Goal: Task Accomplishment & Management: Complete application form

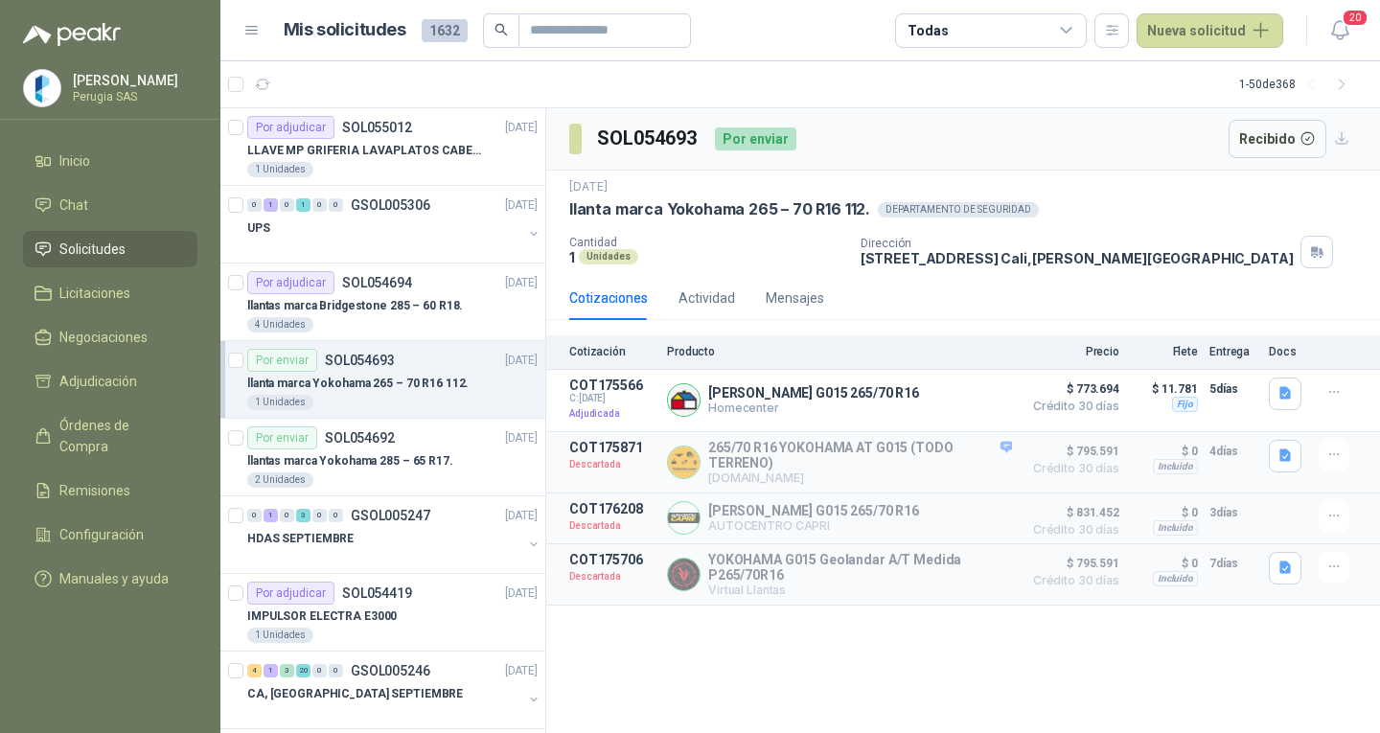
click at [816, 657] on div "SOL054693 Por enviar Recibido [DATE] llanta marca Yokohama 265 – 70 R16 112. DE…" at bounding box center [963, 421] width 834 height 626
click at [814, 657] on div "SOL054693 Por enviar Recibido [DATE] llanta marca Yokohama 265 – 70 R16 112. DE…" at bounding box center [963, 421] width 834 height 626
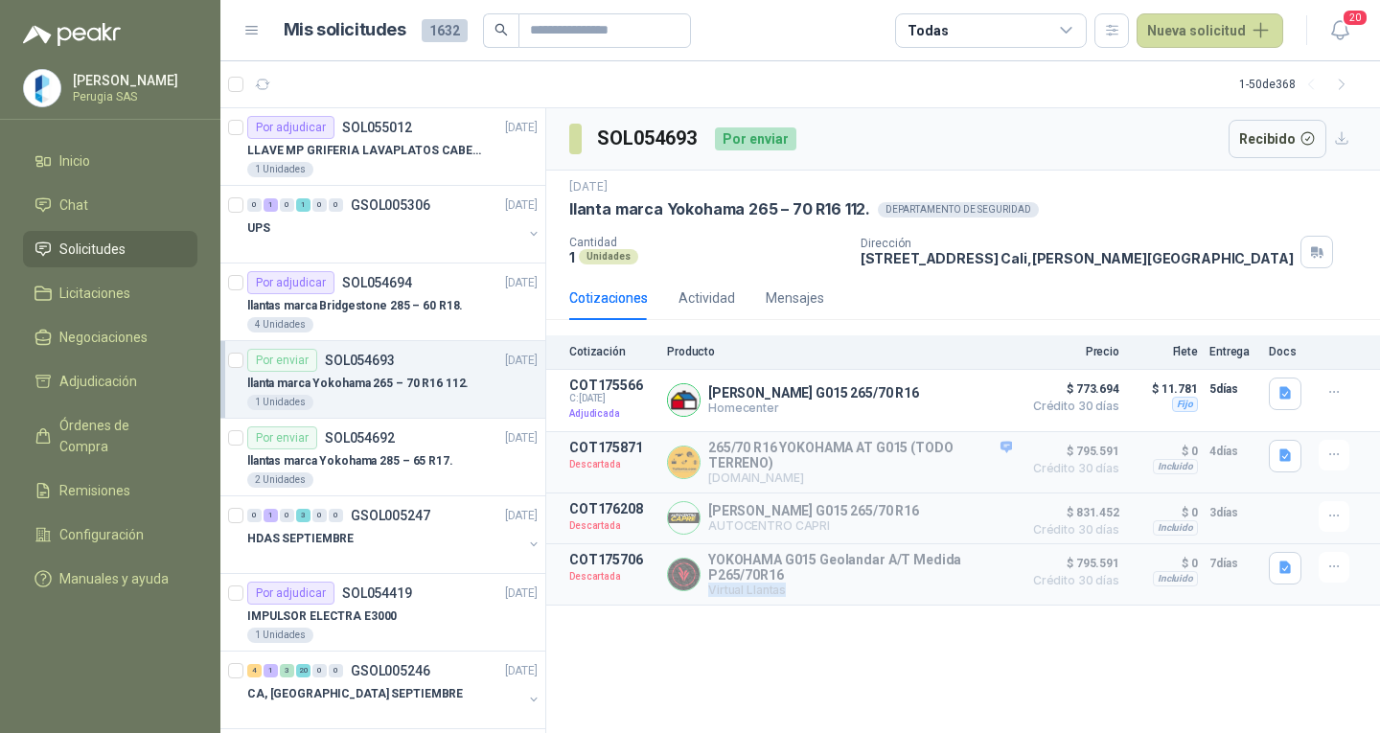
click at [813, 656] on div "SOL054693 Por enviar Recibido [DATE] llanta marca Yokohama 265 – 70 R16 112. DE…" at bounding box center [963, 421] width 834 height 626
click at [371, 139] on div "LLAVE MP GRIFERIA LAVAPLATOS CABEZA EXTRAIBLE" at bounding box center [392, 150] width 290 height 23
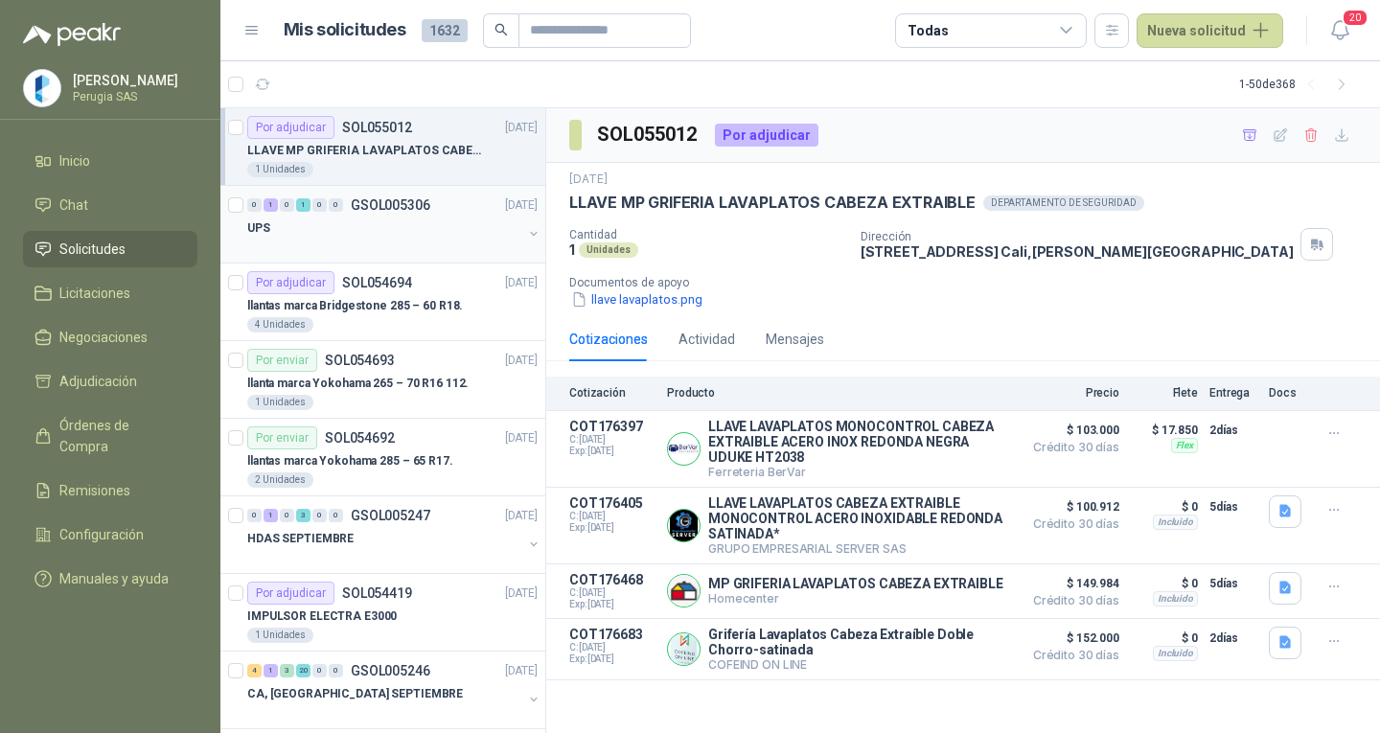
click at [362, 218] on div "UPS" at bounding box center [384, 228] width 275 height 23
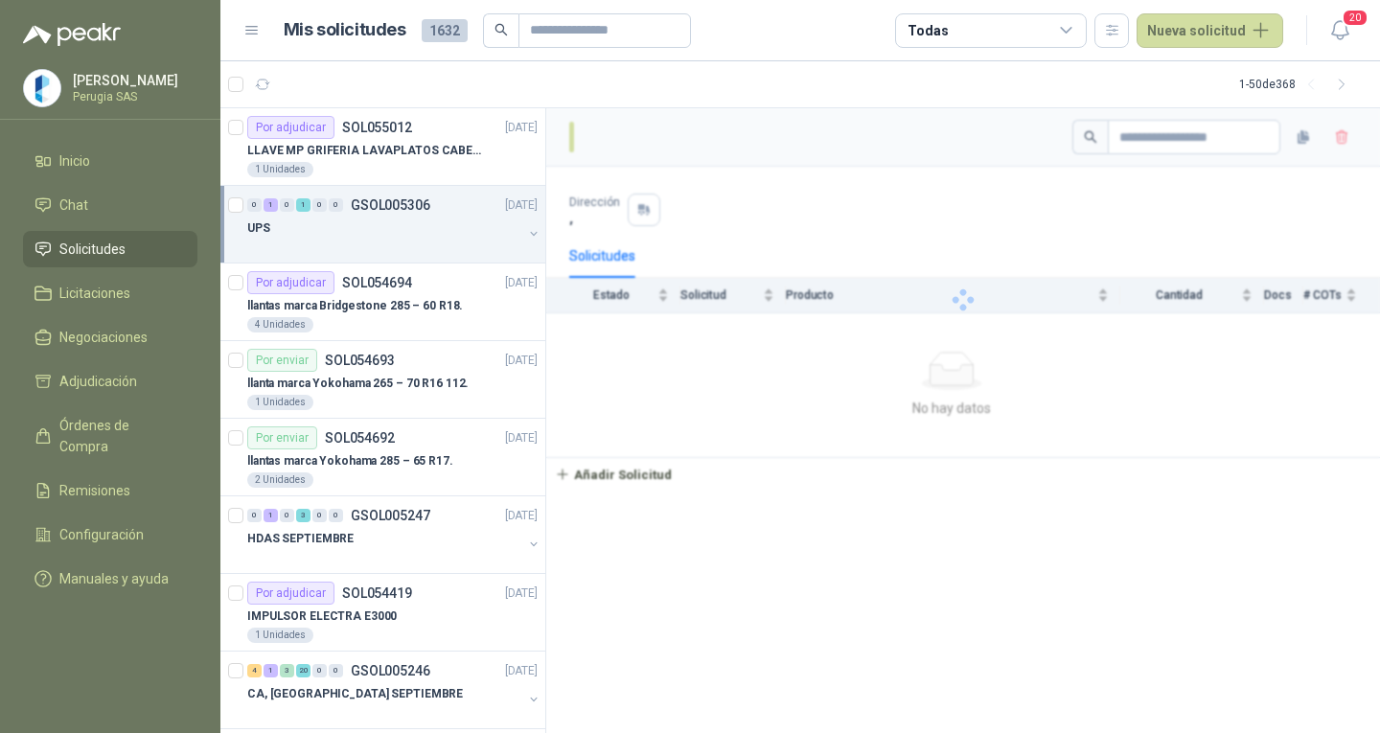
click at [362, 218] on div "UPS" at bounding box center [384, 228] width 275 height 23
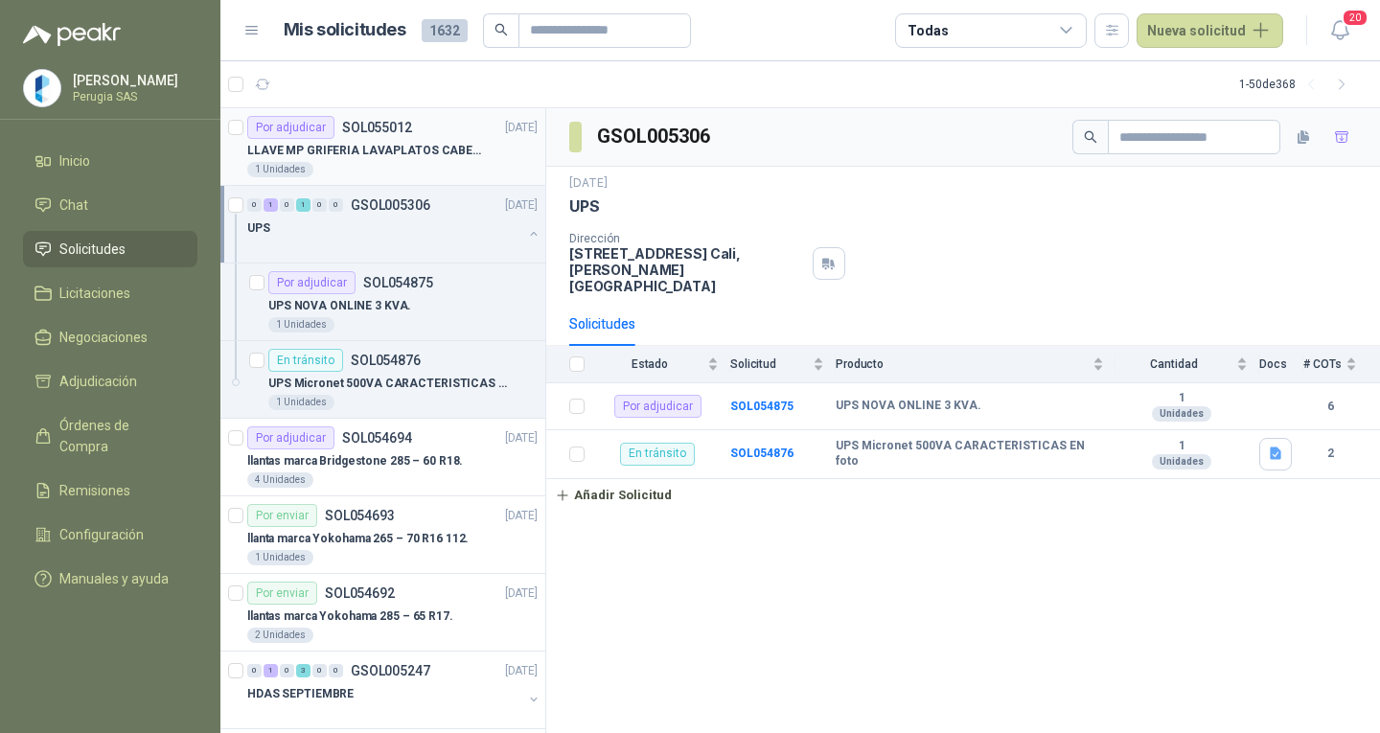
click at [355, 170] on div "1 Unidades" at bounding box center [392, 169] width 290 height 15
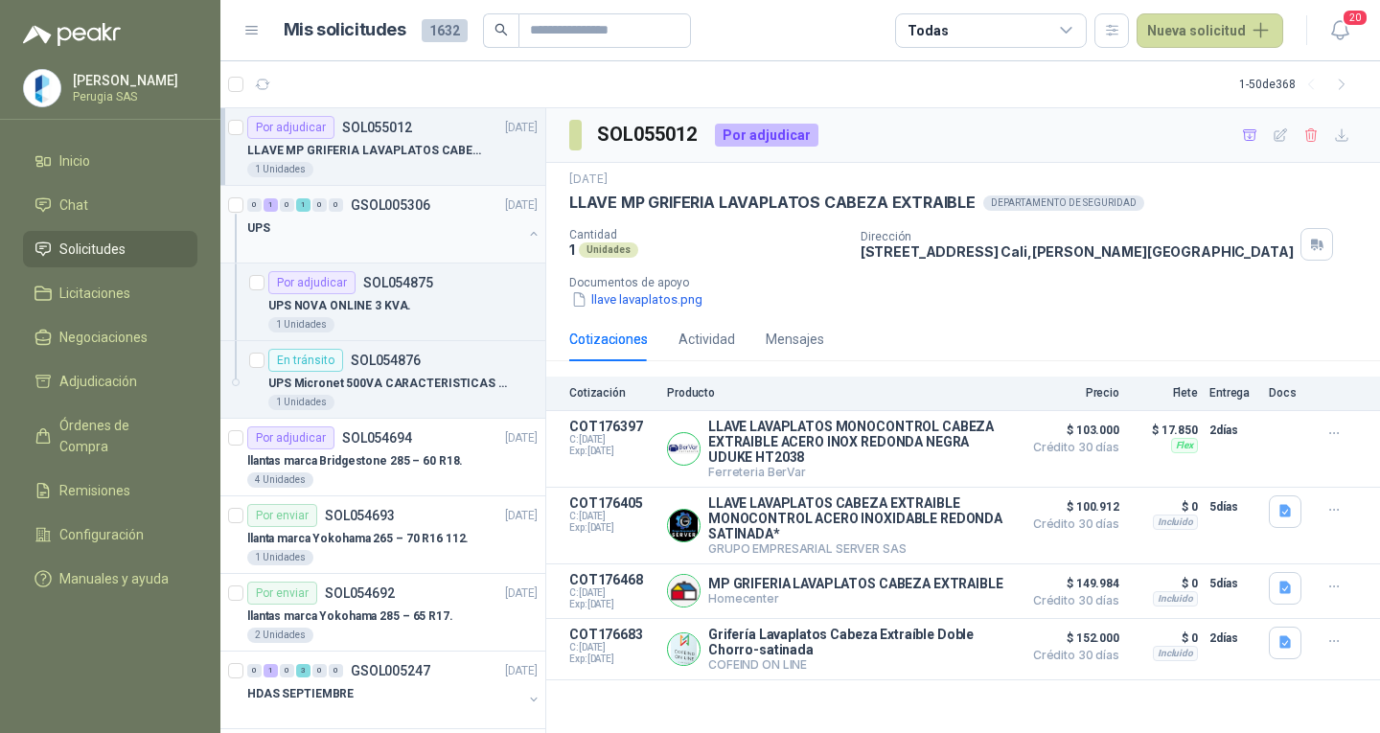
click at [362, 220] on div "UPS" at bounding box center [384, 228] width 275 height 23
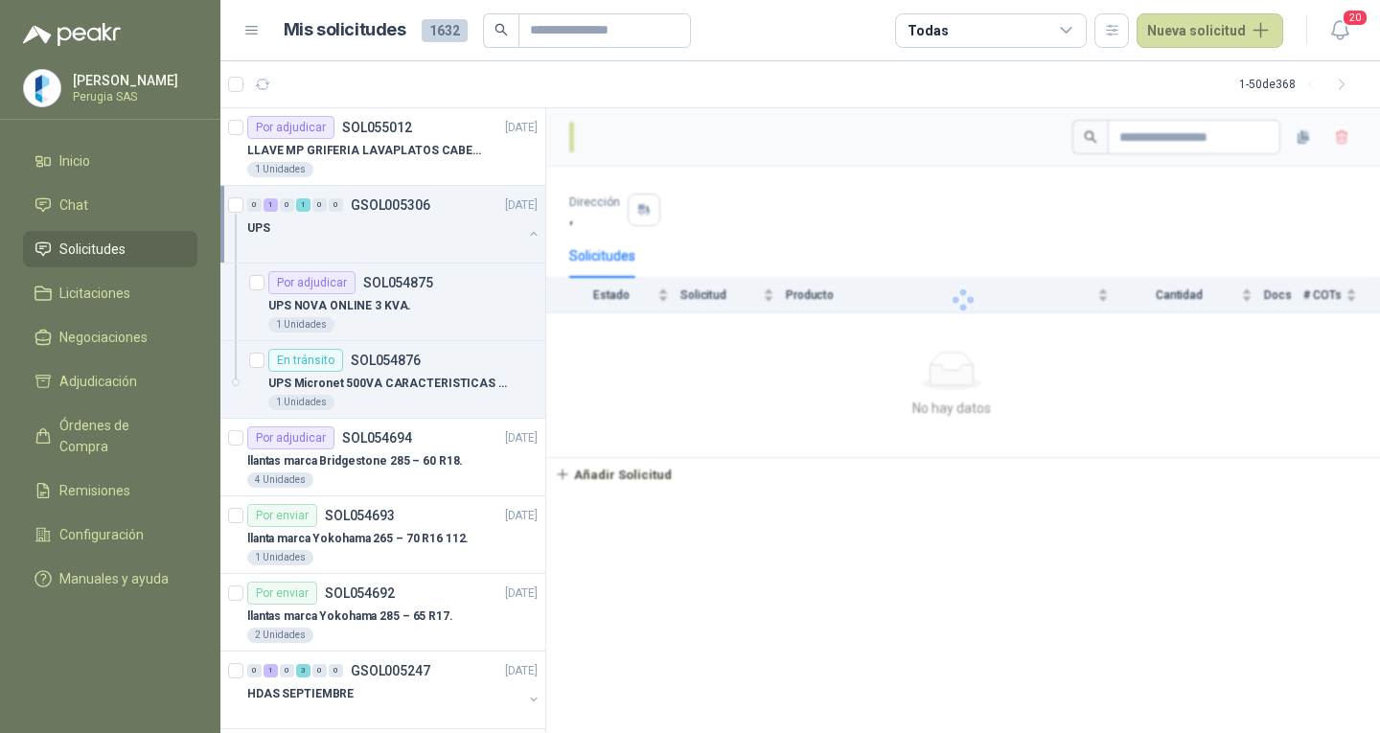
click at [362, 220] on div "UPS" at bounding box center [384, 228] width 275 height 23
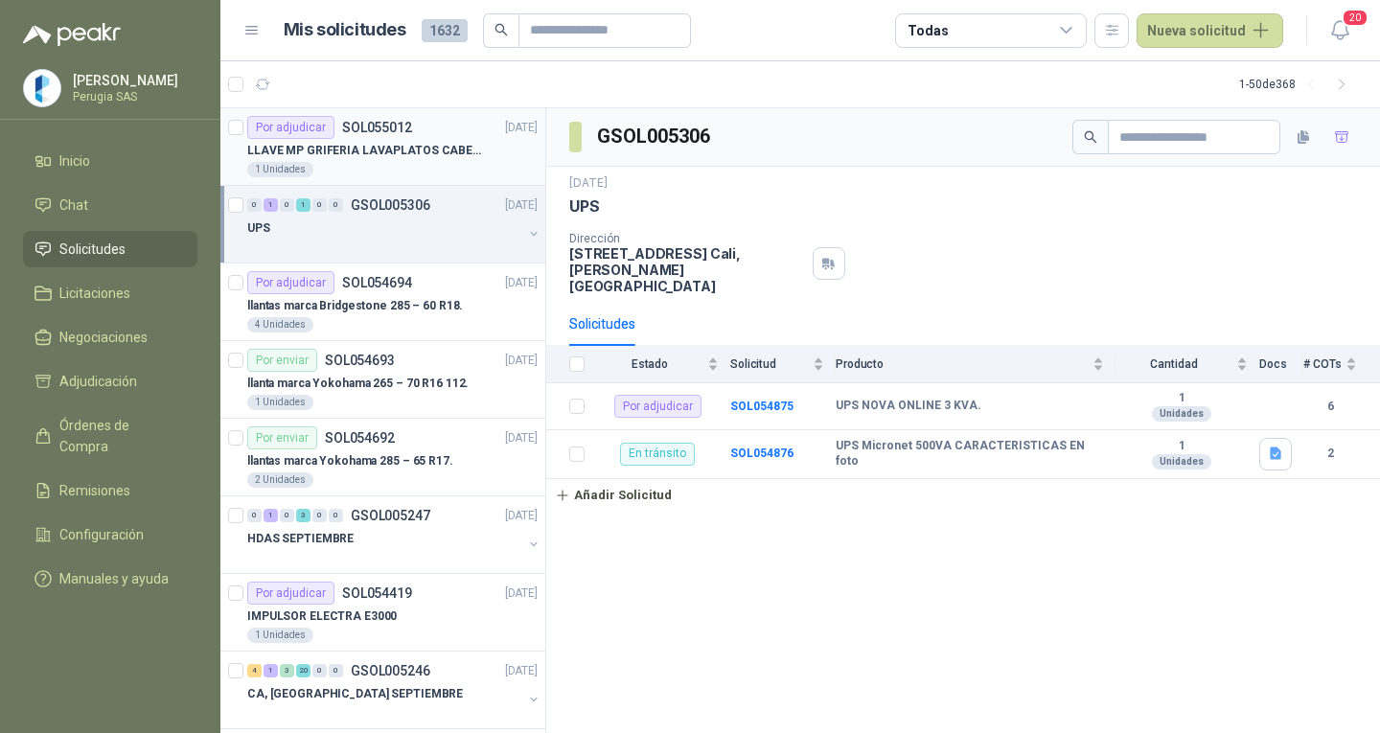
click at [362, 149] on p "LLAVE MP GRIFERIA LAVAPLATOS CABEZA EXTRAIBLE" at bounding box center [366, 151] width 239 height 18
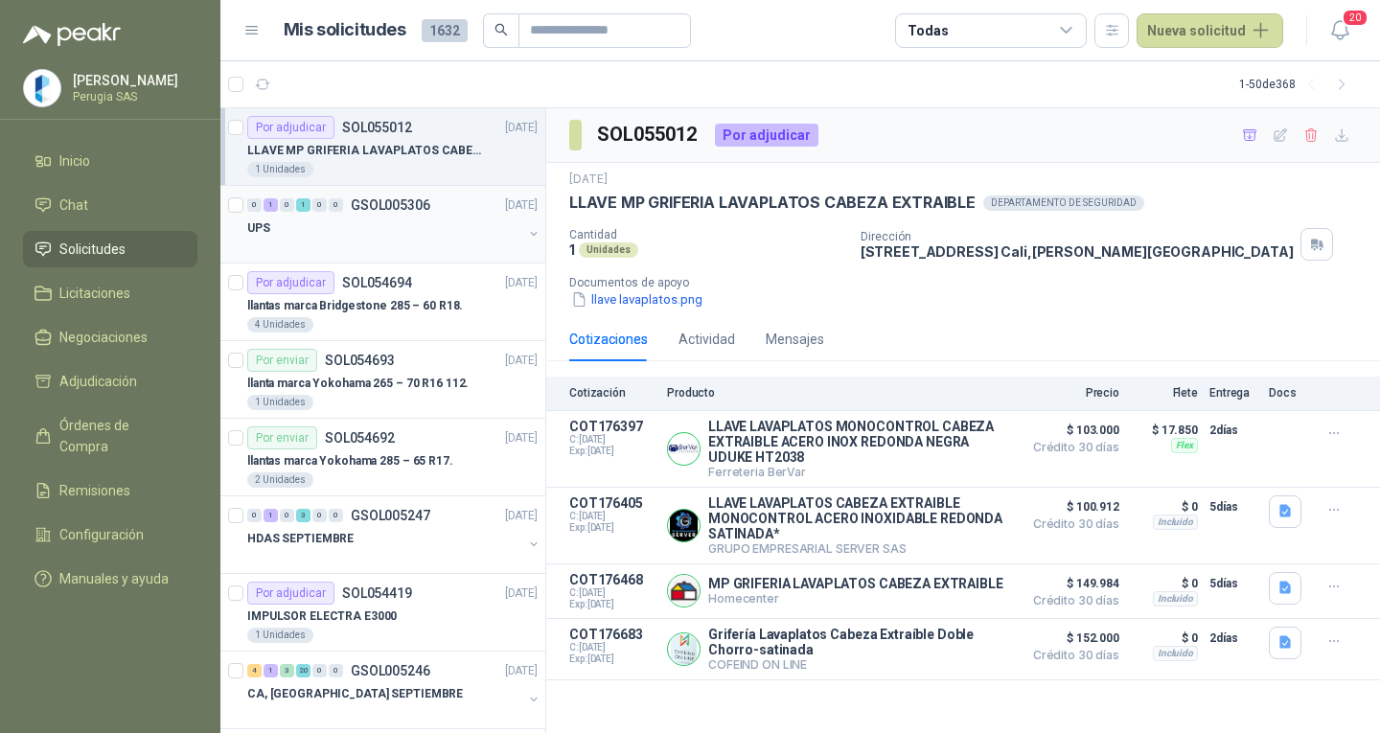
click at [362, 215] on div "0 1 0 1 0 0 GSOL005306 [DATE]" at bounding box center [394, 205] width 294 height 23
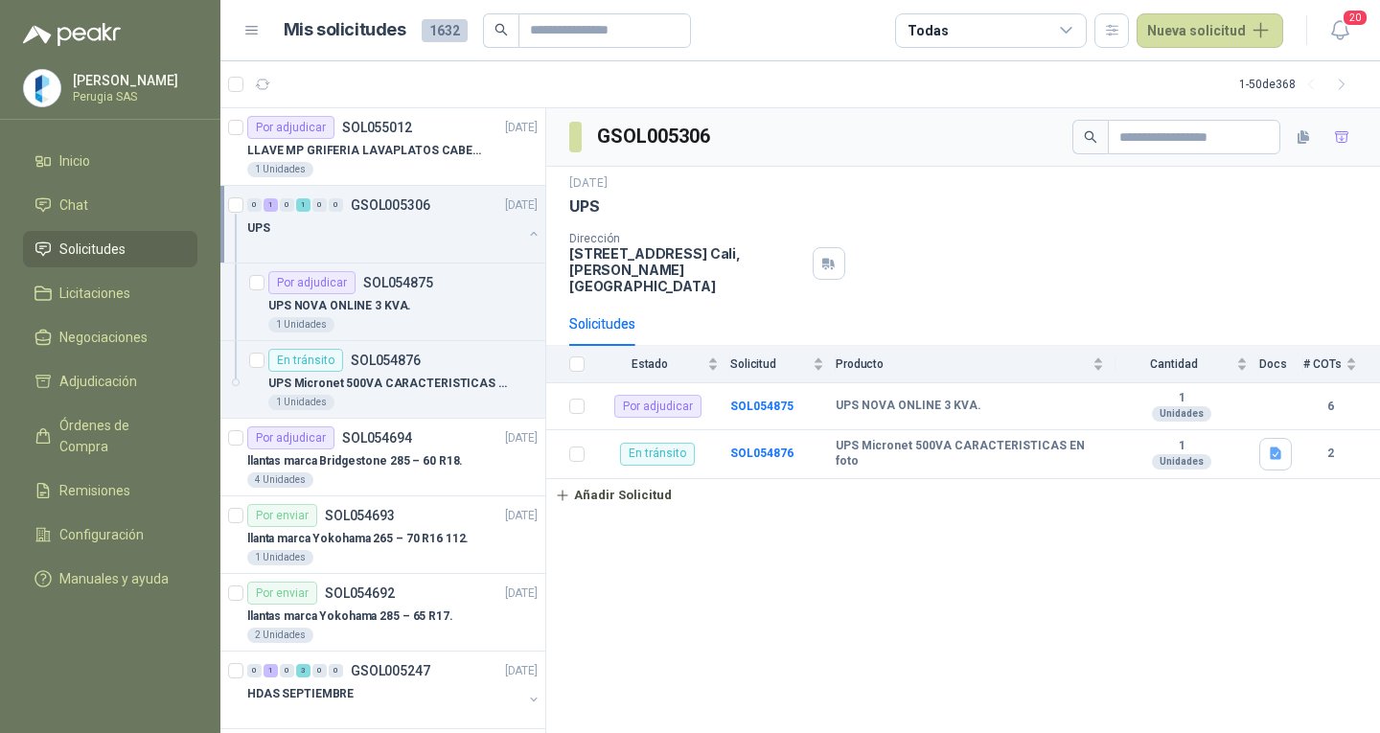
click at [362, 215] on div "0 1 0 1 0 0 GSOL005306 [DATE]" at bounding box center [394, 205] width 294 height 23
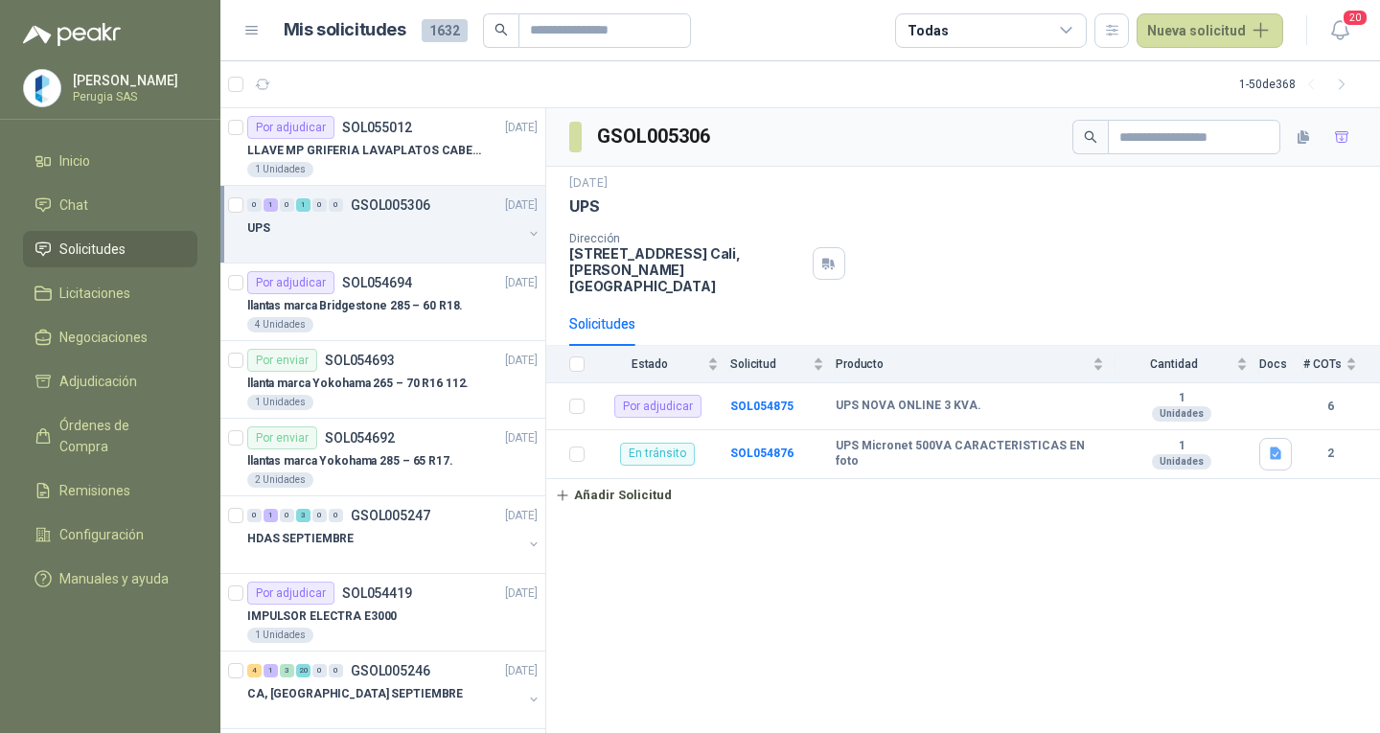
click at [362, 215] on div "0 1 0 1 0 0 GSOL005306 [DATE]" at bounding box center [394, 205] width 294 height 23
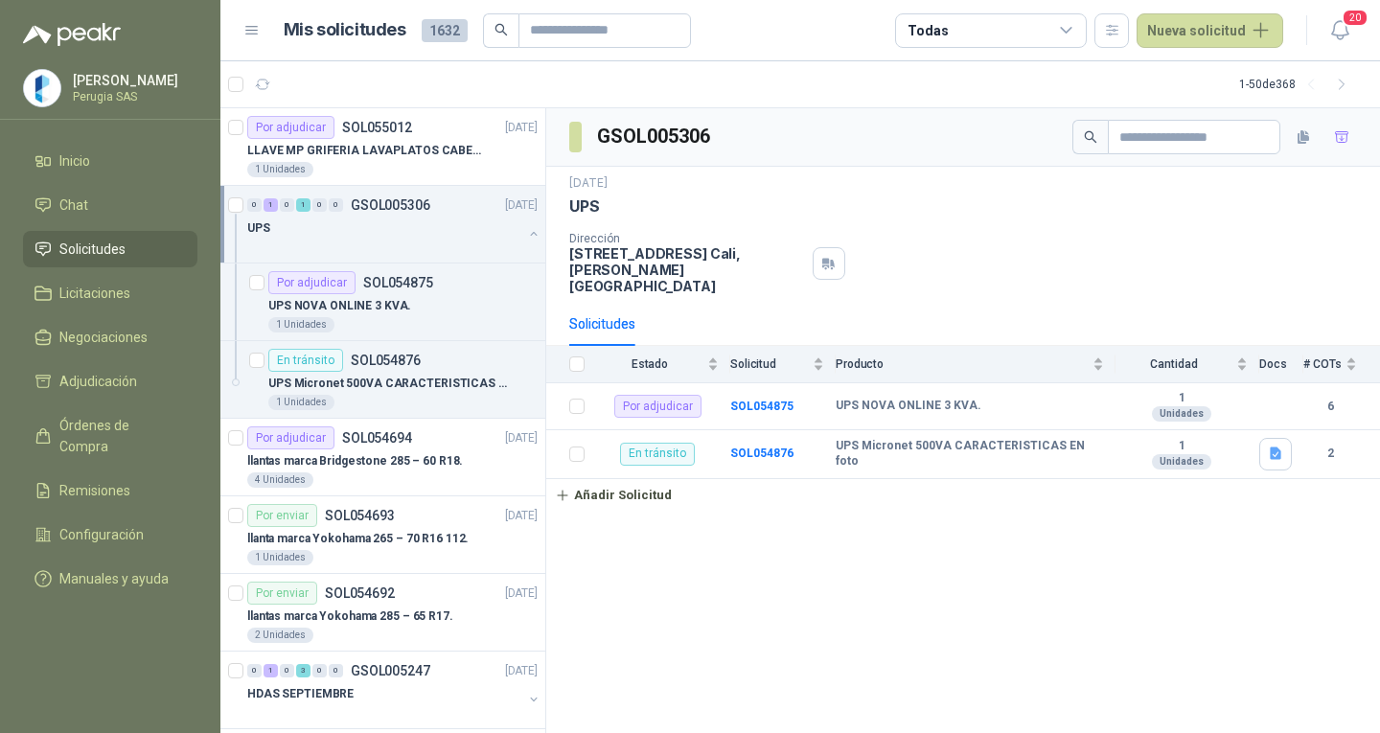
click at [362, 215] on div "0 1 0 1 0 0 GSOL005306 [DATE]" at bounding box center [394, 205] width 294 height 23
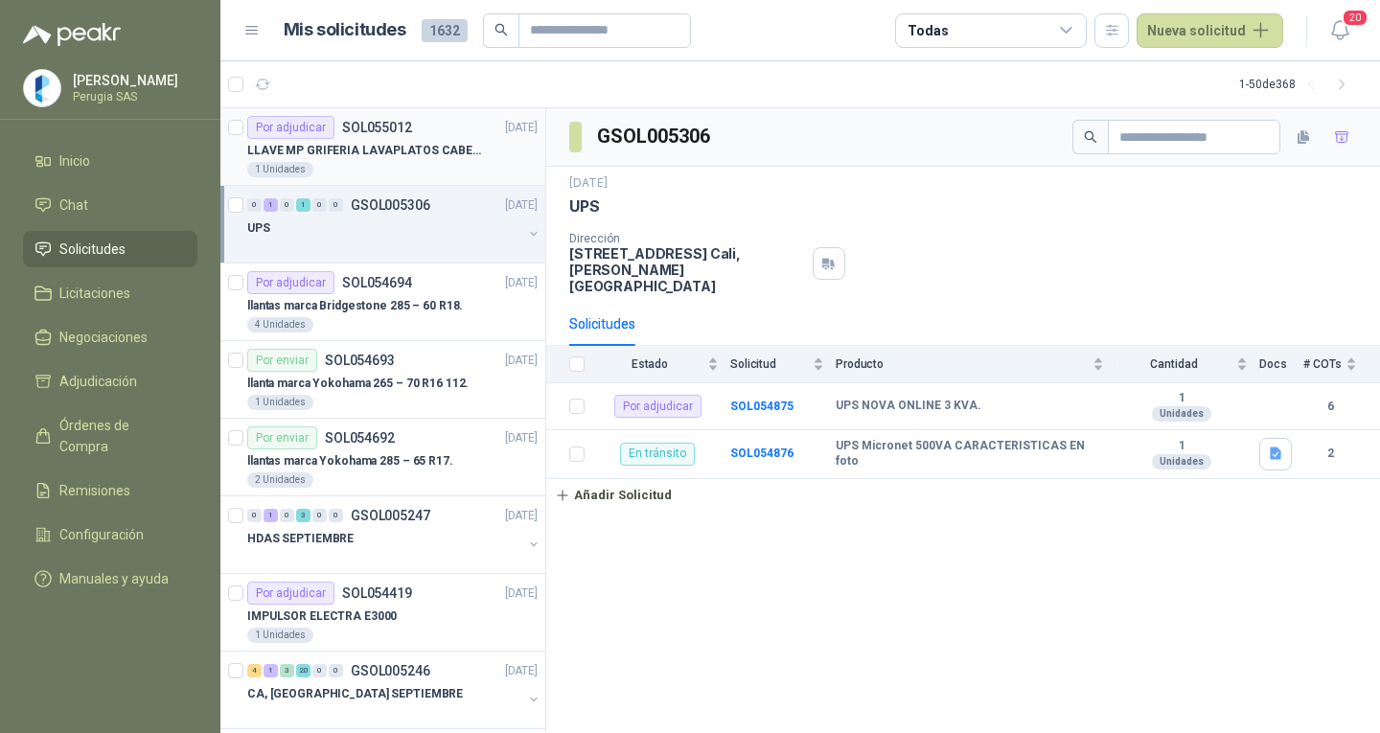
click at [361, 163] on div "1 Unidades" at bounding box center [392, 169] width 290 height 15
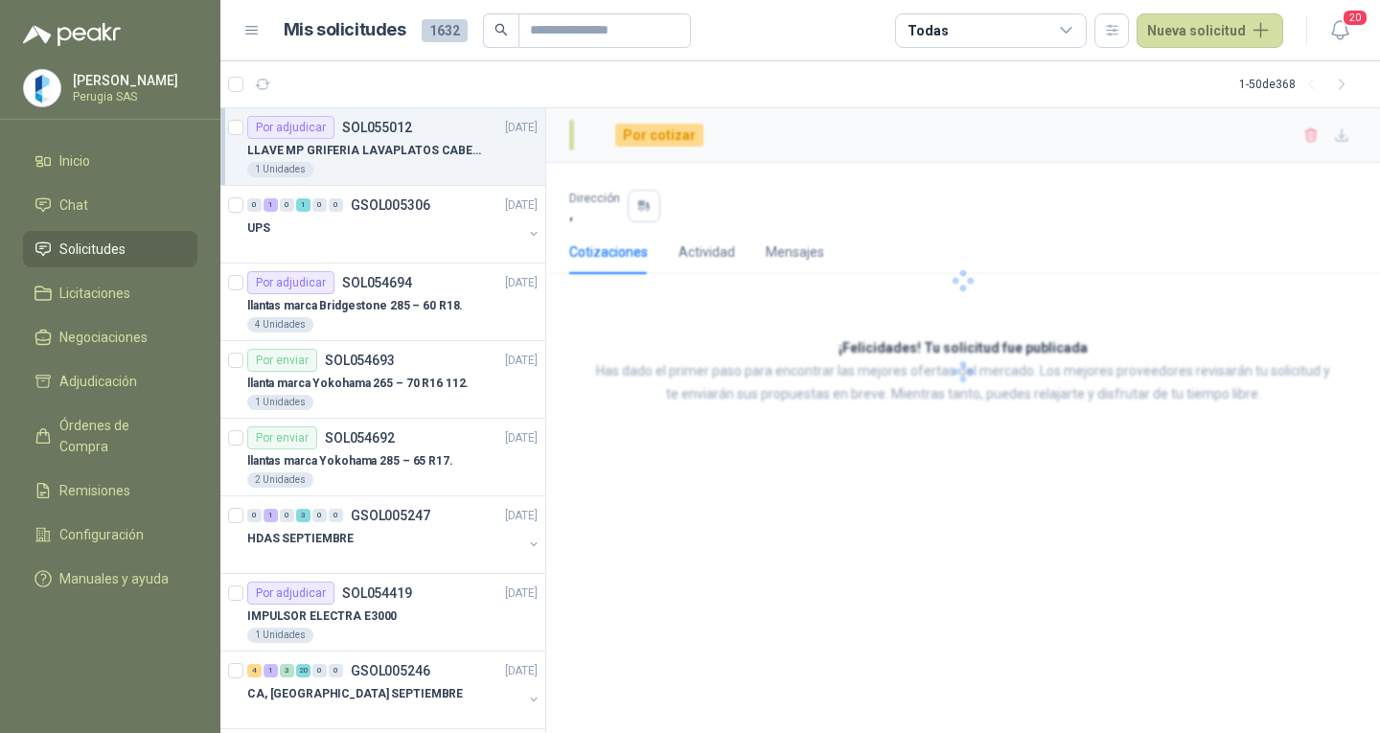
click at [361, 163] on div "1 Unidades" at bounding box center [392, 169] width 290 height 15
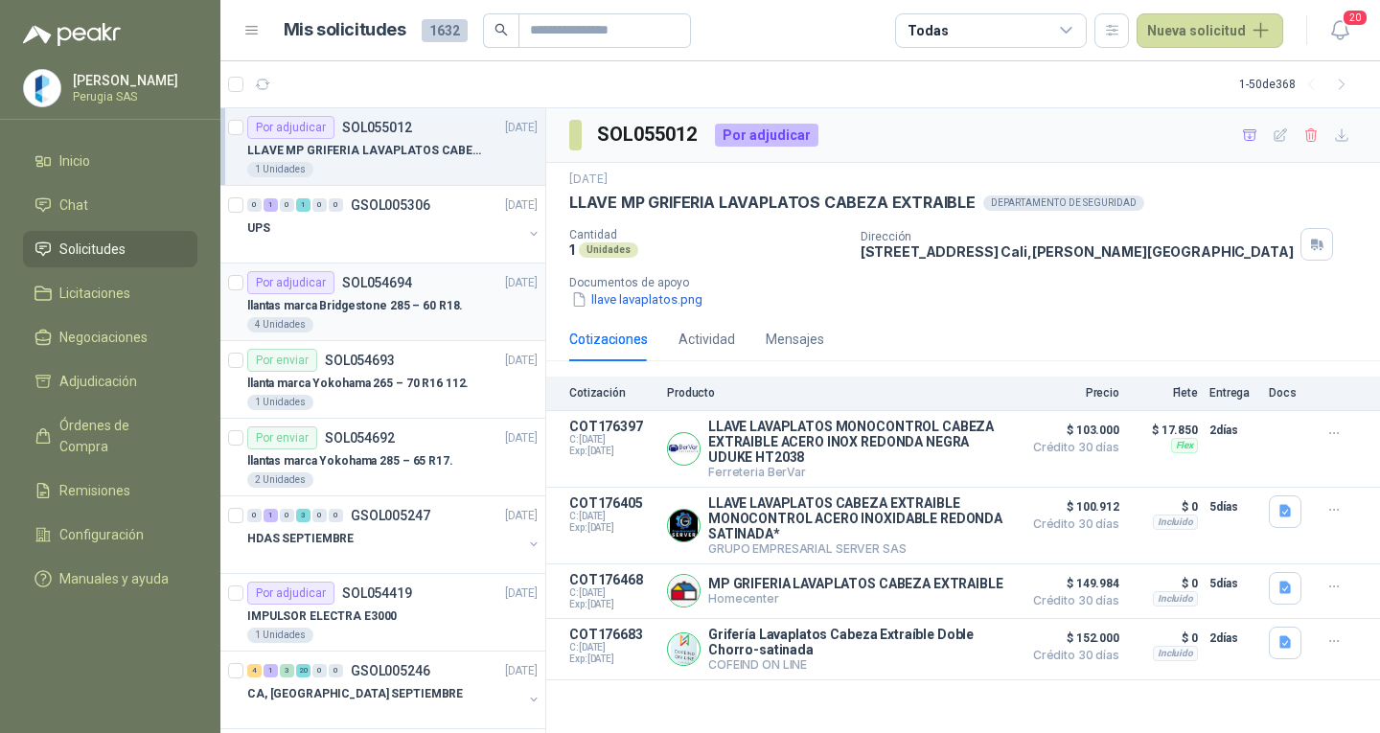
click at [380, 294] on div "llantas marca Bridgestone 285 – 60 R18." at bounding box center [392, 305] width 290 height 23
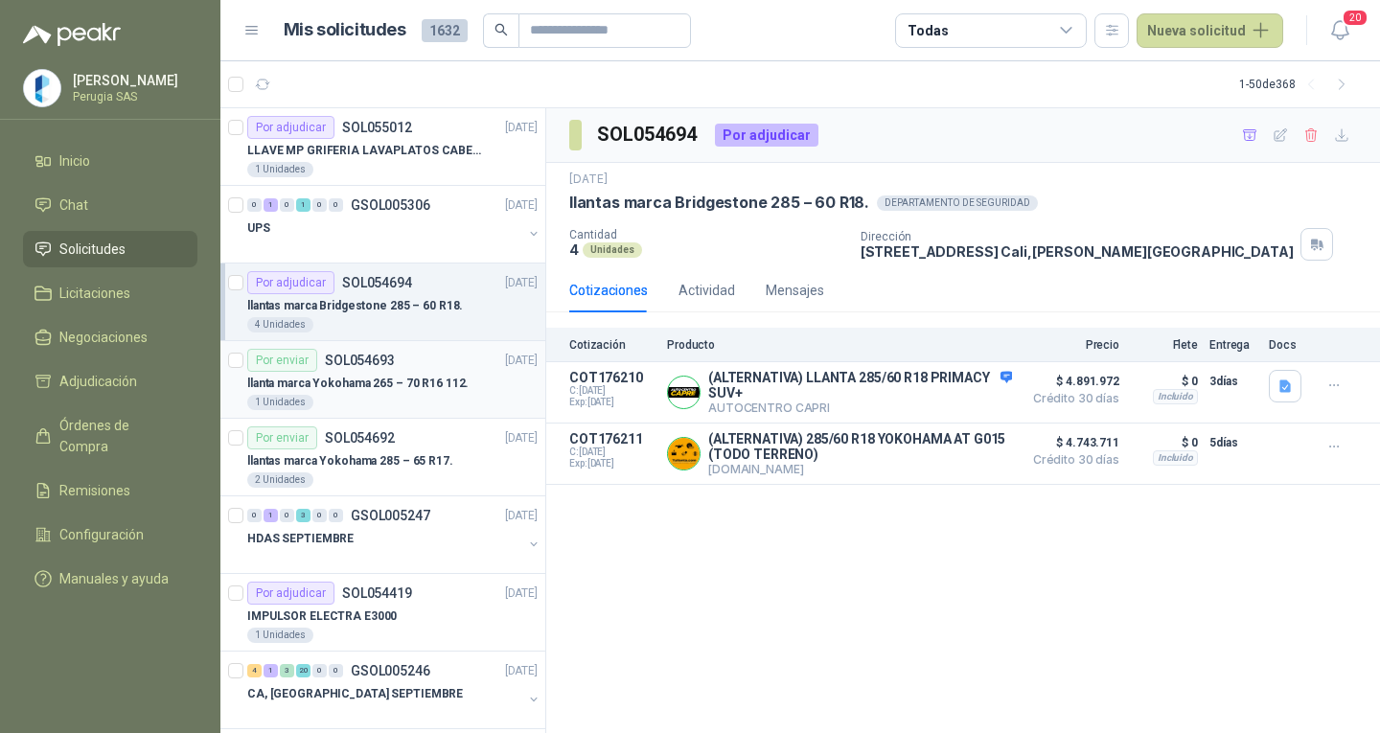
click at [385, 368] on div "Por enviar SOL054693" at bounding box center [321, 360] width 148 height 23
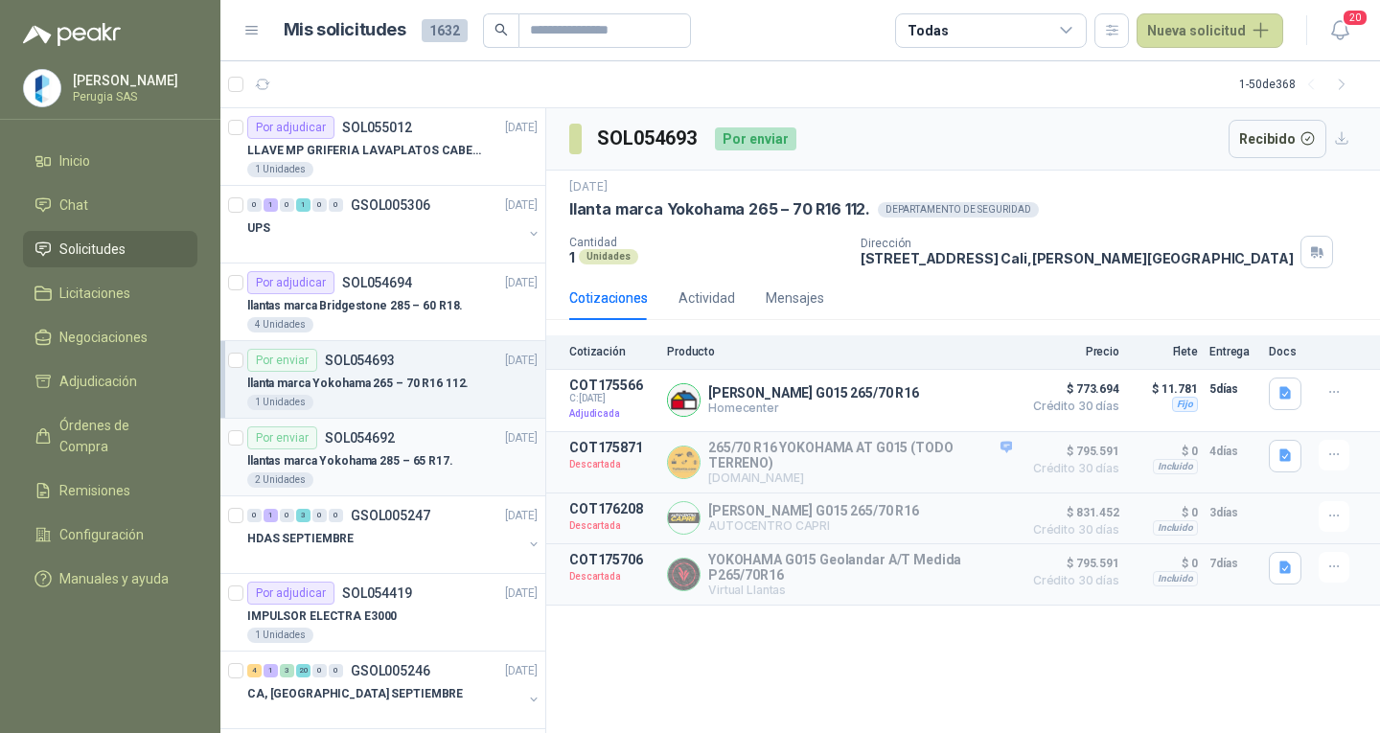
click at [370, 464] on p "llantas marca Yokohama 285 – 65 R17." at bounding box center [350, 461] width 206 height 18
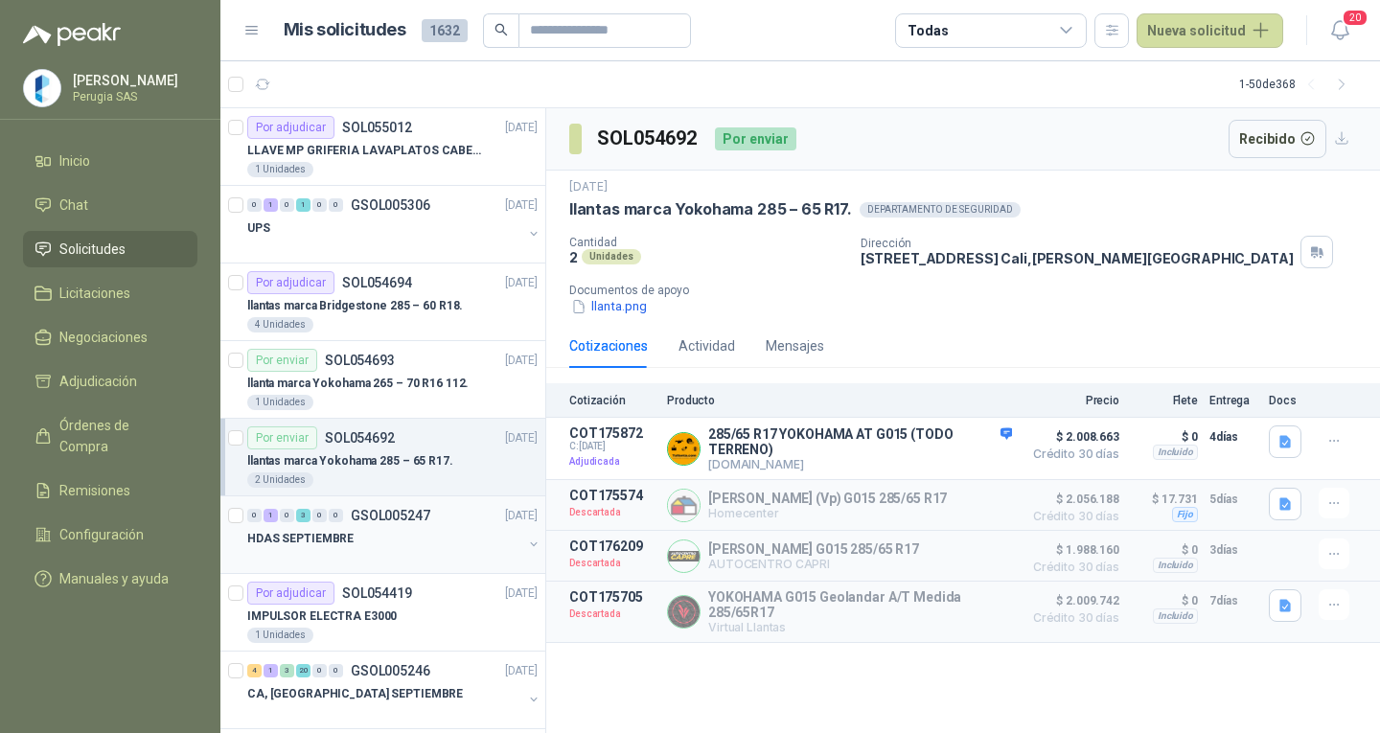
click at [364, 538] on div "HDAS SEPTIEMBRE" at bounding box center [384, 538] width 275 height 23
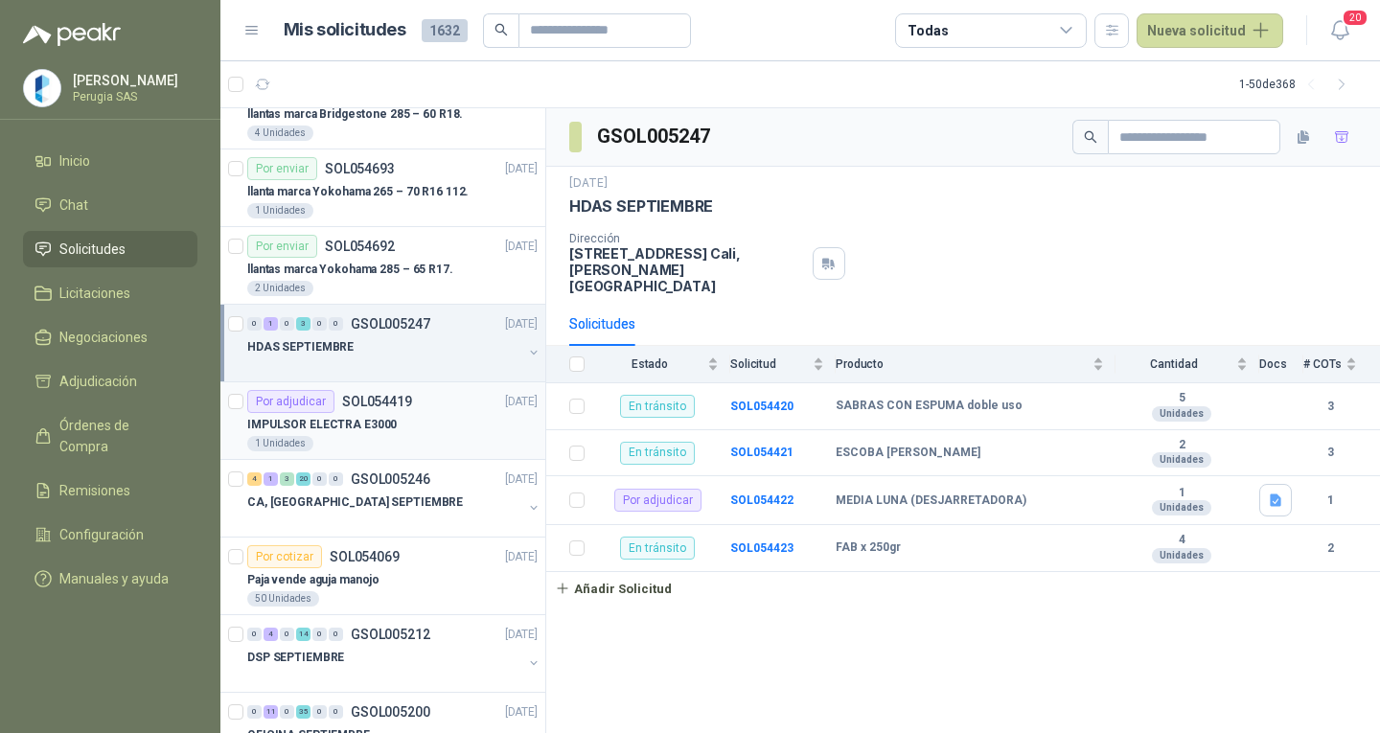
scroll to position [288, 0]
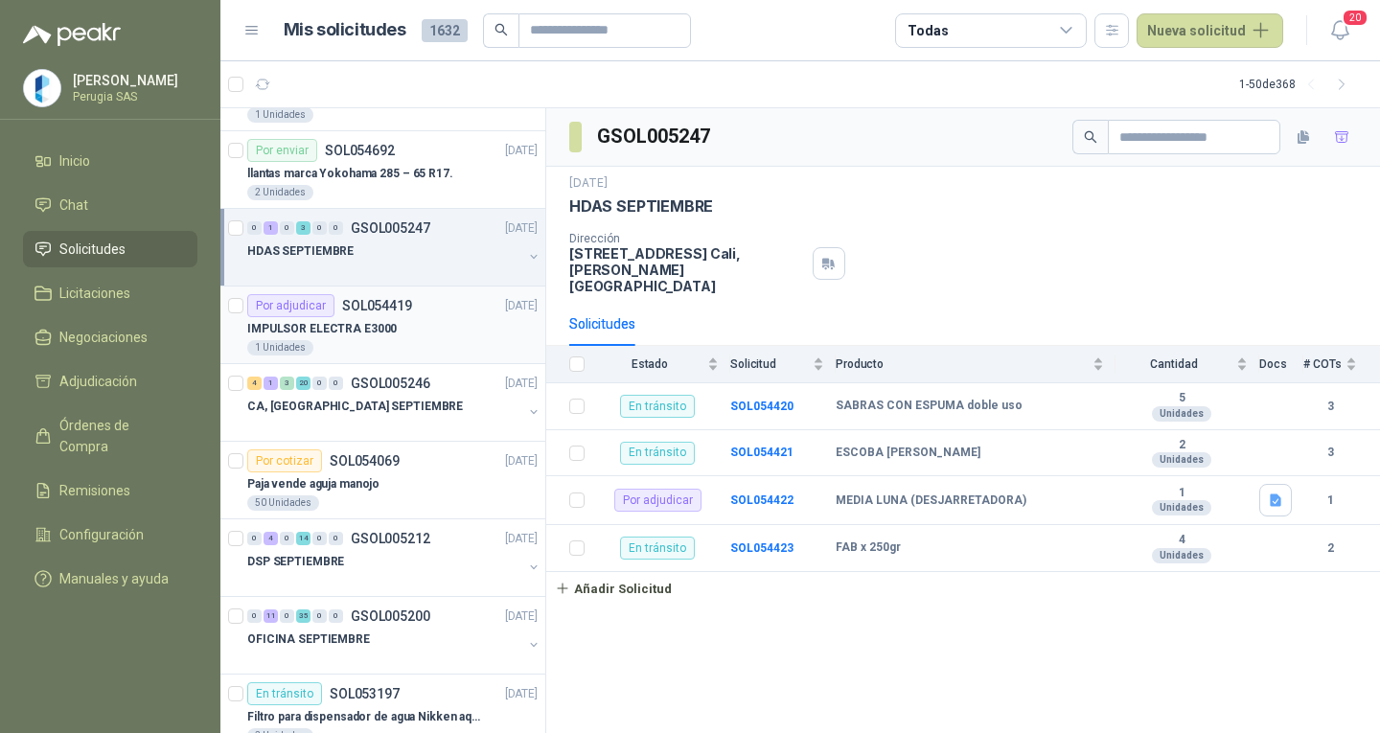
click at [351, 333] on p "IMPULSOR ELECTRA E3000" at bounding box center [322, 329] width 150 height 18
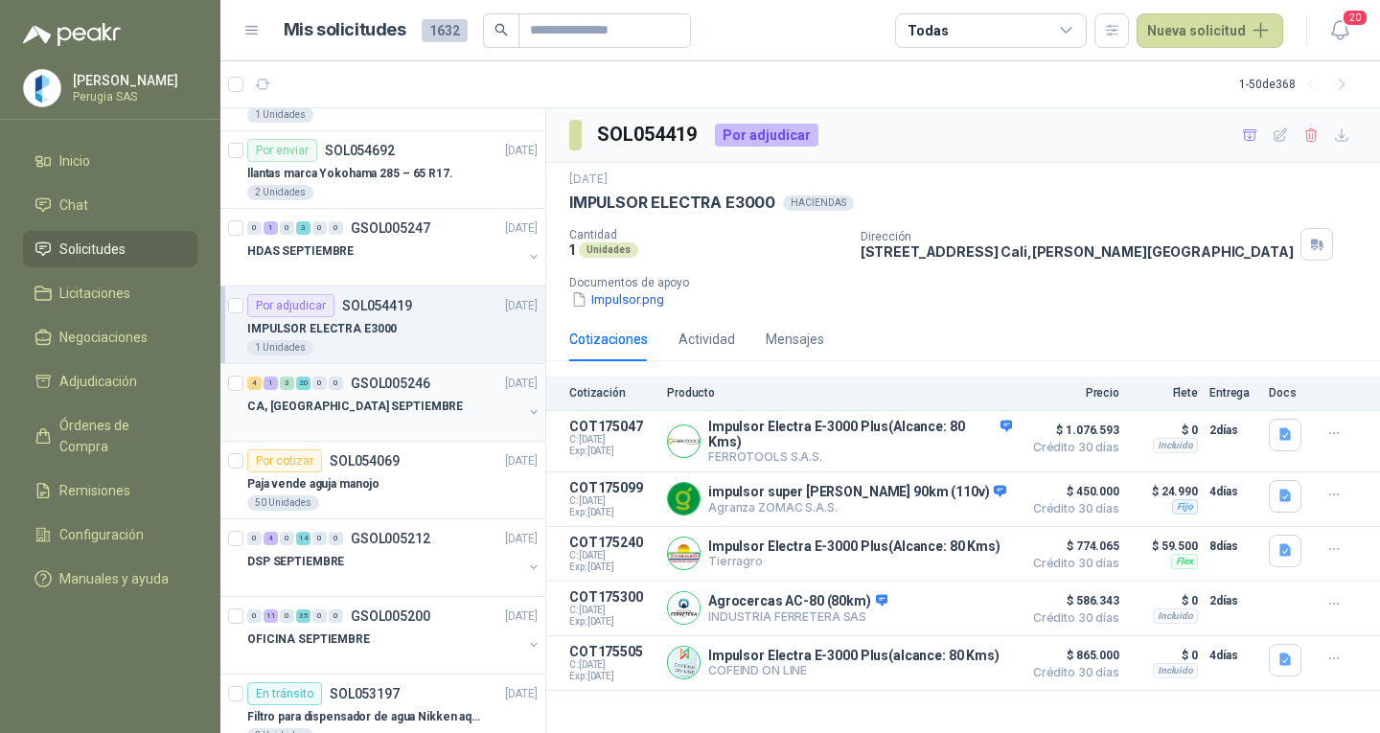
click at [393, 401] on div "CA, [GEOGRAPHIC_DATA] SEPTIEMBRE" at bounding box center [384, 406] width 275 height 23
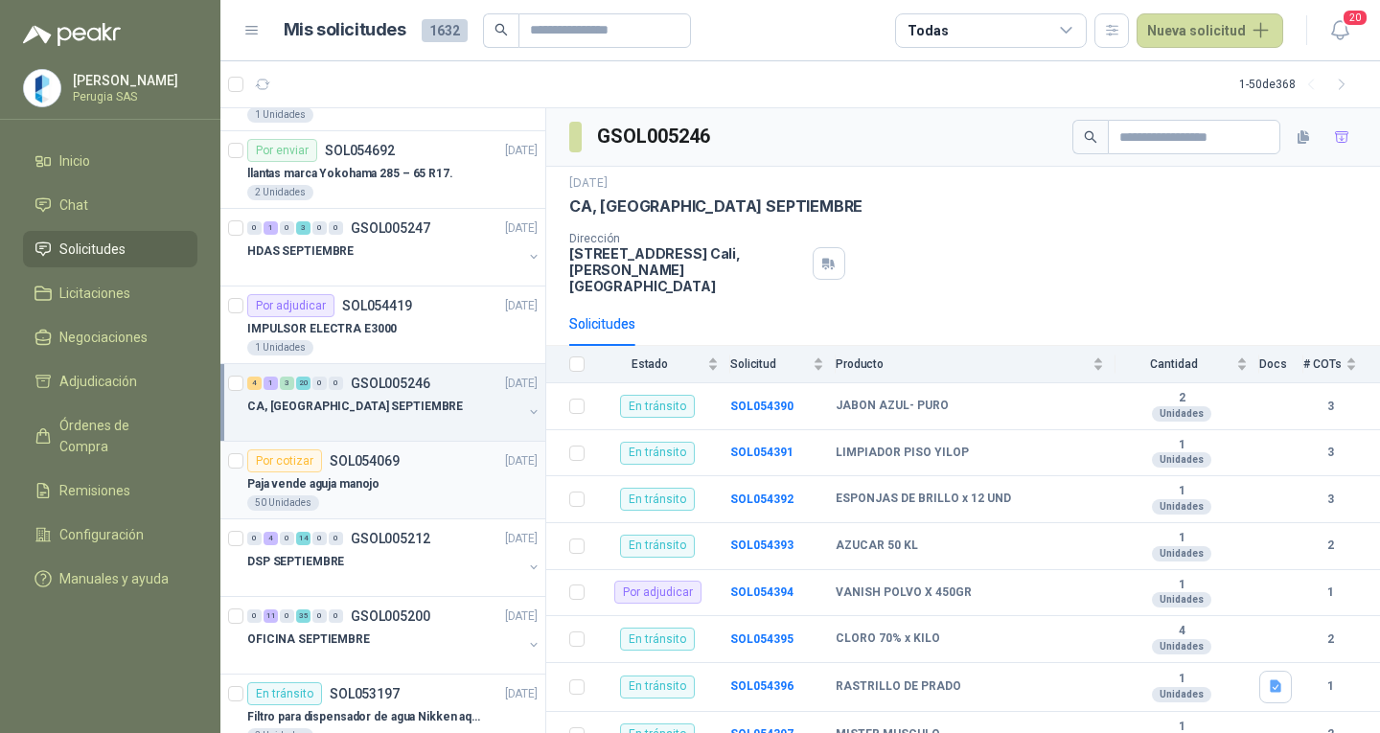
click at [356, 475] on p "Paja vende aguja manojo" at bounding box center [313, 484] width 132 height 18
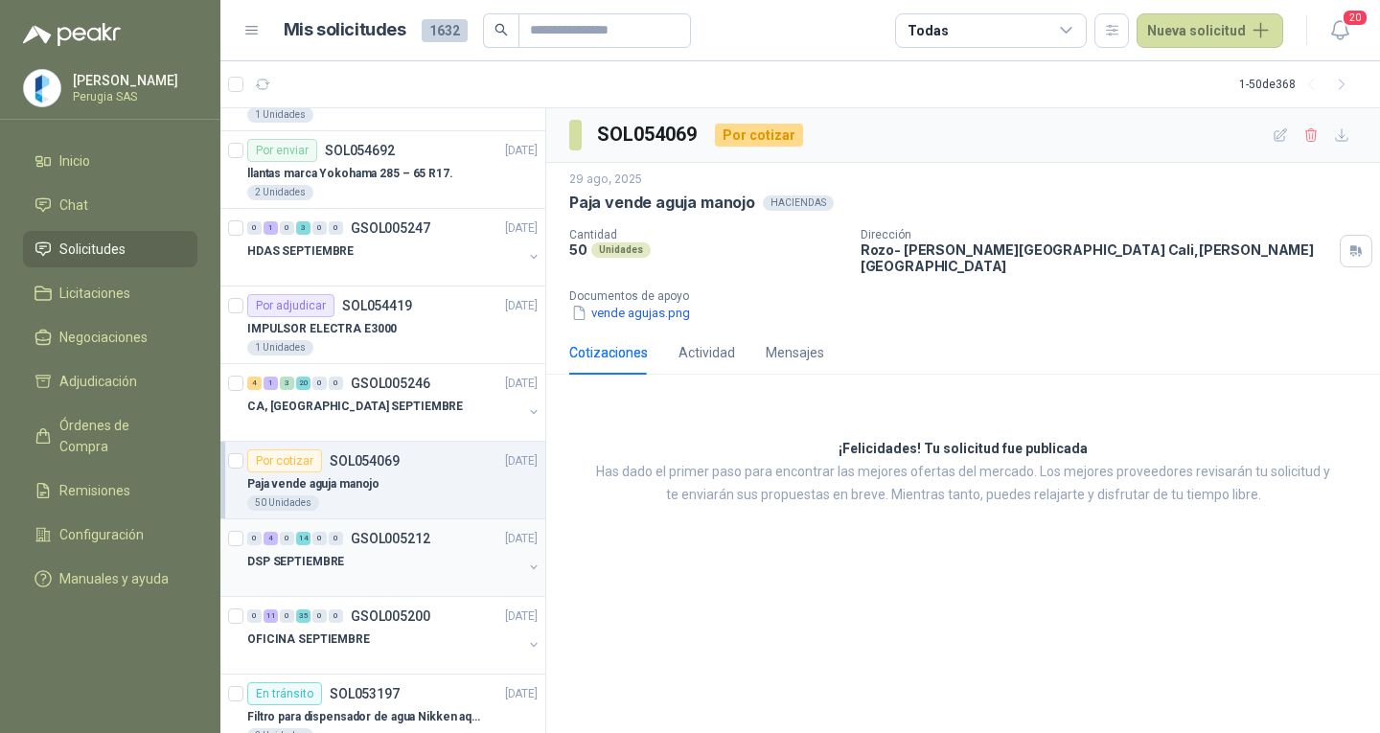
click at [366, 553] on div "DSP SEPTIEMBRE" at bounding box center [384, 561] width 275 height 23
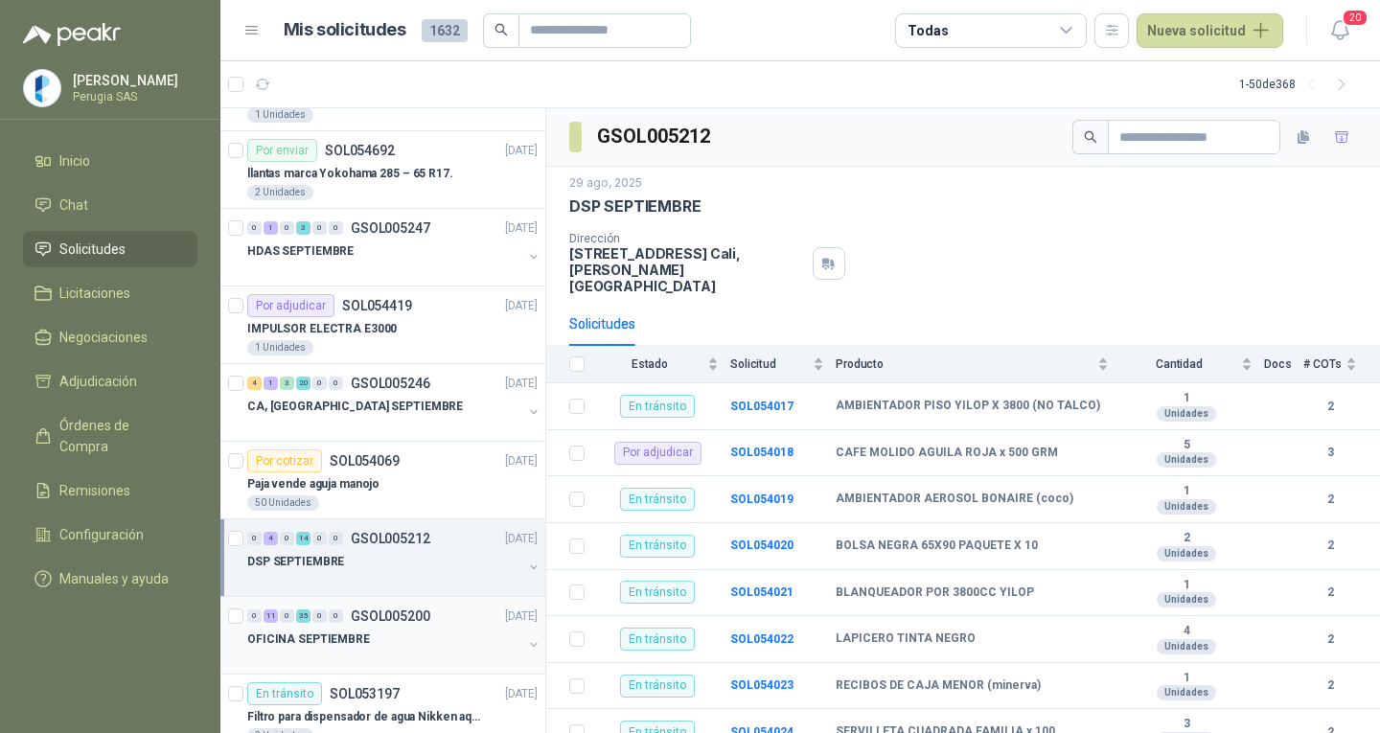
click at [368, 636] on div "OFICINA SEPTIEMBRE" at bounding box center [384, 639] width 275 height 23
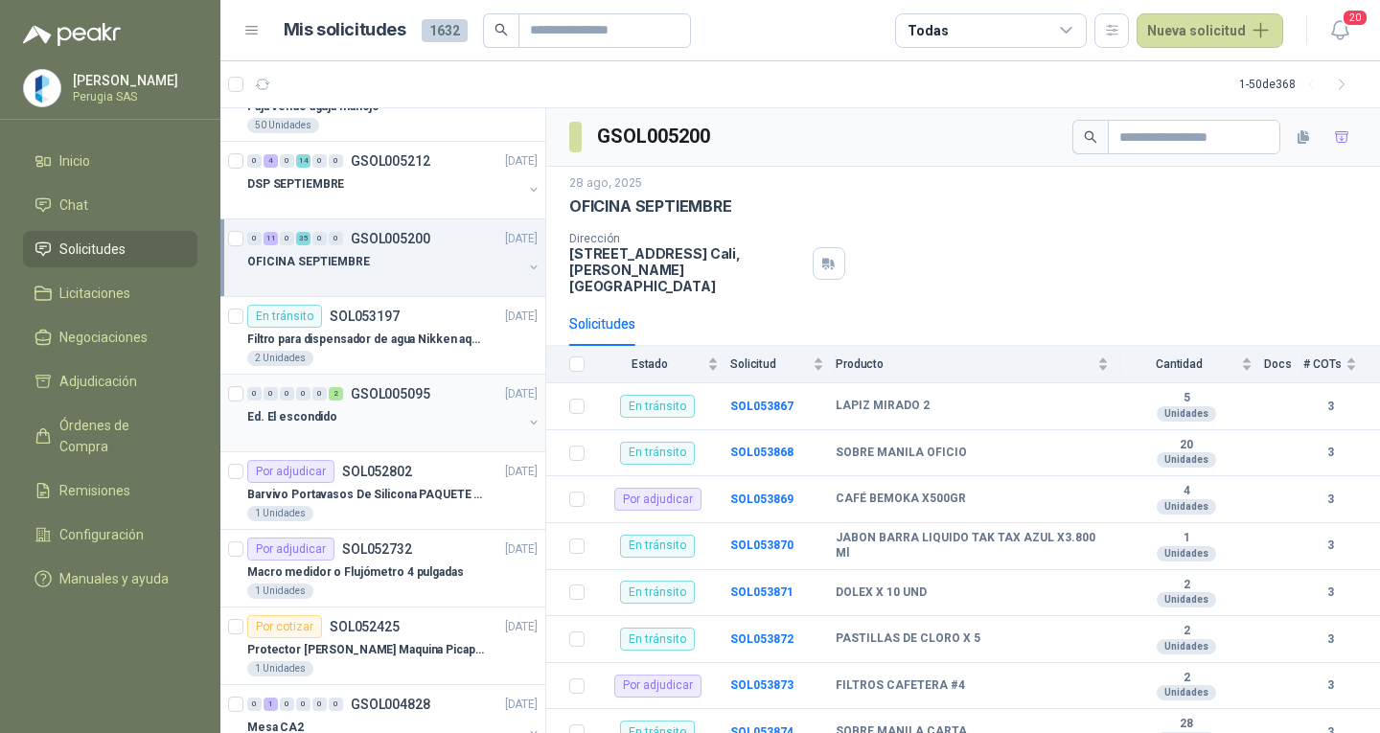
scroll to position [671, 0]
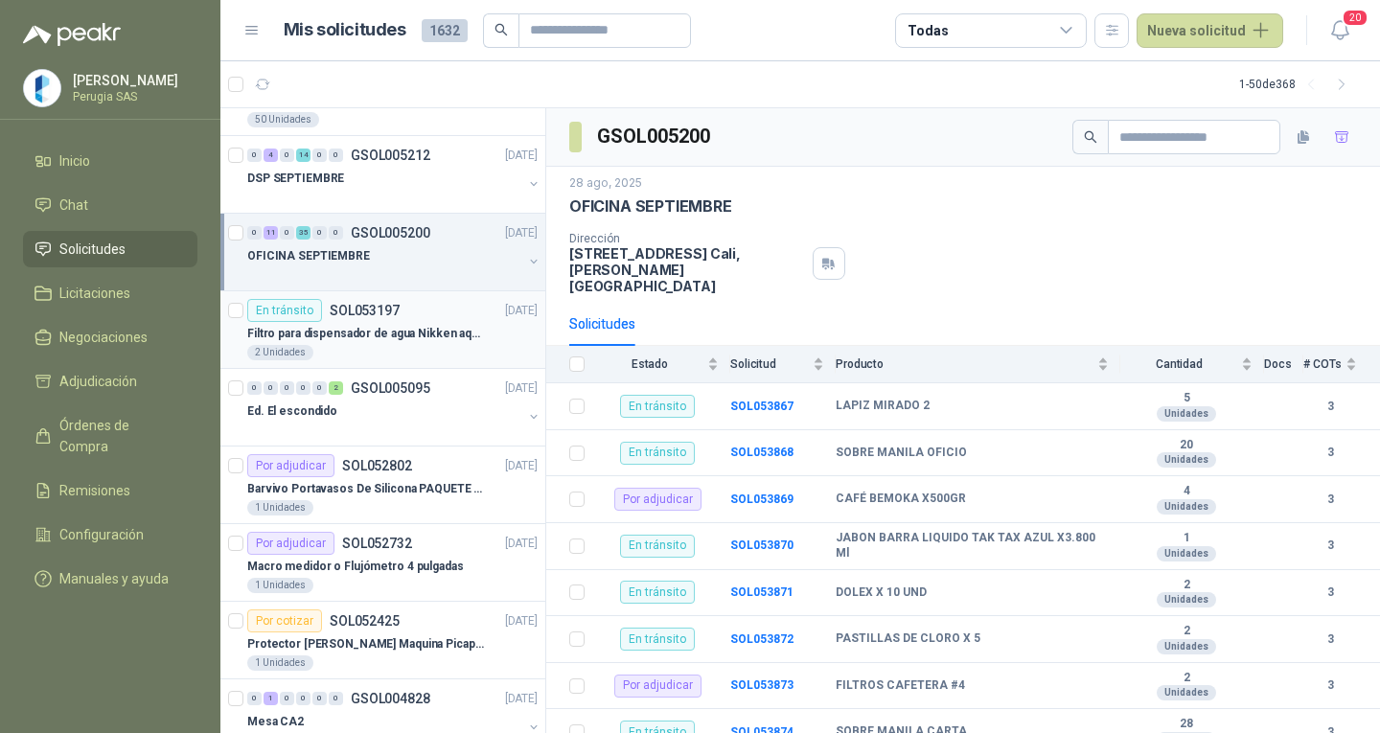
click at [364, 331] on p "Filtro para dispensador de agua Nikken aqua pour deluxe" at bounding box center [366, 334] width 239 height 18
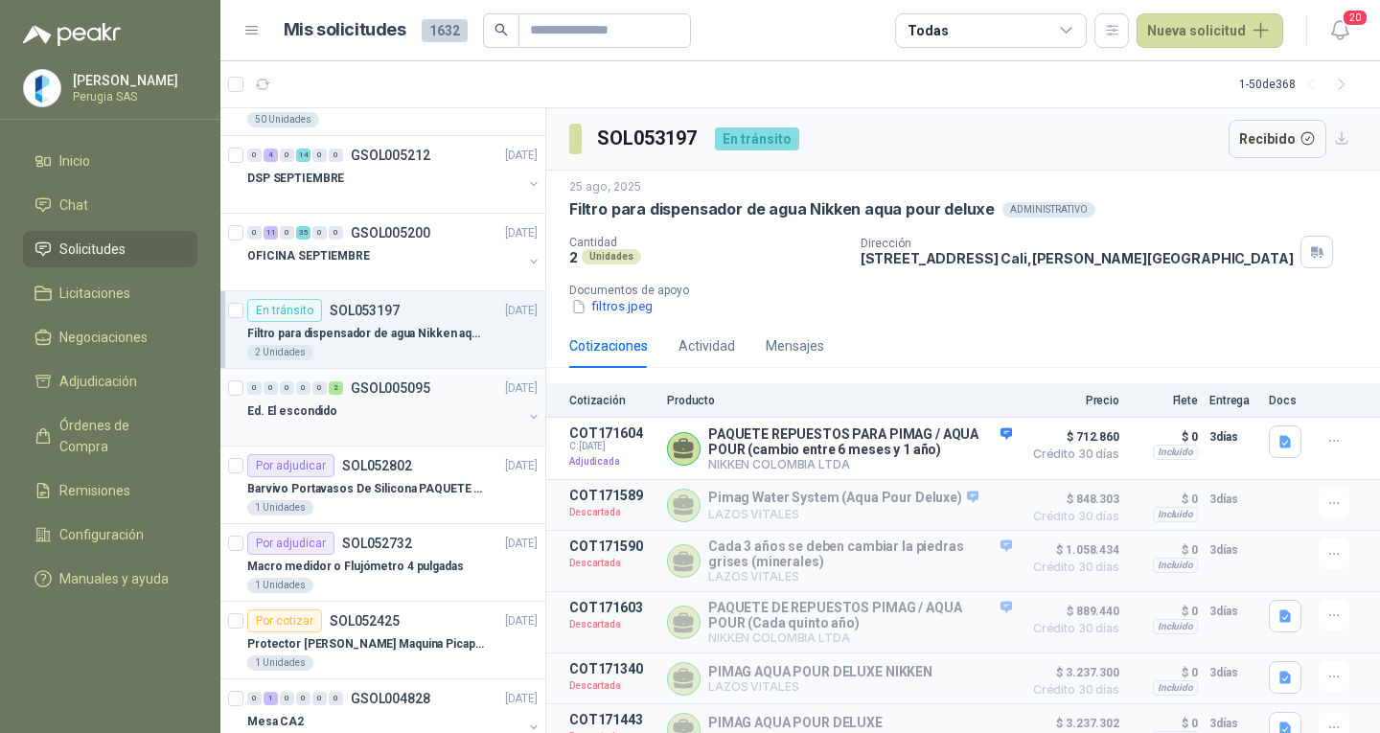
click at [353, 415] on div "Ed. El escondido" at bounding box center [384, 411] width 275 height 23
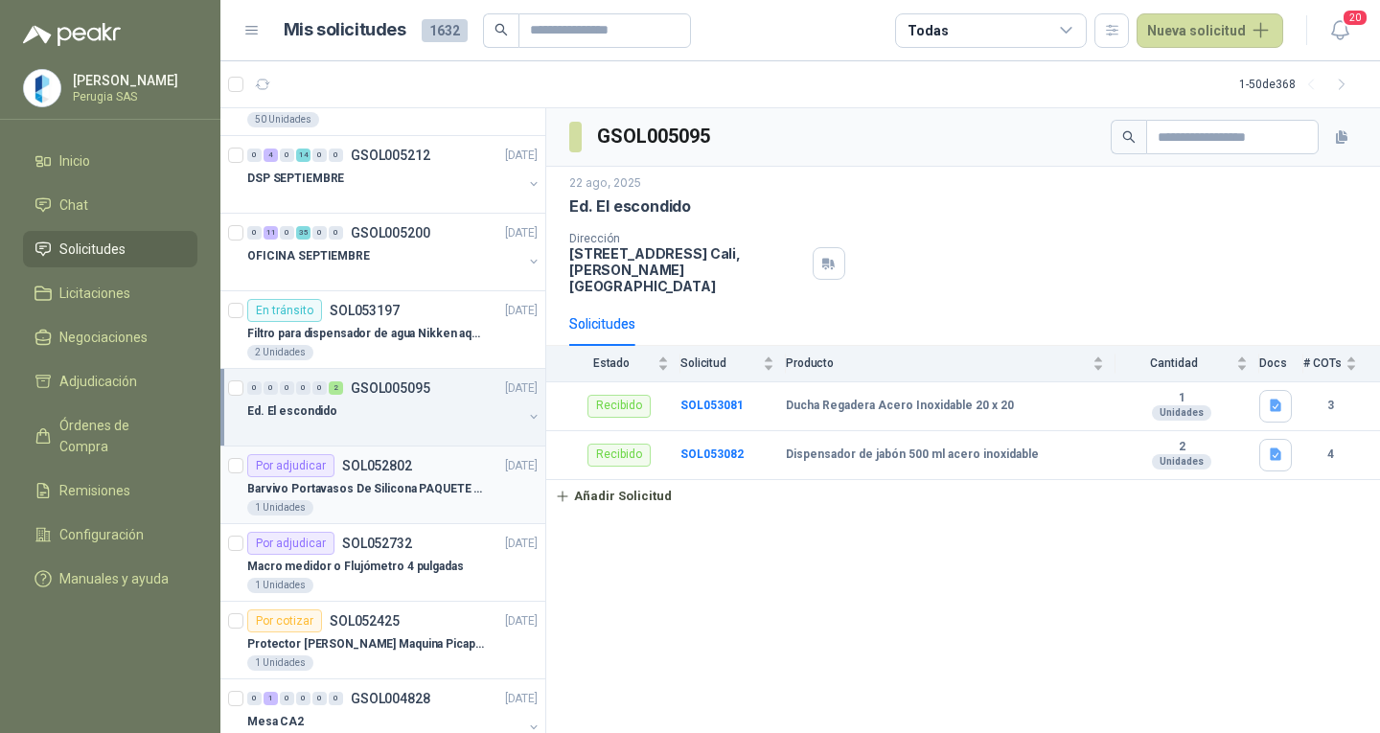
click at [362, 507] on div "1 Unidades" at bounding box center [392, 507] width 290 height 15
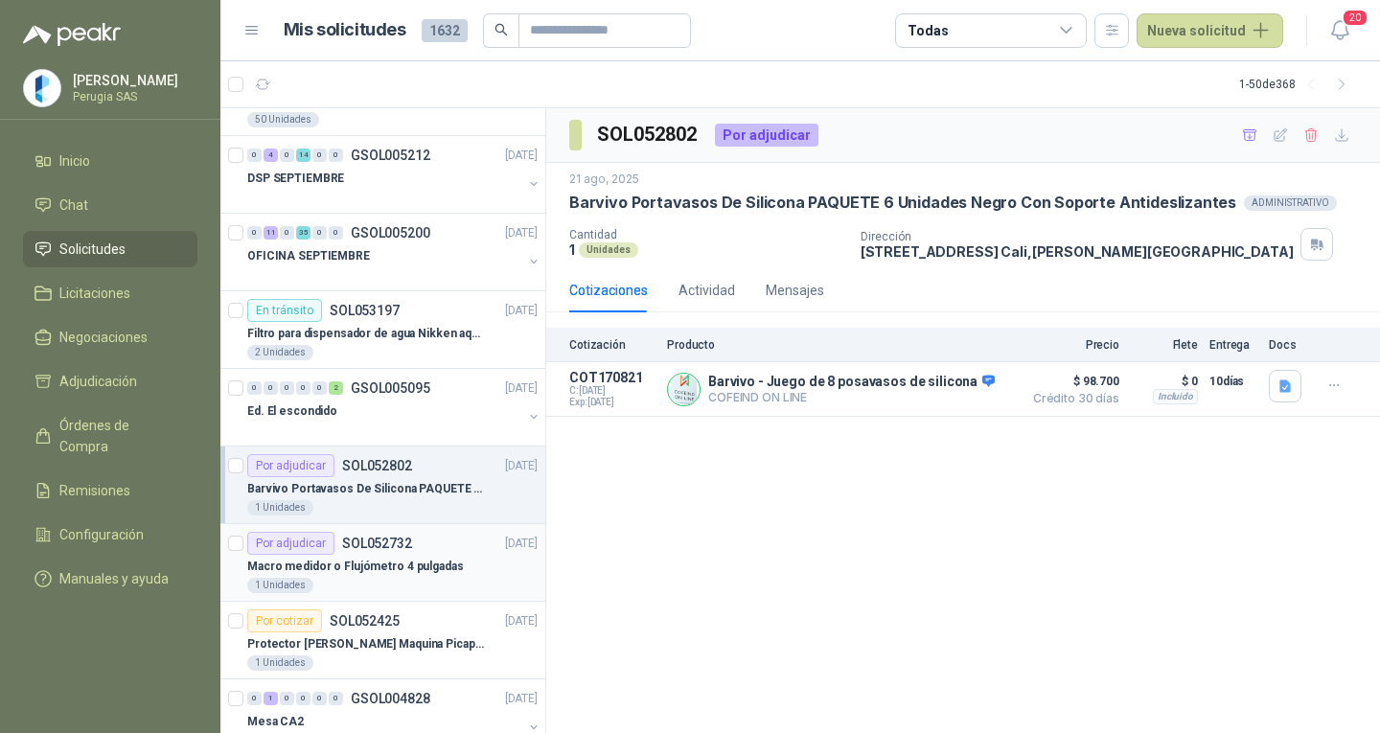
click at [351, 583] on div "1 Unidades" at bounding box center [392, 585] width 290 height 15
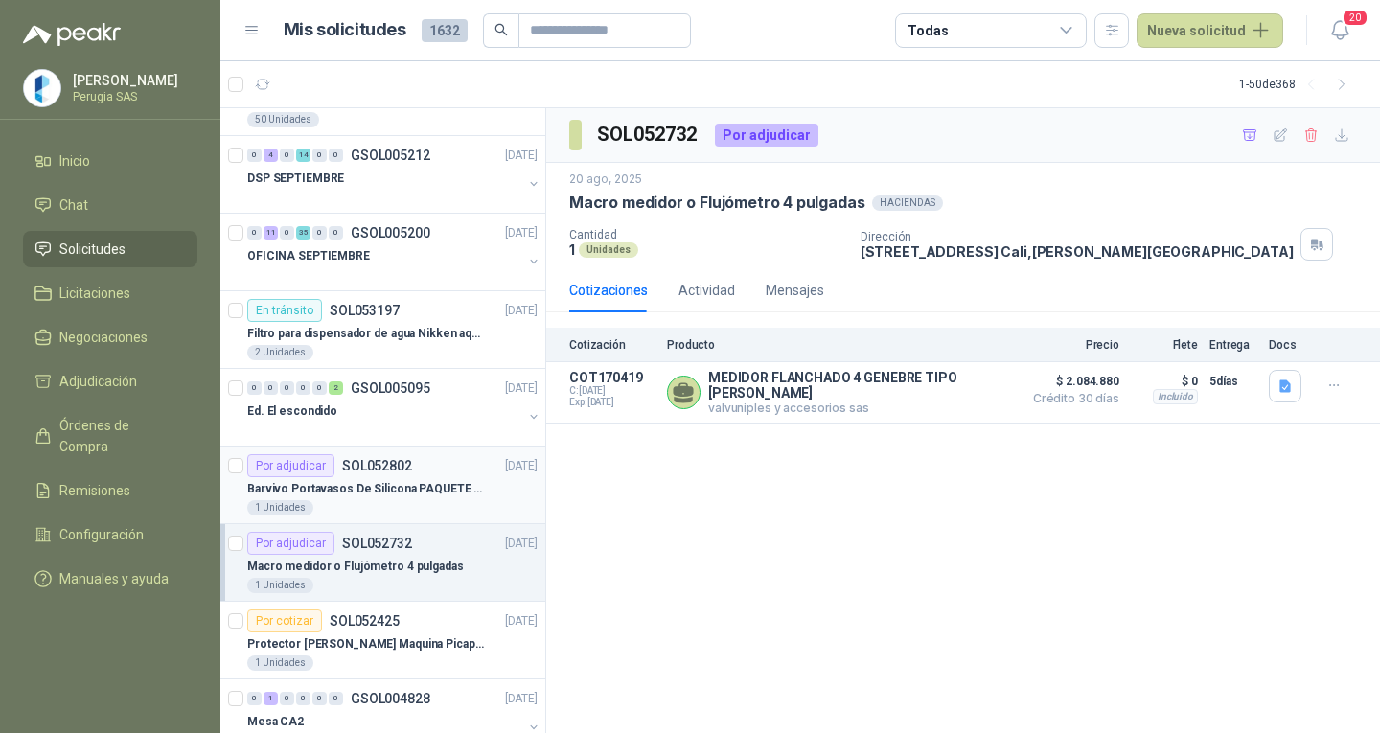
click at [382, 468] on p "SOL052802" at bounding box center [377, 465] width 70 height 13
click at [378, 376] on div "0 0 0 0 0 2 GSOL005095 [DATE] Ed. El escondido" at bounding box center [382, 408] width 325 height 78
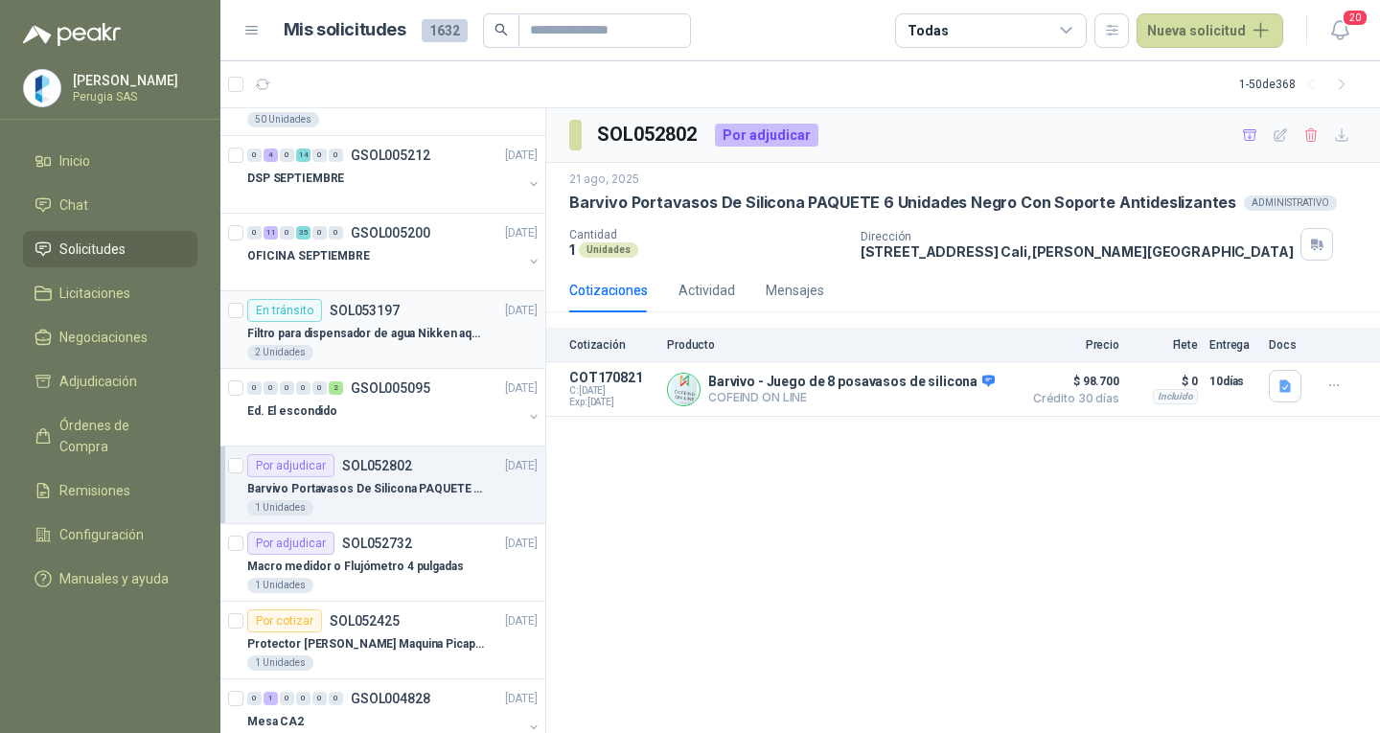
click at [363, 346] on div "2 Unidades" at bounding box center [392, 352] width 290 height 15
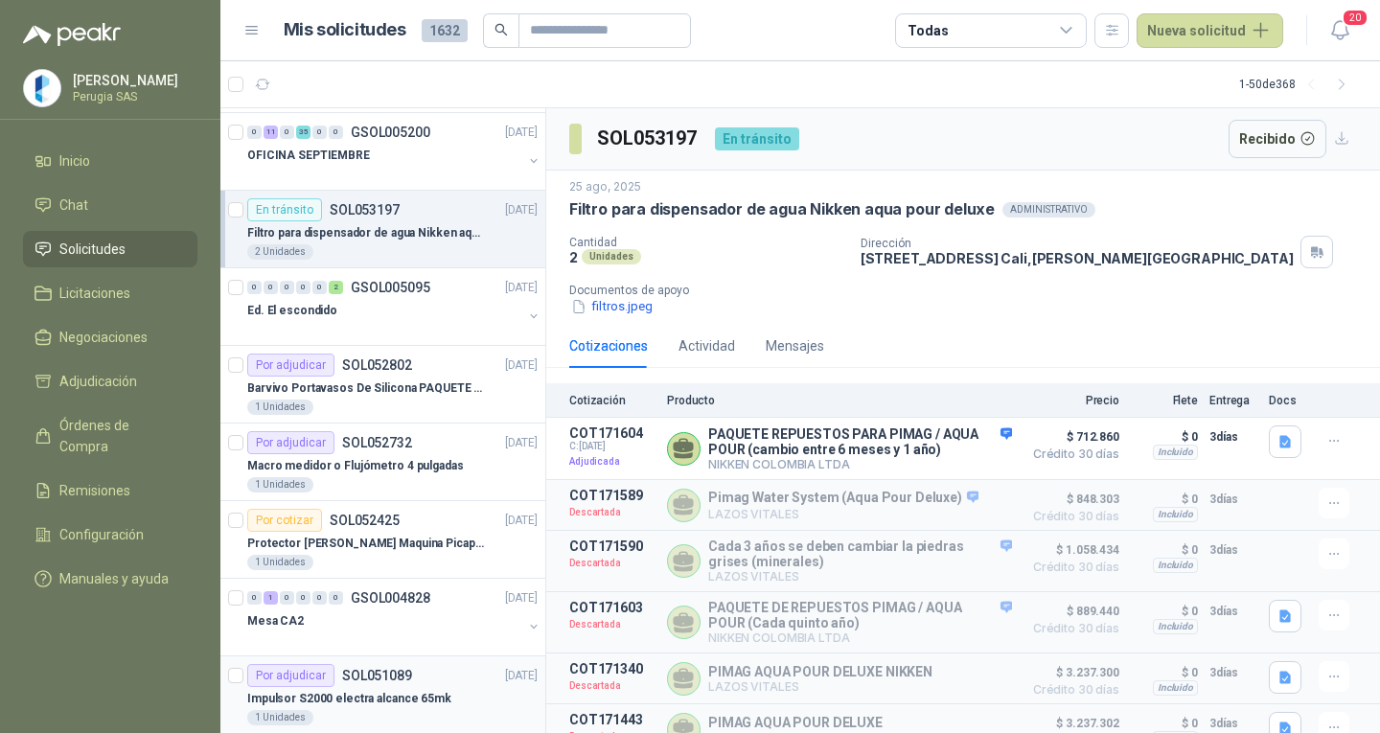
scroll to position [959, 0]
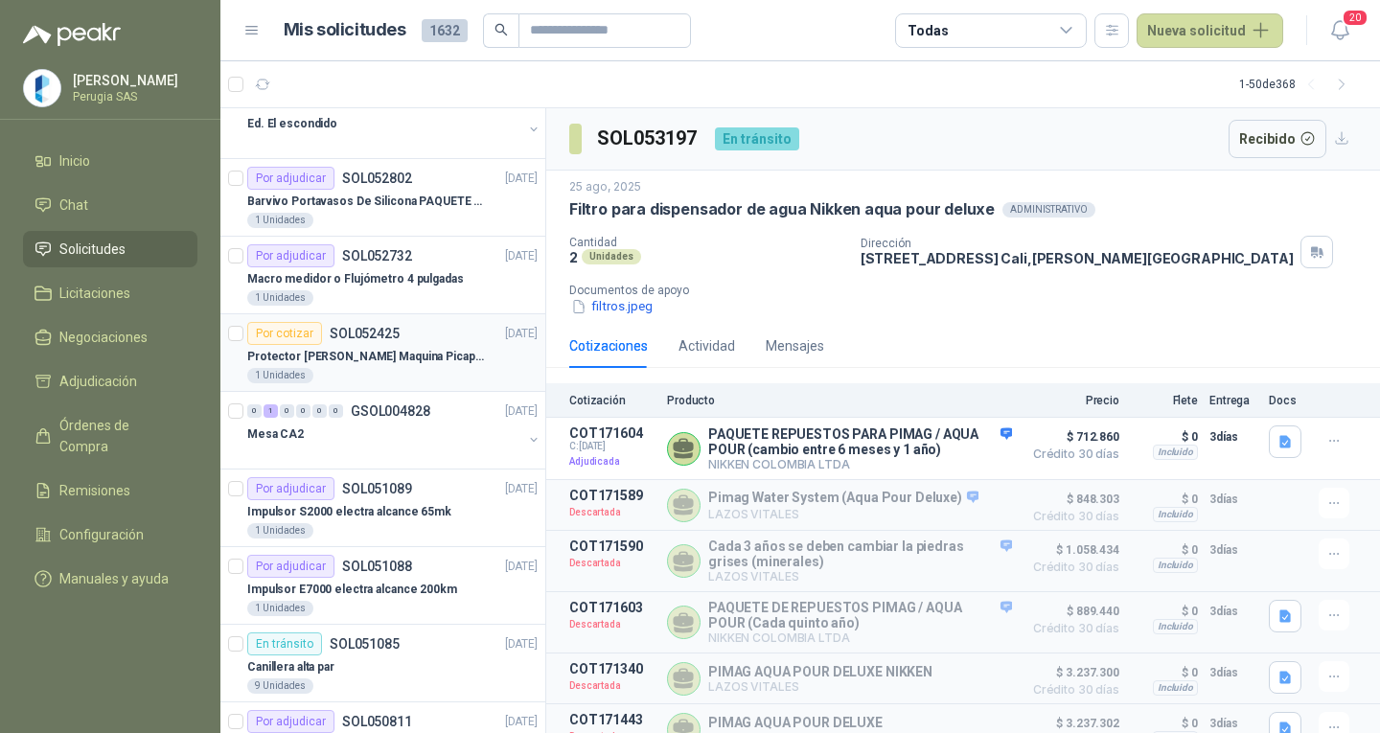
click at [380, 388] on article "Por cotizar SOL052425 [DATE] Protector [PERSON_NAME] Maquina Picapasto: [PERSON…" at bounding box center [382, 353] width 325 height 78
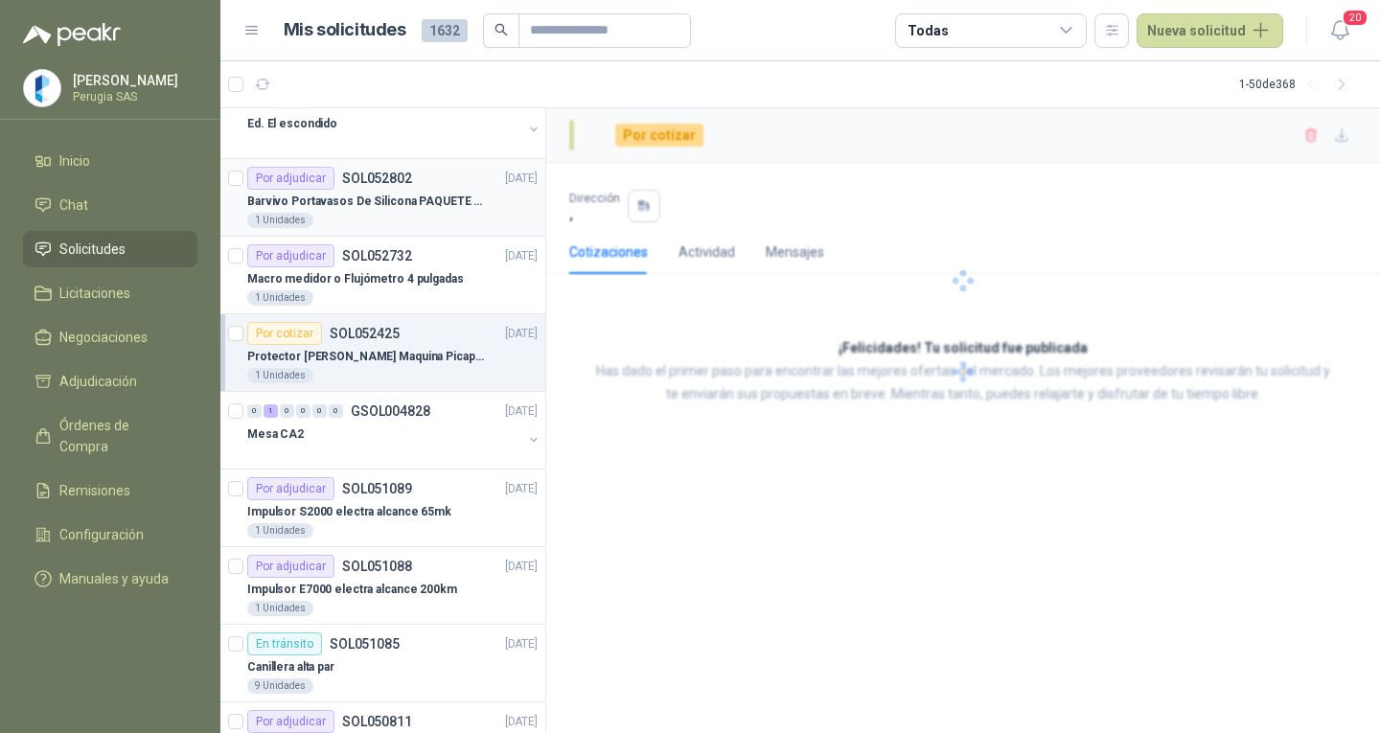
click at [354, 227] on div "1 Unidades" at bounding box center [392, 220] width 290 height 15
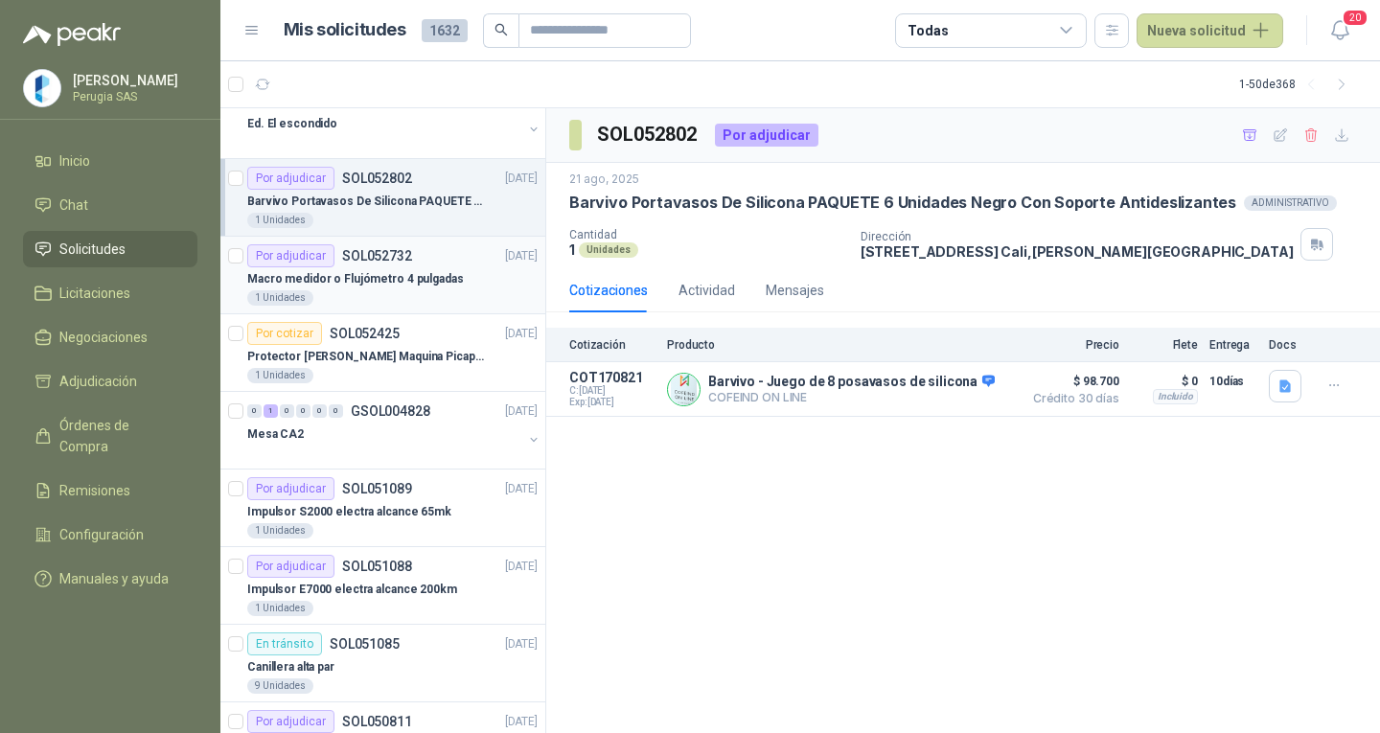
click at [355, 251] on p "SOL052732" at bounding box center [377, 255] width 70 height 13
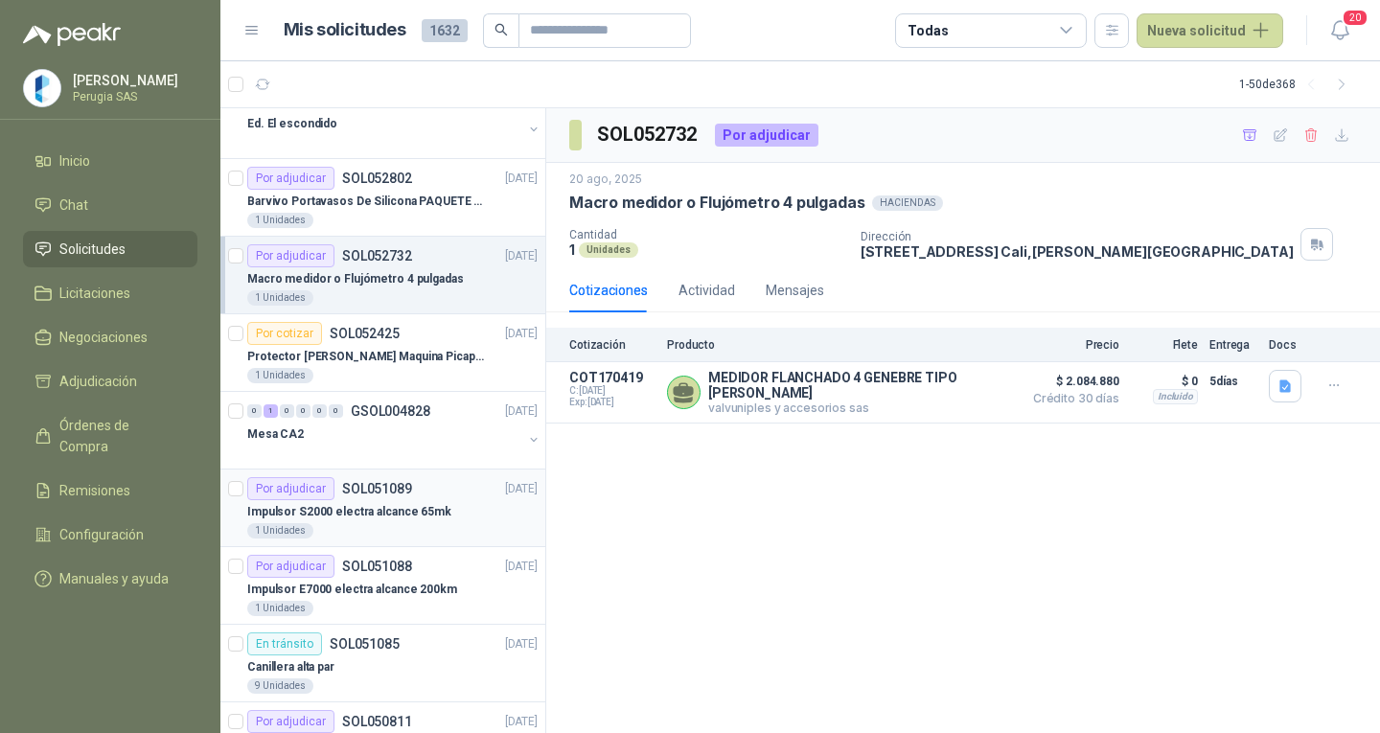
click at [334, 470] on article "Por adjudicar SOL051089 [DATE] Impulsor S2000 electra alcance 65mk 1 Unidades" at bounding box center [382, 509] width 325 height 78
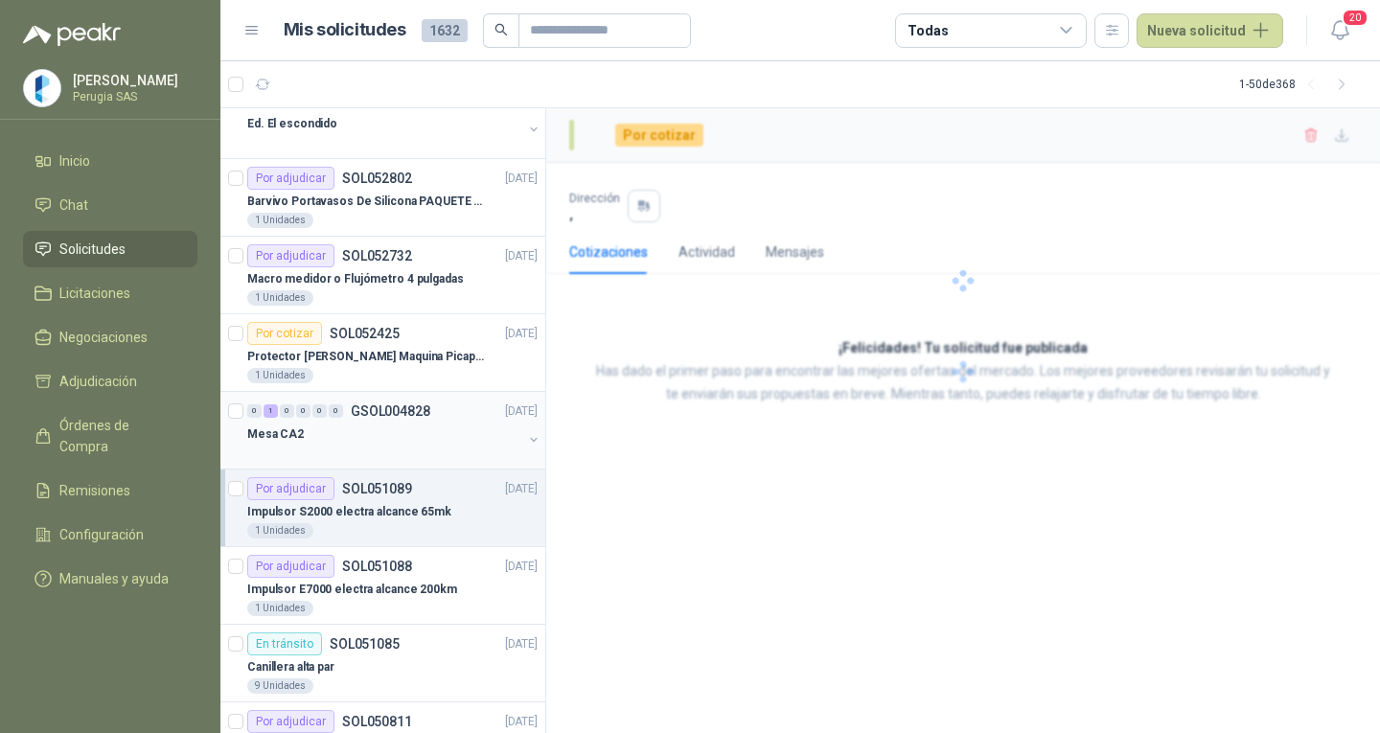
click at [353, 419] on div "0 1 0 0 0 0 GSOL004828 [DATE]" at bounding box center [394, 411] width 294 height 23
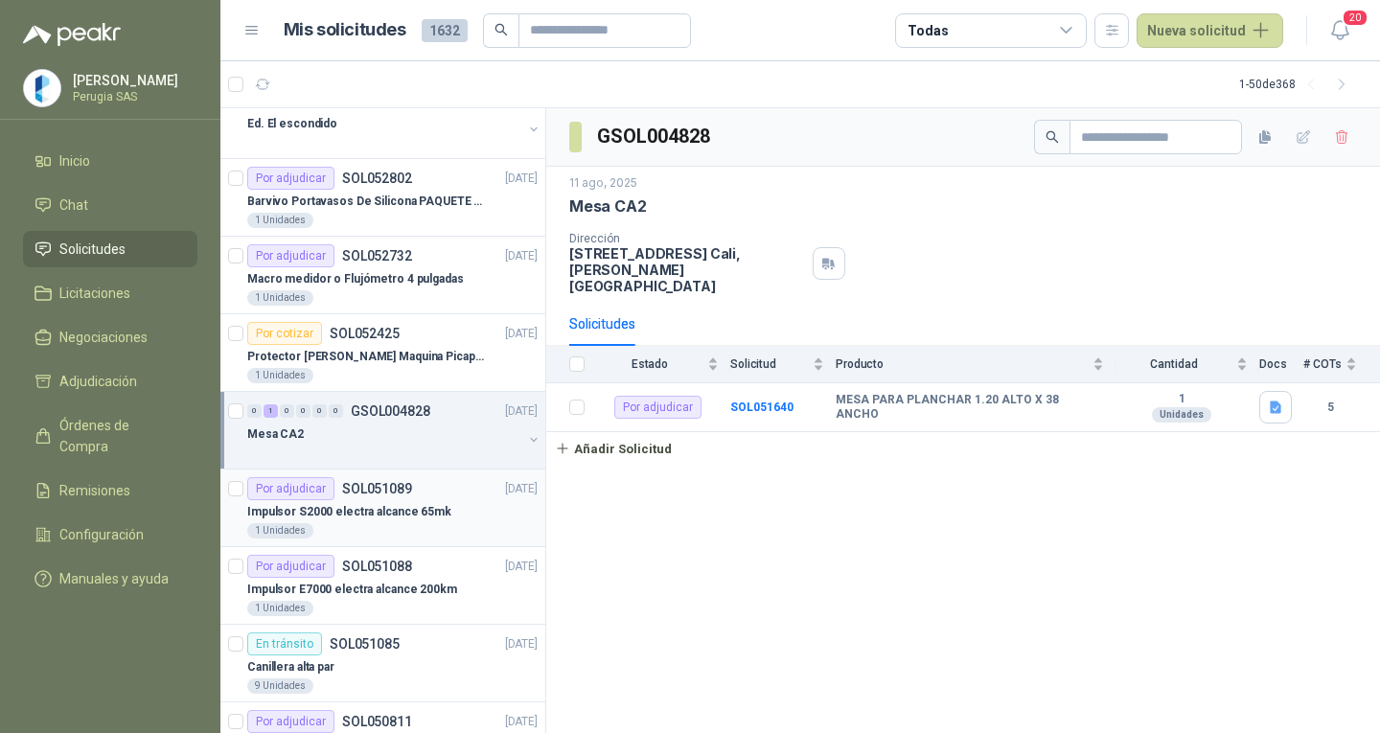
click at [352, 515] on p "Impulsor S2000 electra alcance 65mk" at bounding box center [349, 512] width 204 height 18
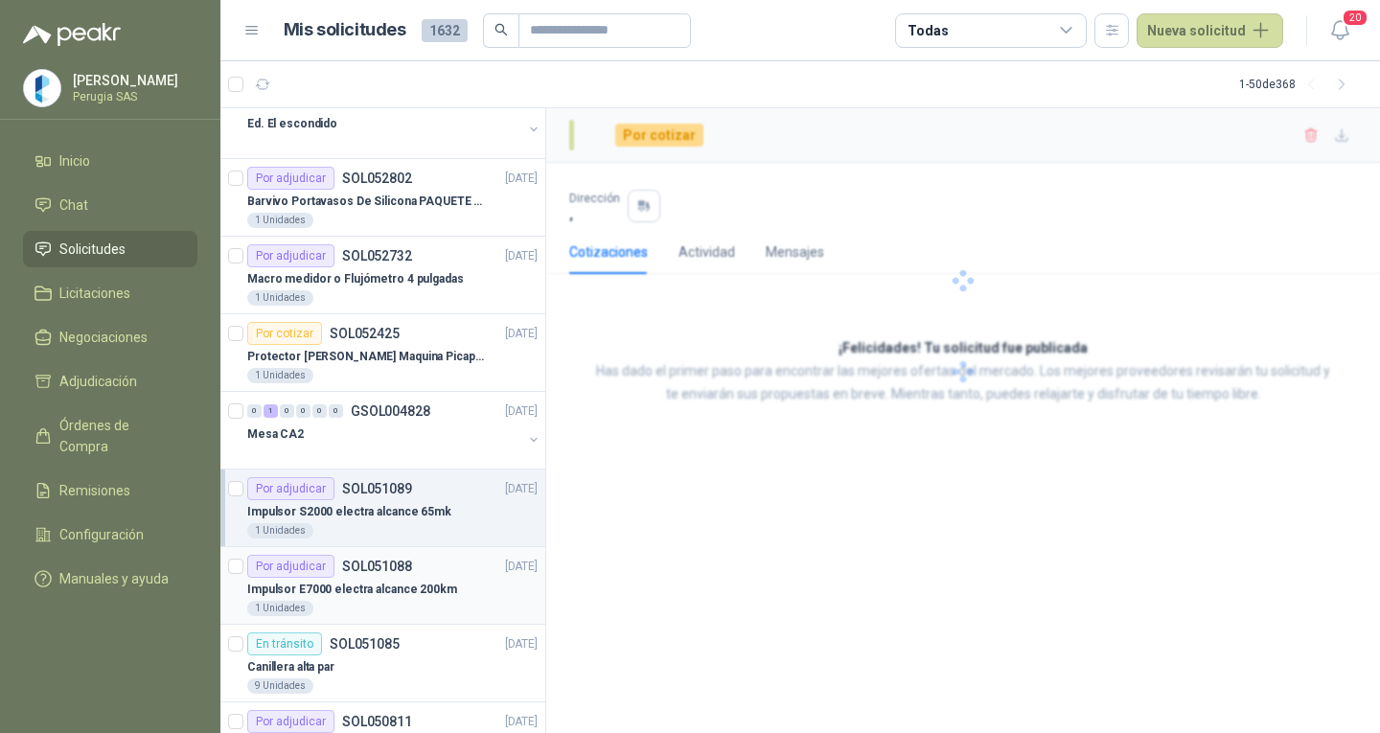
click at [359, 567] on p "SOL051088" at bounding box center [377, 566] width 70 height 13
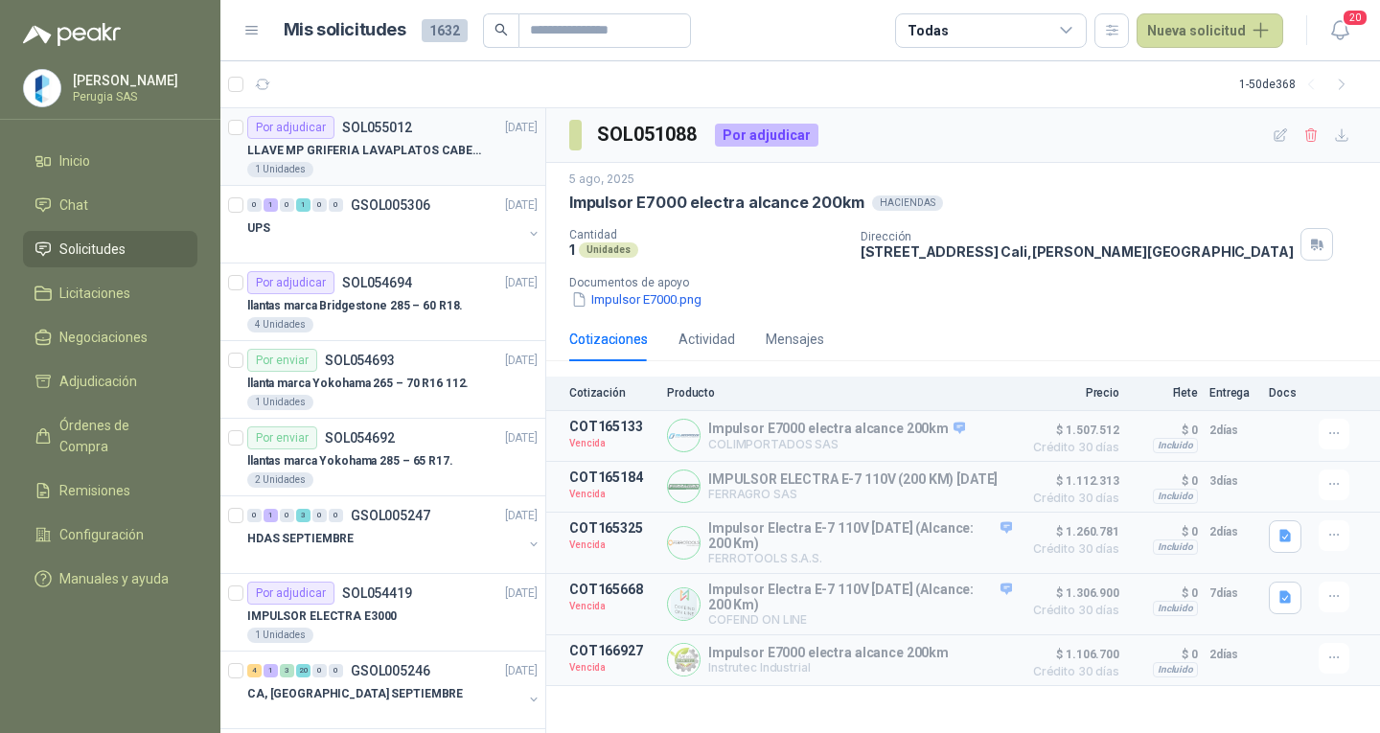
click at [370, 166] on div "1 Unidades" at bounding box center [392, 169] width 290 height 15
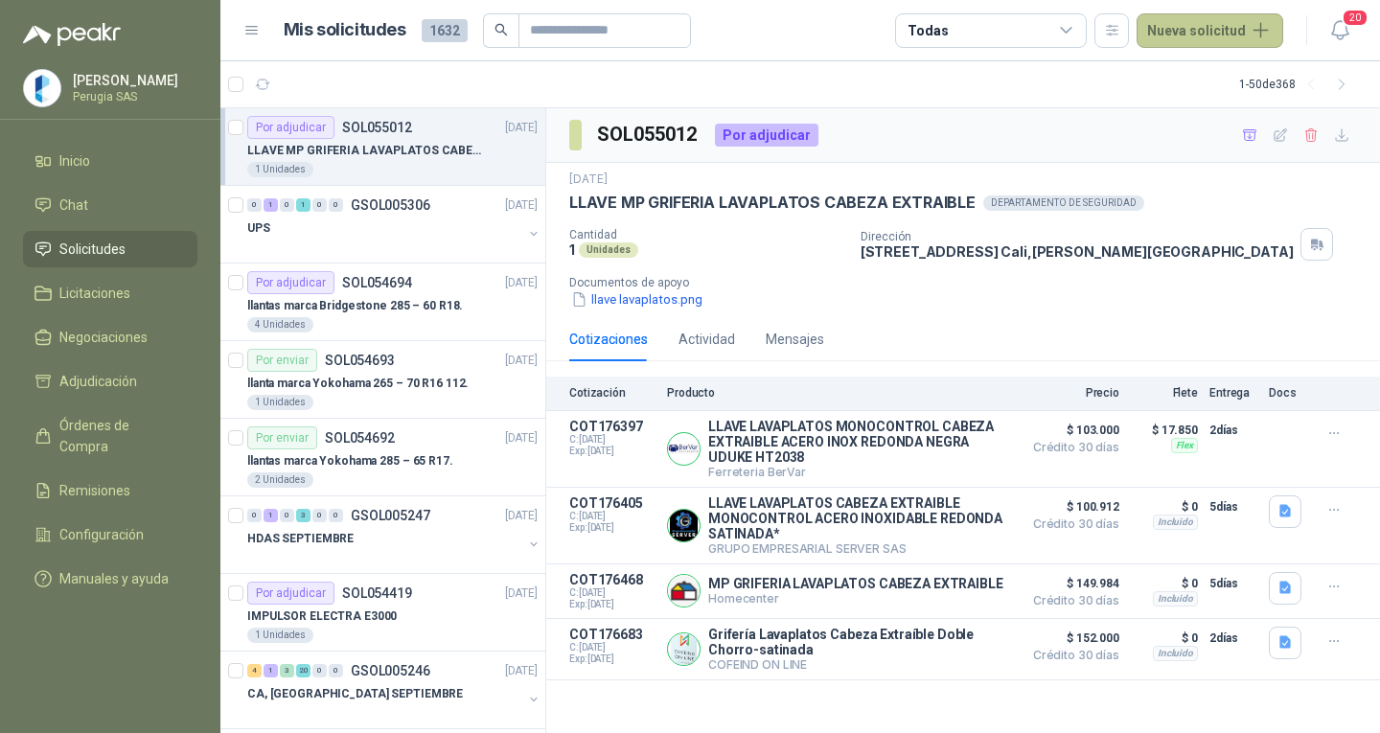
click at [1167, 32] on button "Nueva solicitud" at bounding box center [1210, 30] width 147 height 35
click at [1195, 57] on div "Solicitud Solicitud grupal" at bounding box center [1233, 94] width 178 height 82
click at [1195, 72] on link "Solicitud" at bounding box center [1232, 77] width 163 height 34
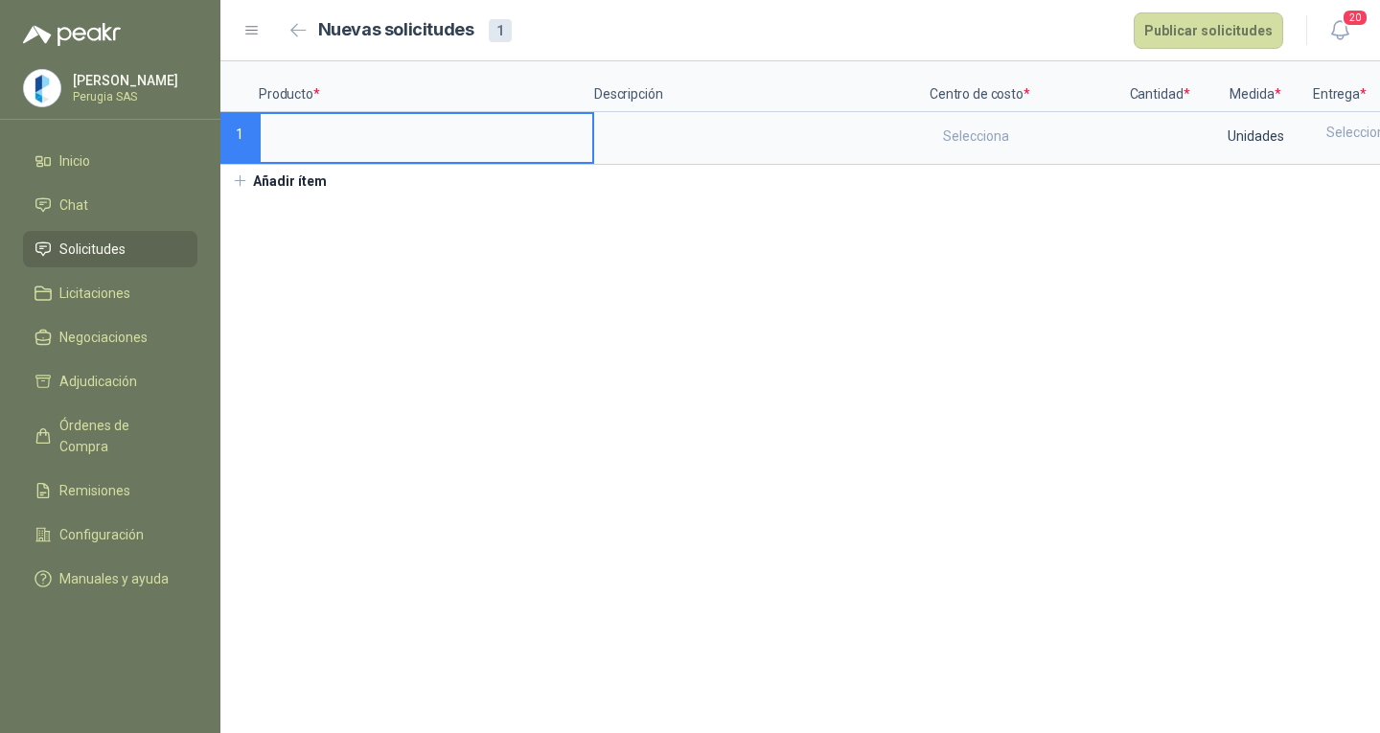
click at [302, 132] on input at bounding box center [427, 132] width 332 height 37
click at [1164, 155] on label at bounding box center [1159, 138] width 73 height 48
click at [1164, 151] on input at bounding box center [1159, 132] width 73 height 37
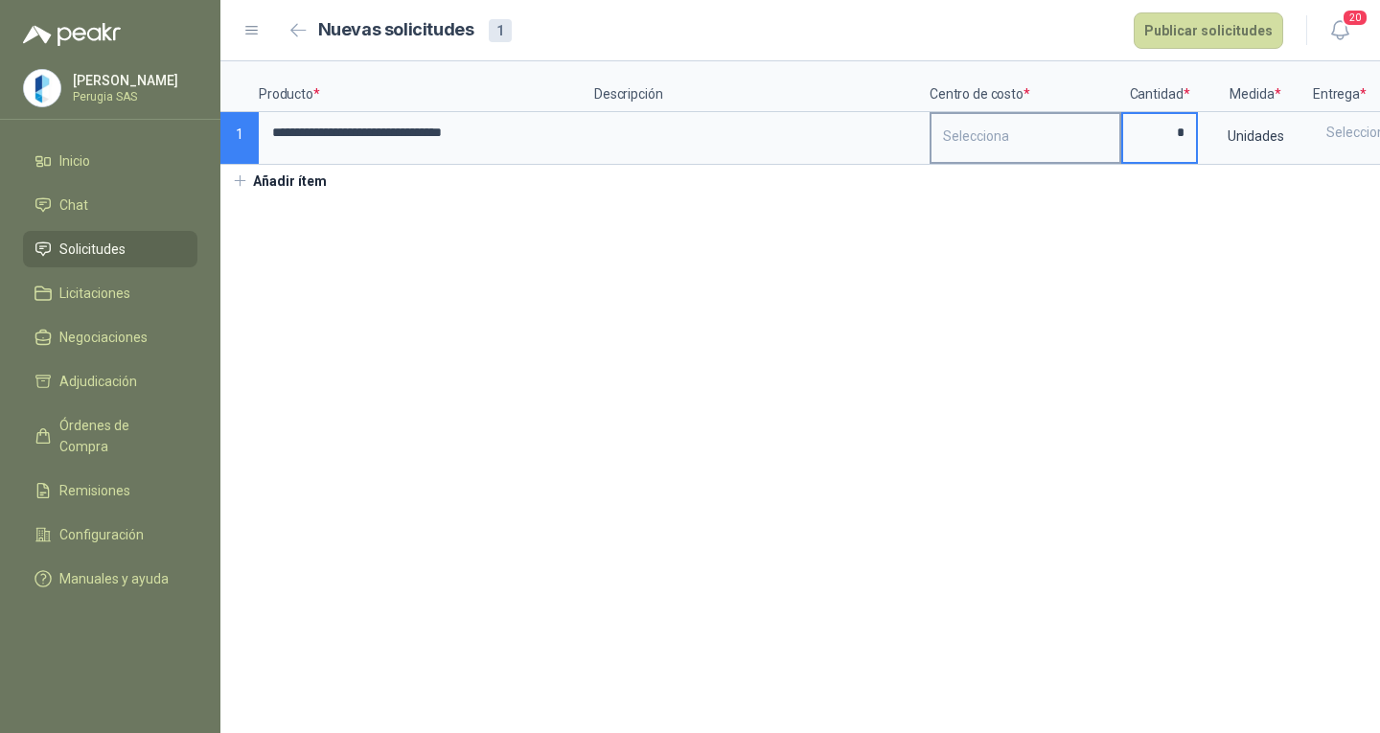
type input "*"
click at [1042, 144] on div "Selecciona" at bounding box center [1026, 136] width 188 height 44
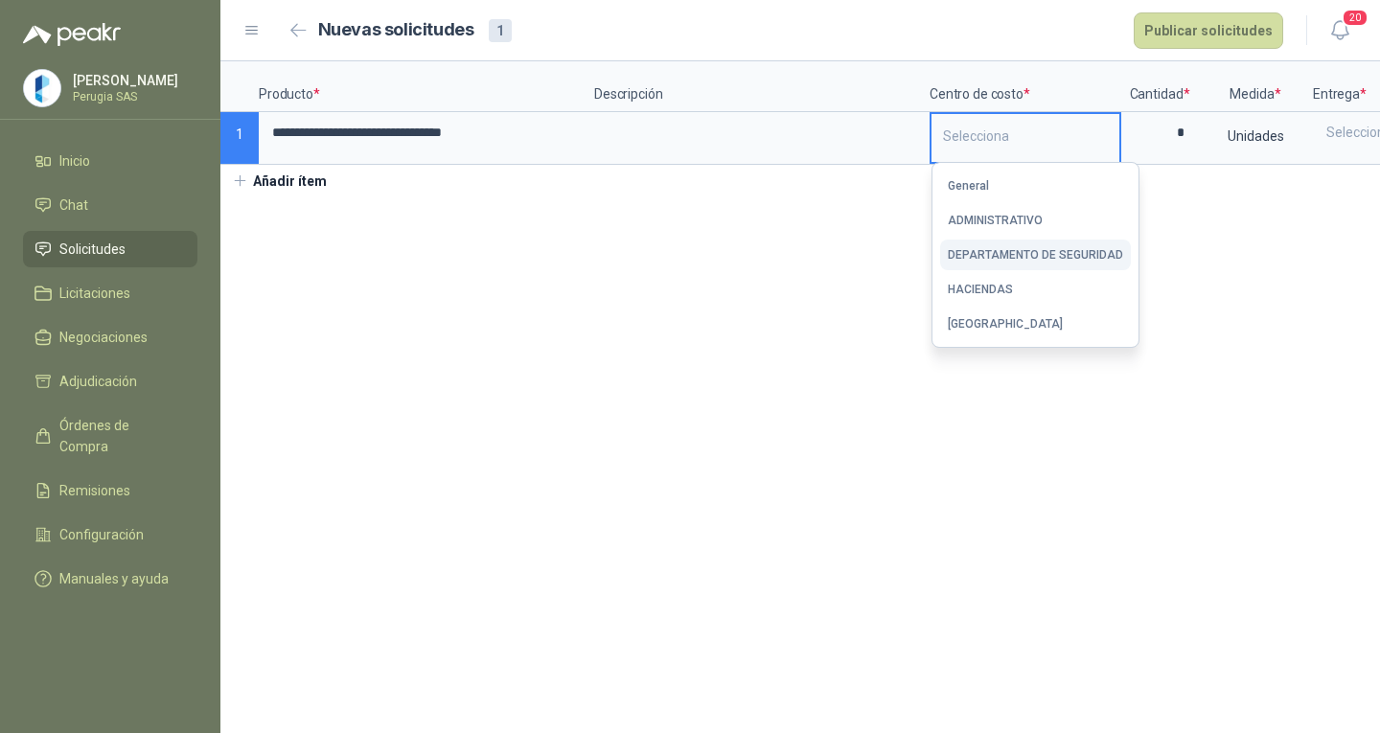
click at [1027, 245] on button "DEPARTAMENTO DE SEGURIDAD" at bounding box center [1035, 255] width 191 height 31
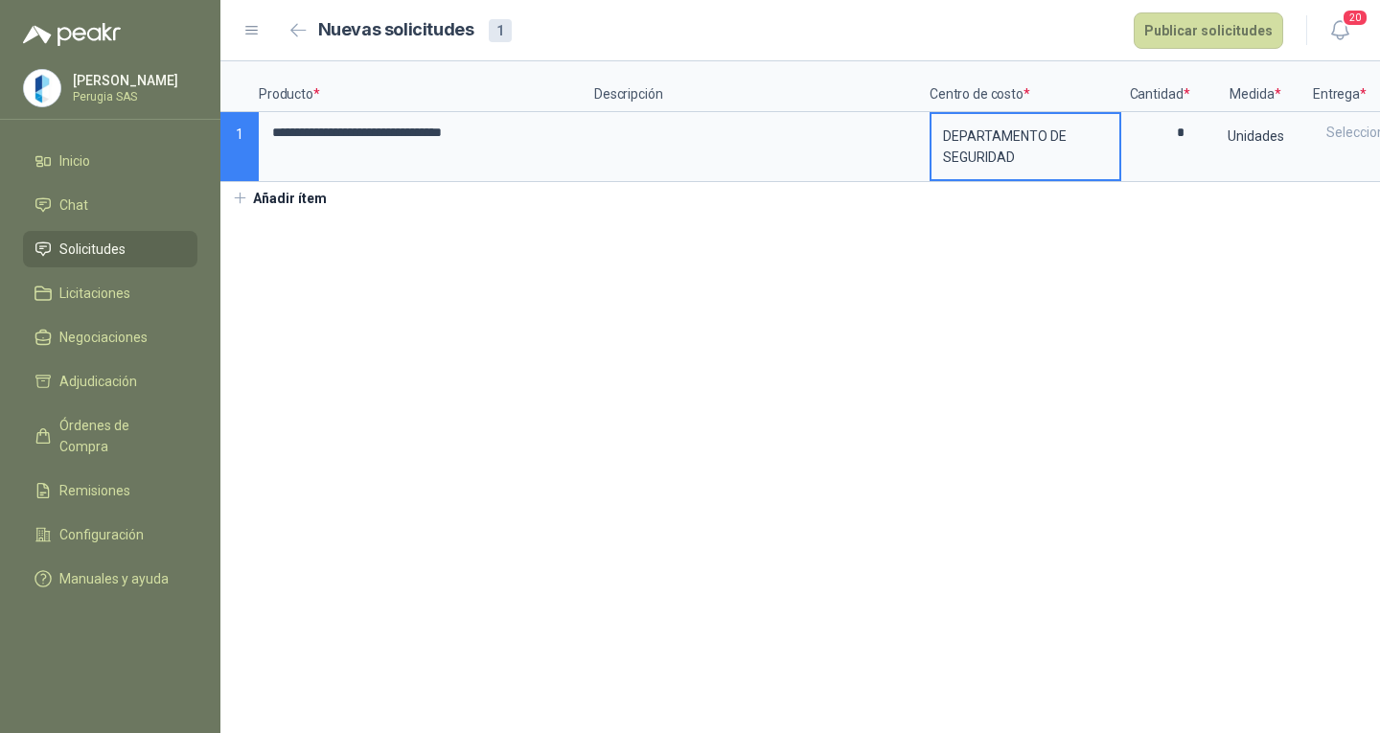
click at [1007, 142] on div "DEPARTAMENTO DE SEGURIDAD" at bounding box center [1026, 146] width 188 height 65
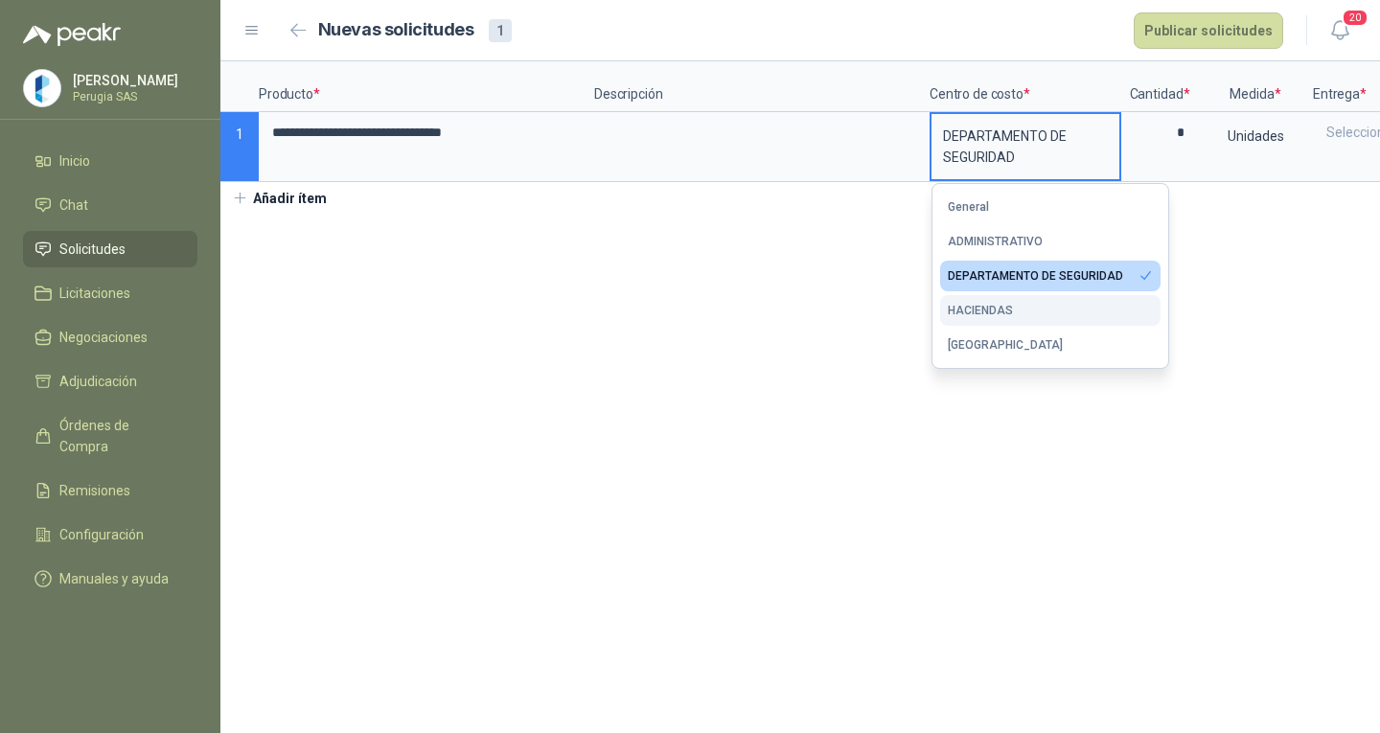
click at [1003, 318] on button "HACIENDAS" at bounding box center [1050, 310] width 220 height 31
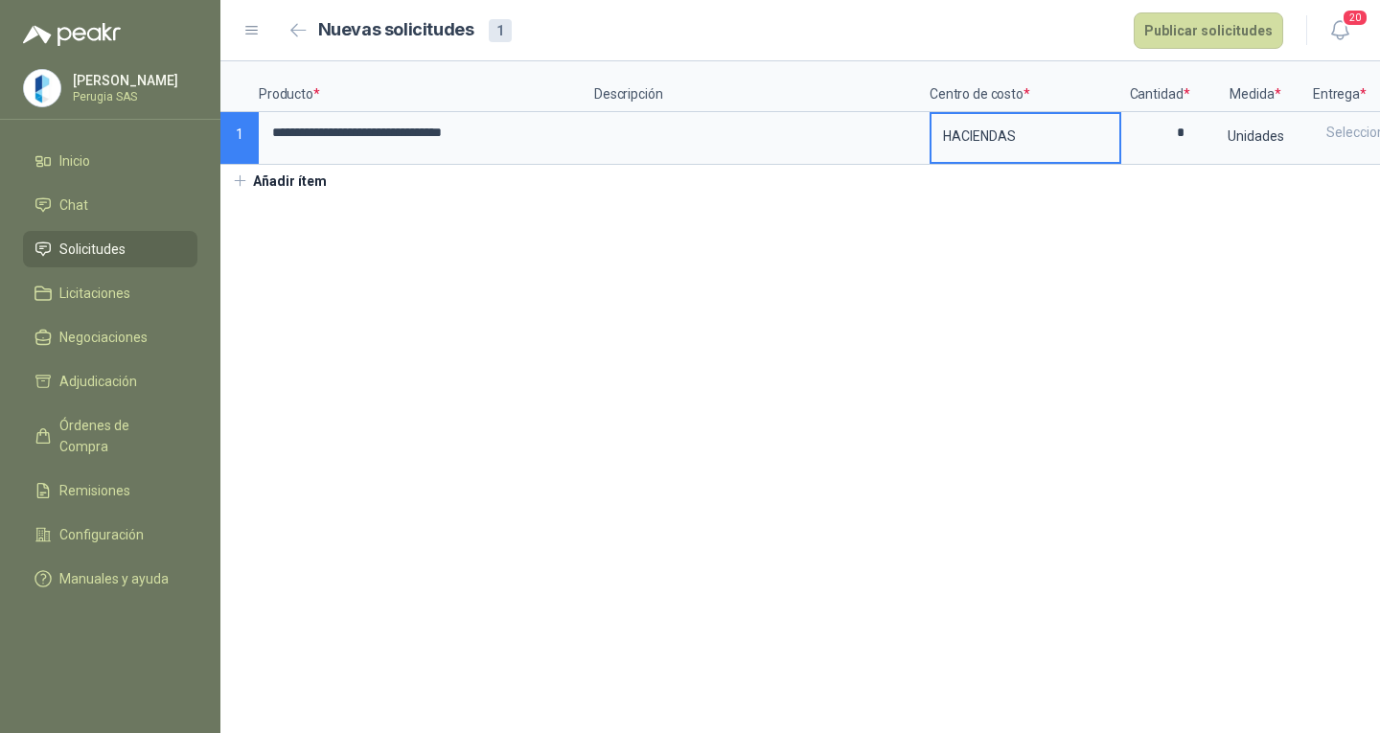
scroll to position [0, 175]
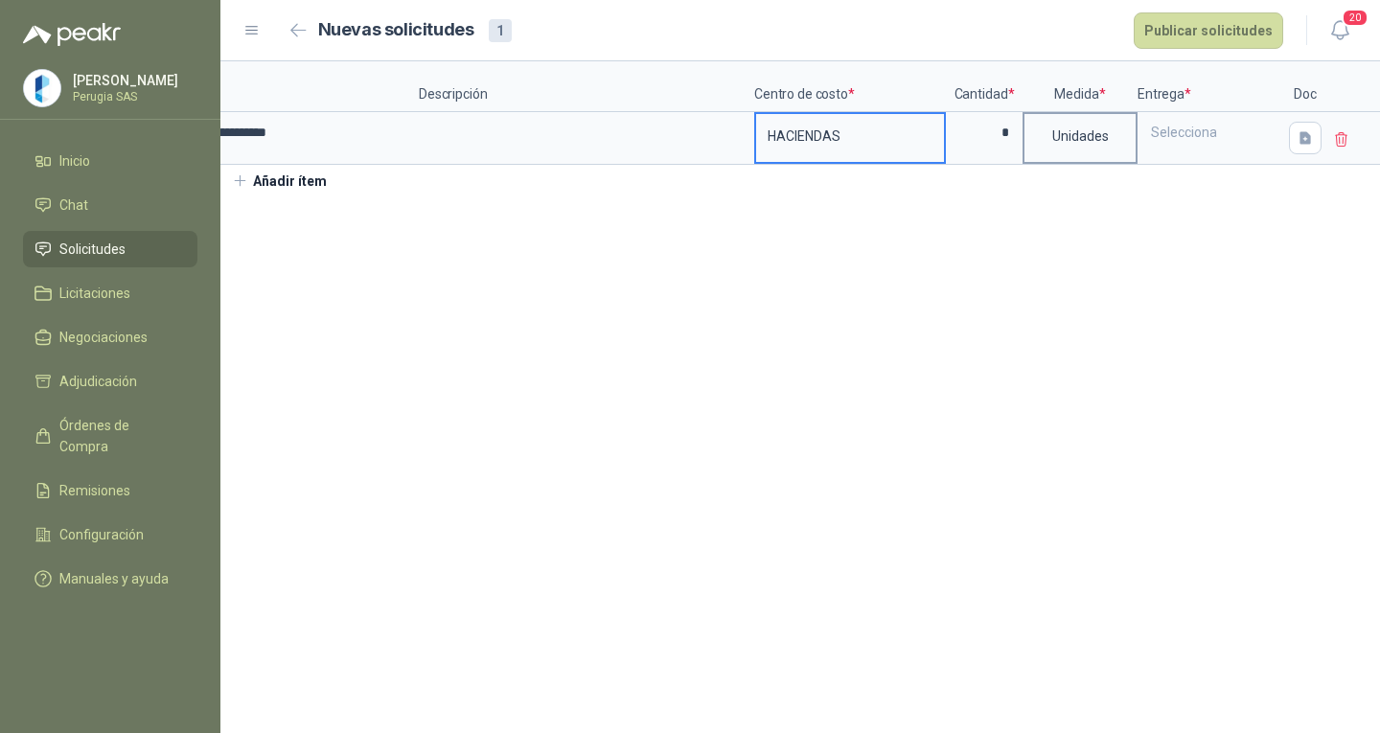
click at [1134, 149] on div "Unidades" at bounding box center [1080, 136] width 111 height 44
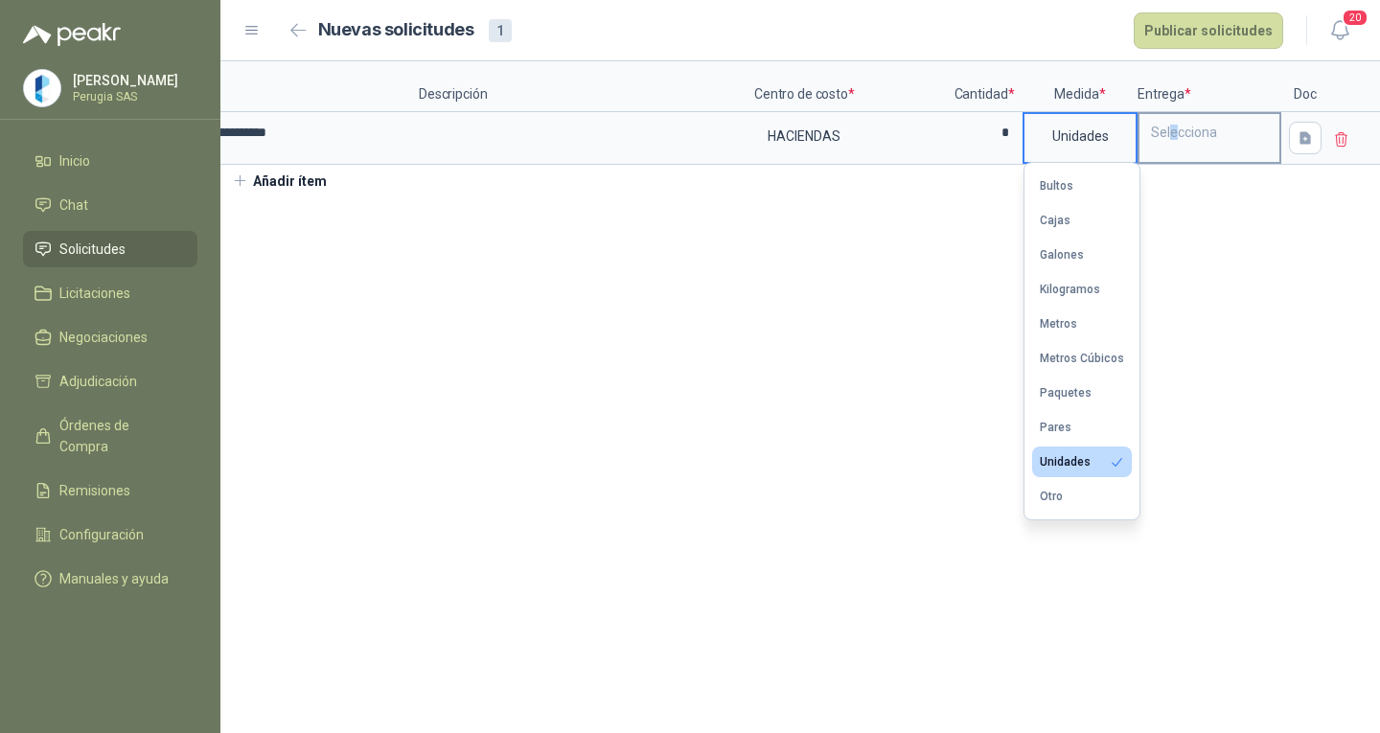
click at [1172, 144] on div "Selecciona" at bounding box center [1210, 132] width 140 height 36
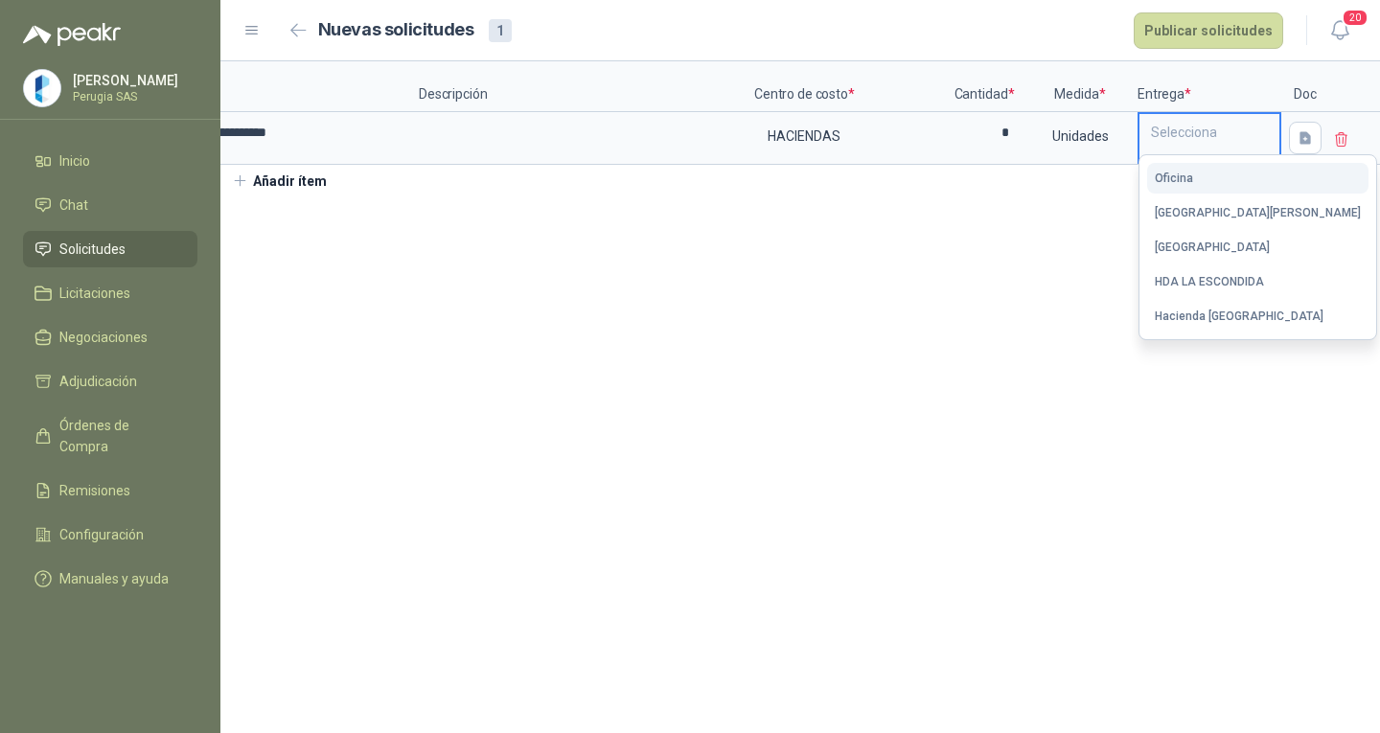
click at [1183, 177] on div "Oficina" at bounding box center [1174, 178] width 38 height 13
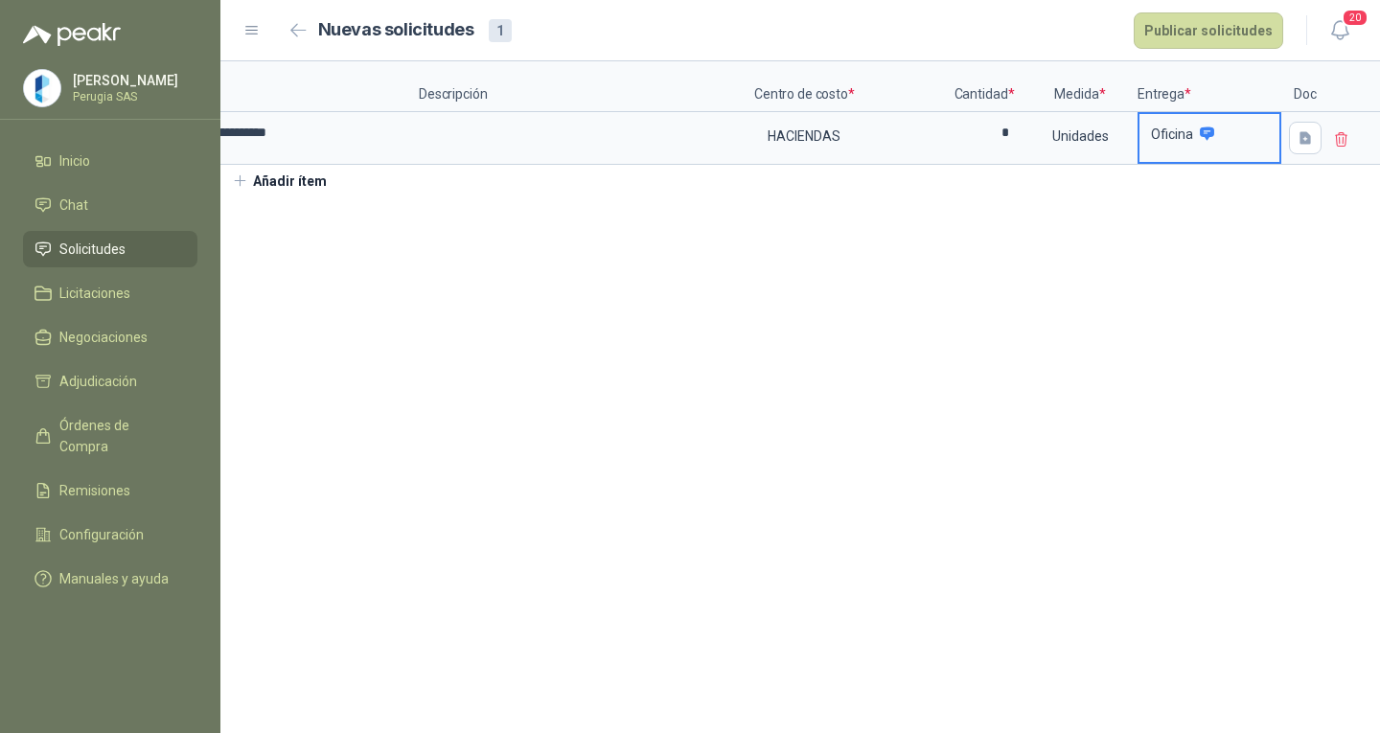
click at [1176, 145] on div "Oficina" at bounding box center [1210, 134] width 140 height 40
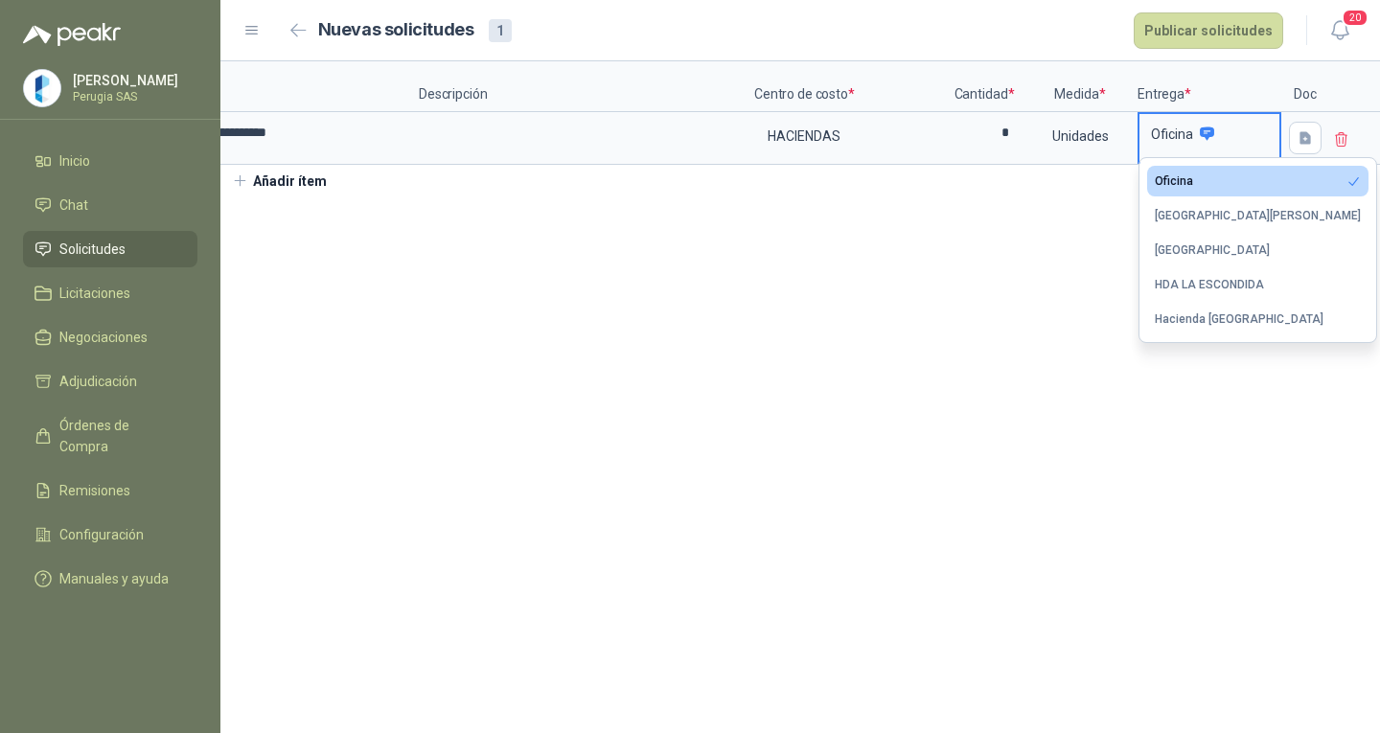
click at [1176, 171] on button "Oficina" at bounding box center [1257, 181] width 221 height 31
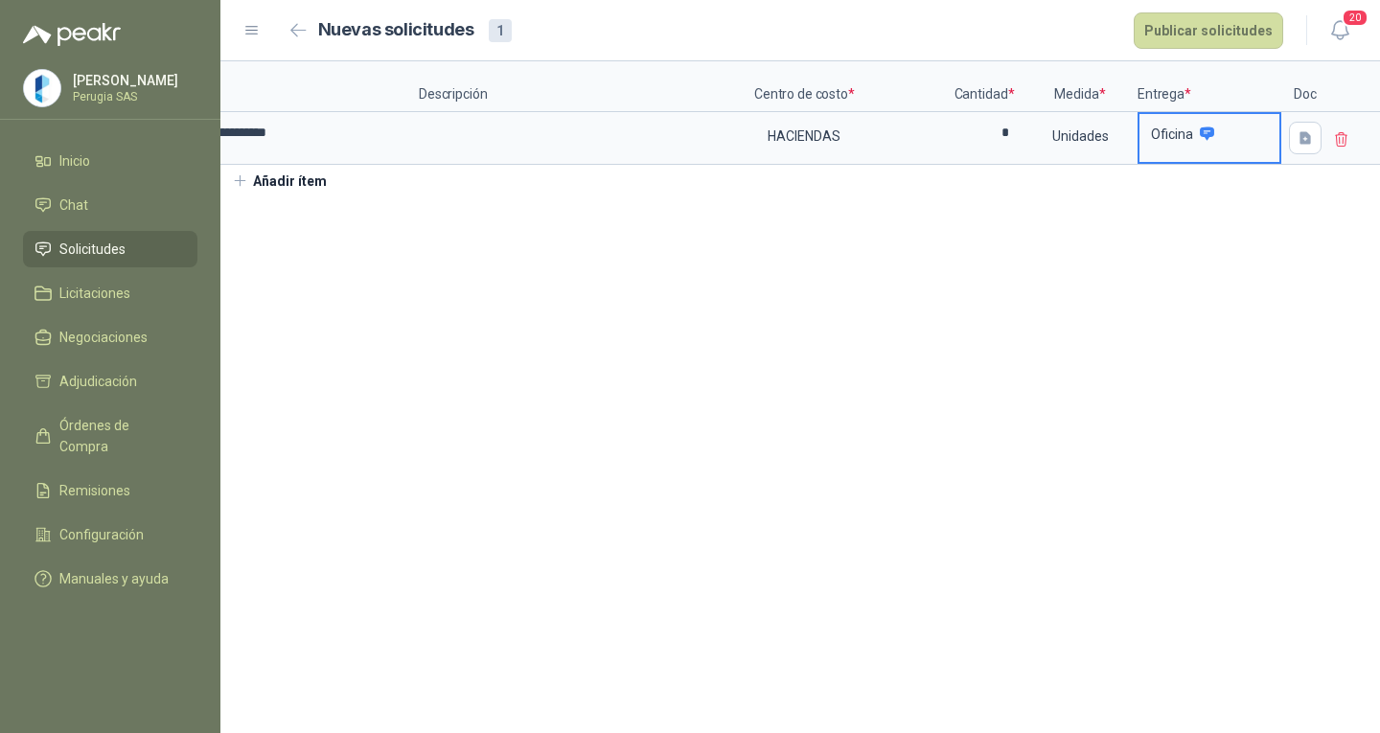
click at [1171, 143] on div "Oficina" at bounding box center [1210, 134] width 140 height 40
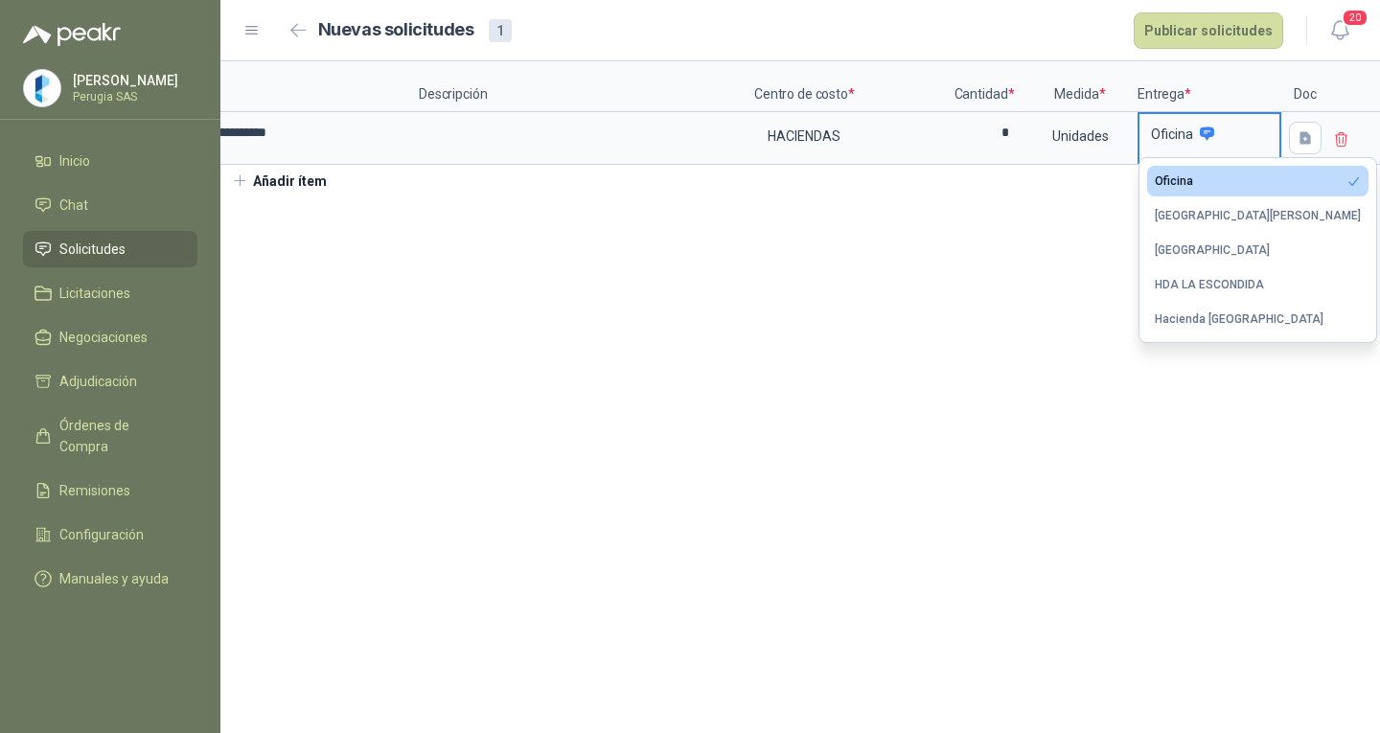
click at [1183, 174] on div "Oficina" at bounding box center [1174, 180] width 38 height 13
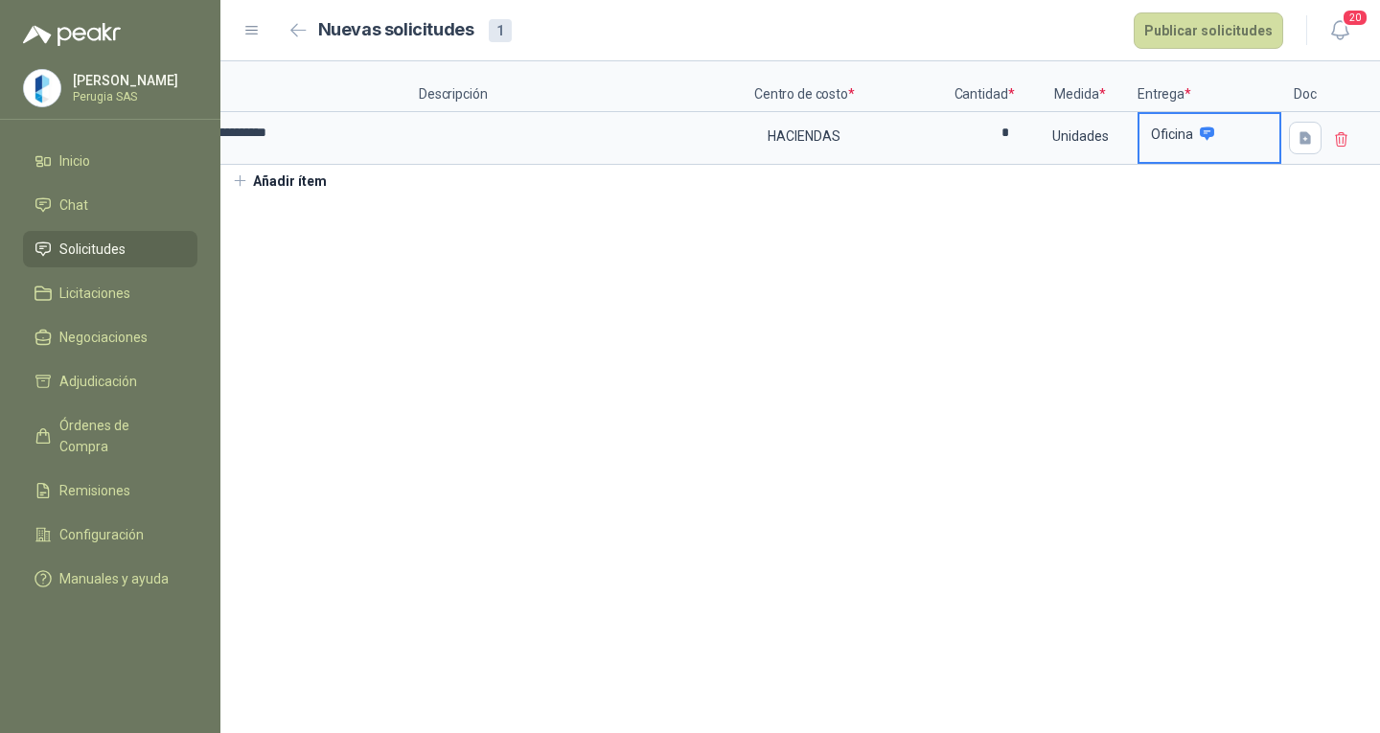
click at [1175, 139] on p "Oficina" at bounding box center [1172, 133] width 42 height 13
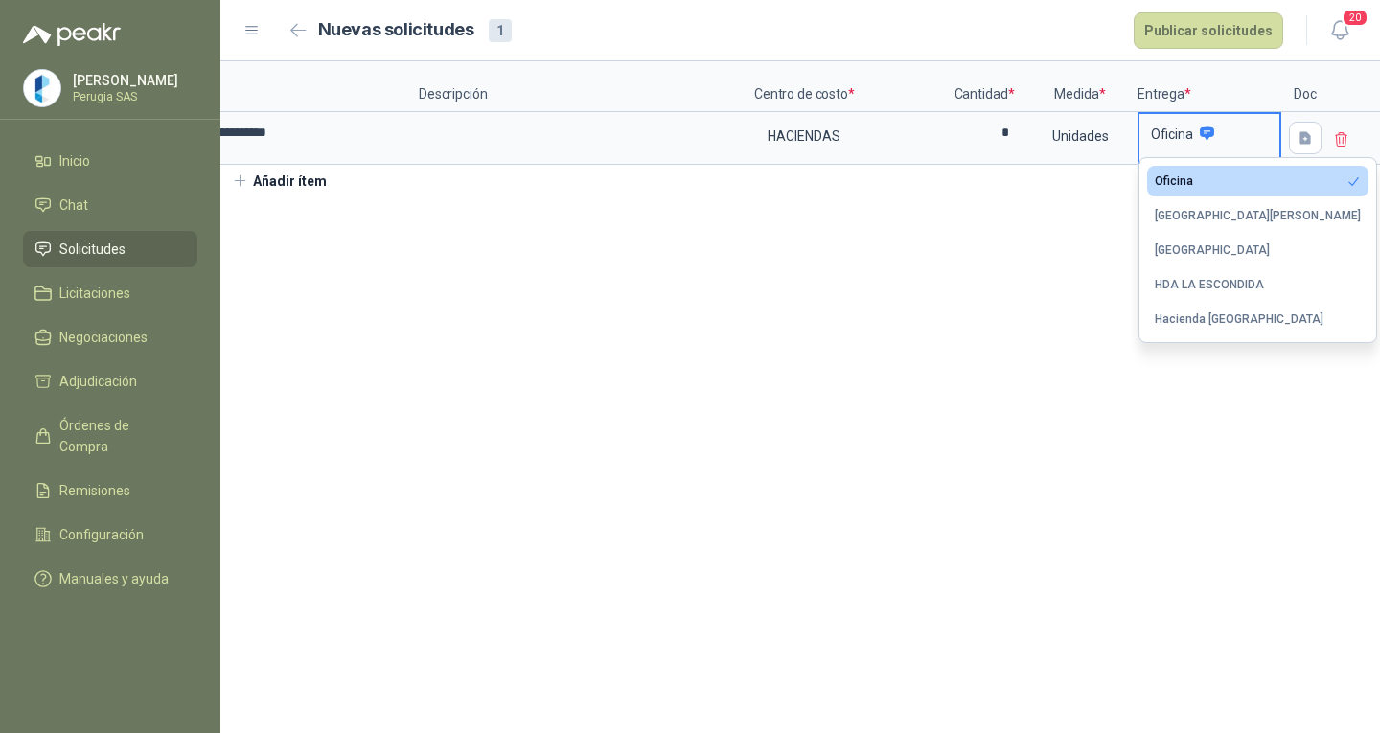
click at [1173, 174] on button "Oficina" at bounding box center [1257, 181] width 221 height 31
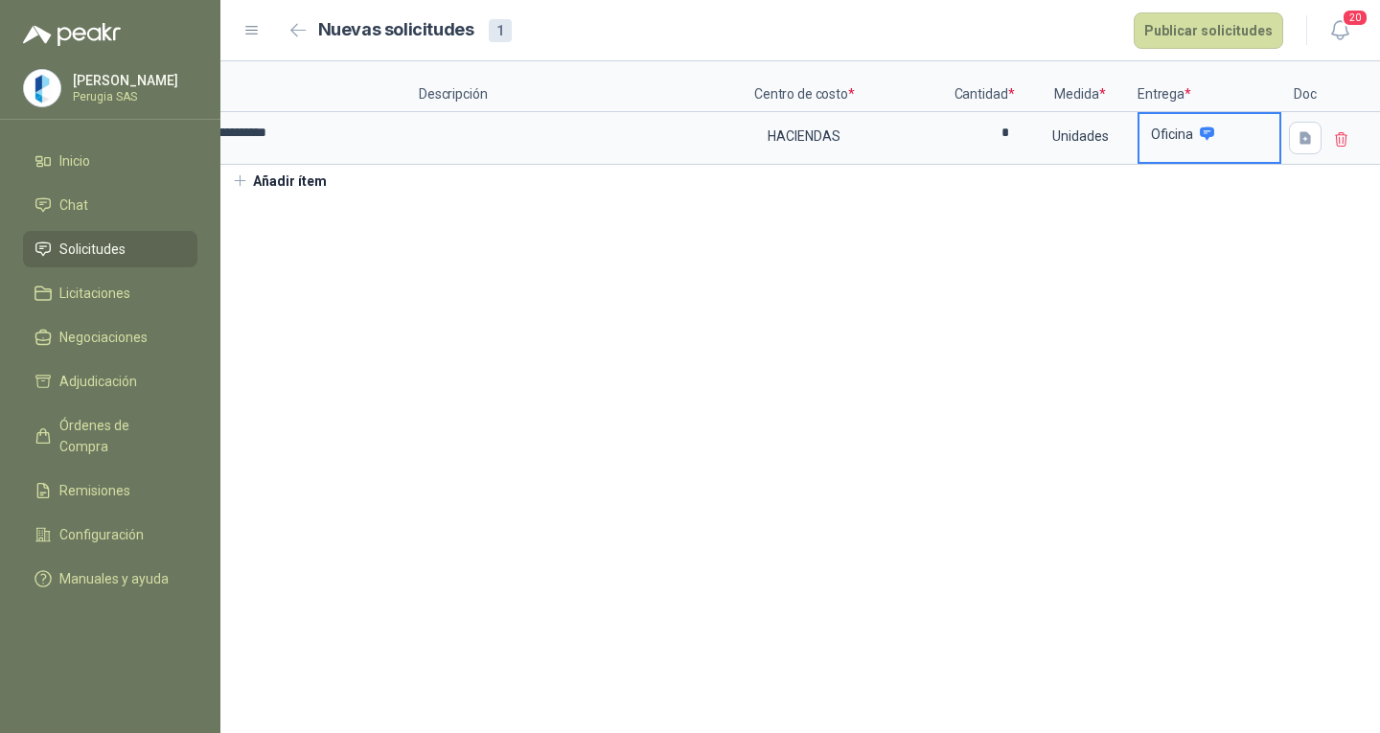
click at [1172, 128] on p "Oficina" at bounding box center [1172, 133] width 42 height 13
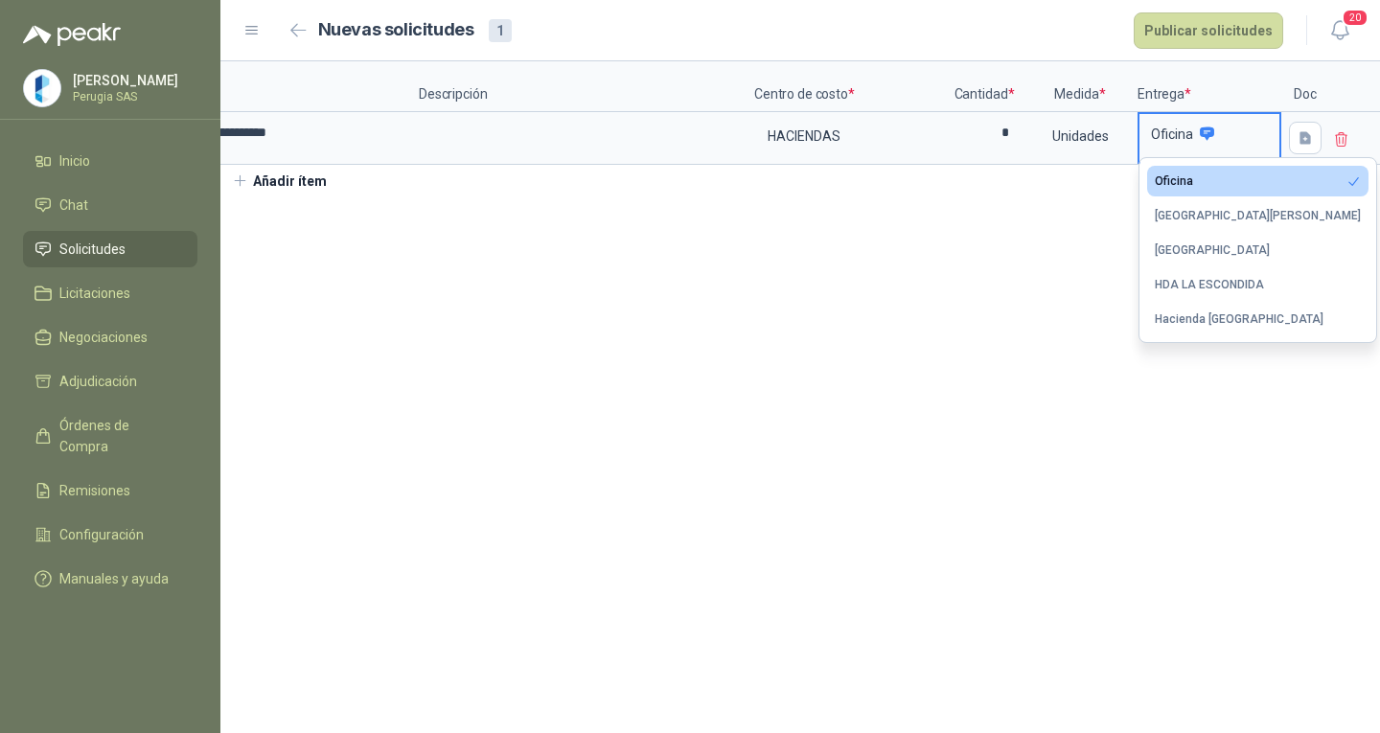
click at [1176, 174] on div "Oficina" at bounding box center [1174, 180] width 38 height 13
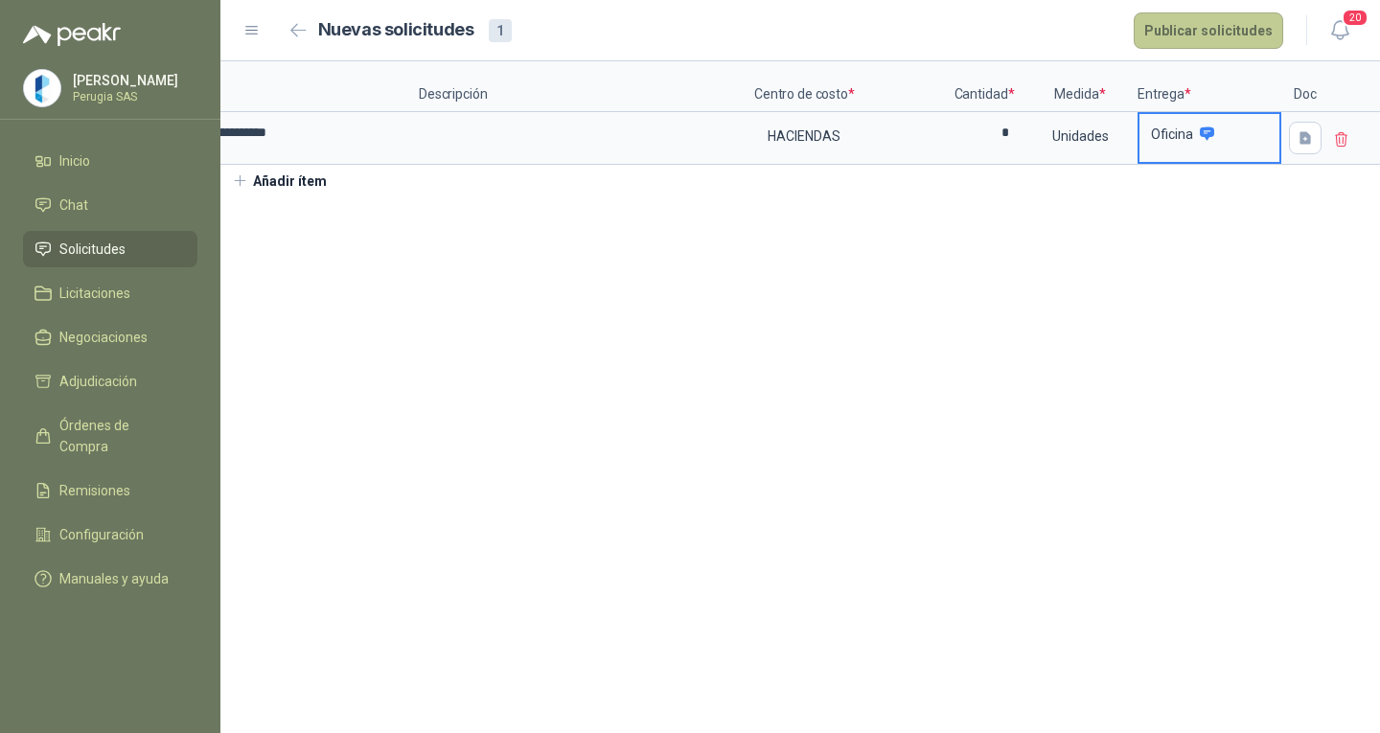
click at [1214, 33] on button "Publicar solicitudes" at bounding box center [1209, 30] width 150 height 36
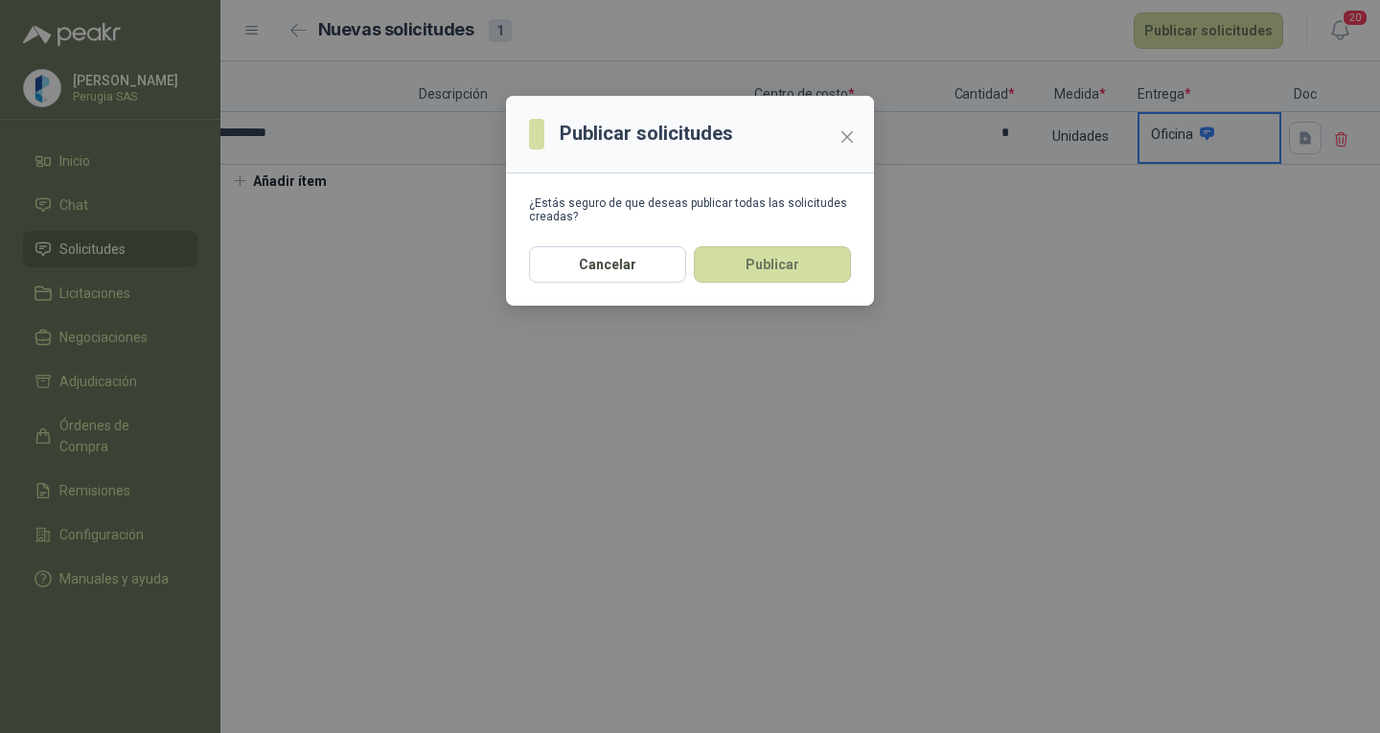
click at [797, 237] on section "¿Estás seguro de que deseas publicar todas las solicitudes creadas?" at bounding box center [690, 210] width 368 height 73
click at [804, 264] on button "Publicar" at bounding box center [772, 264] width 157 height 36
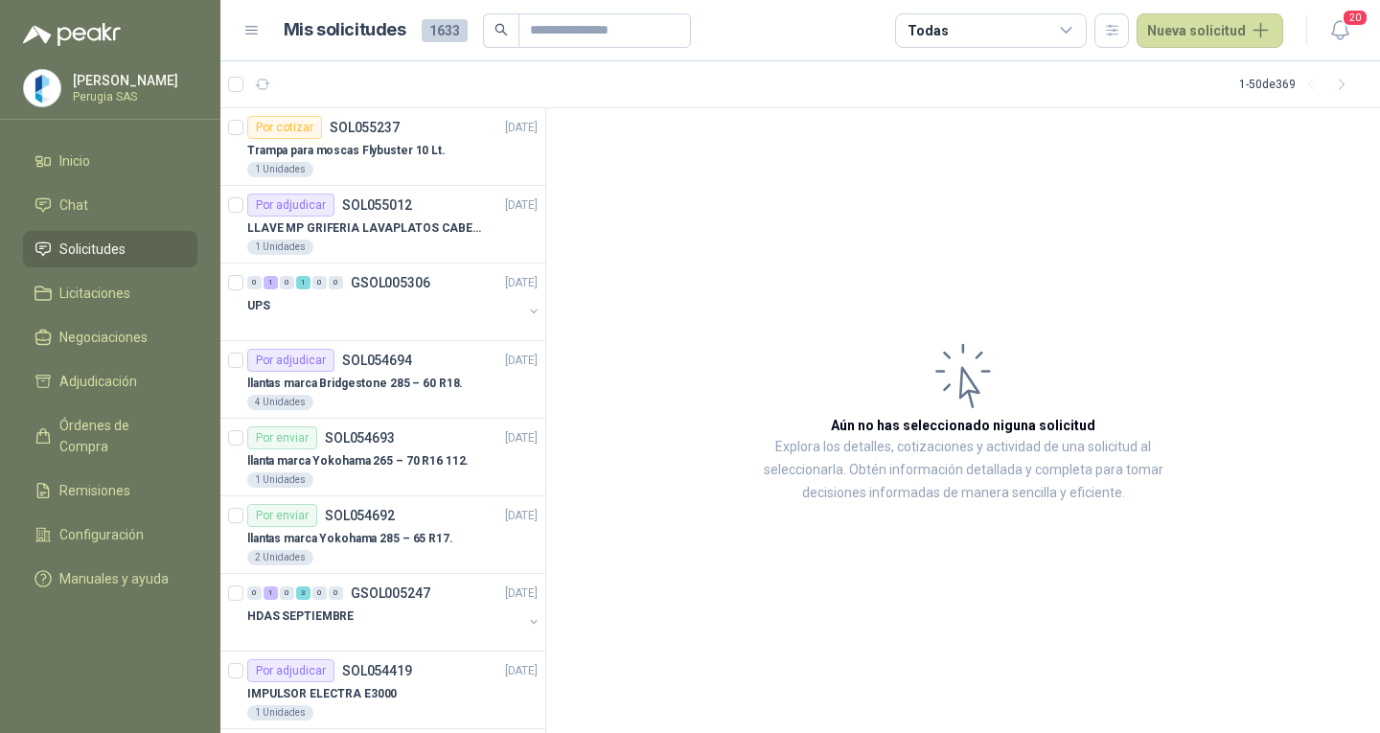
click at [362, 104] on article "1 - 50 de 369" at bounding box center [800, 84] width 1160 height 46
click at [360, 129] on p "SOL055237" at bounding box center [365, 127] width 70 height 13
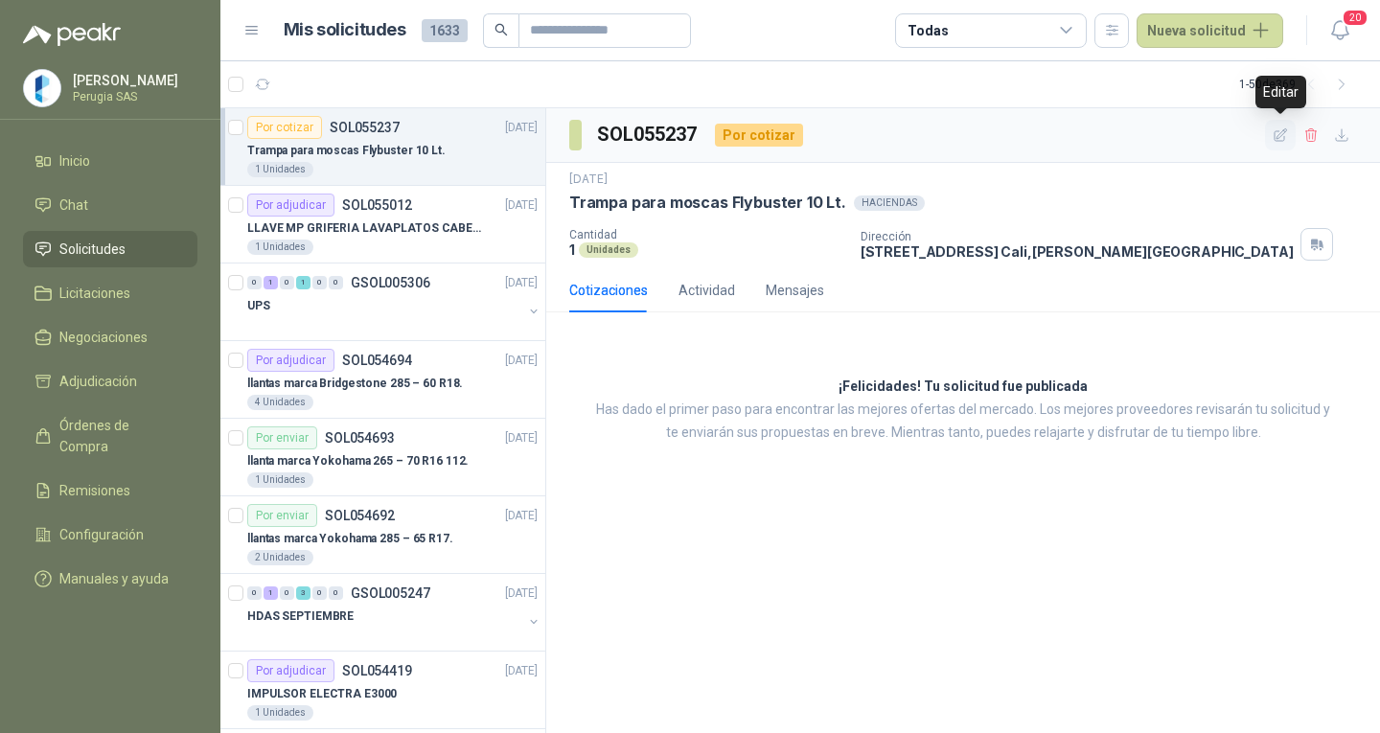
click at [1273, 133] on icon "button" at bounding box center [1281, 135] width 16 height 16
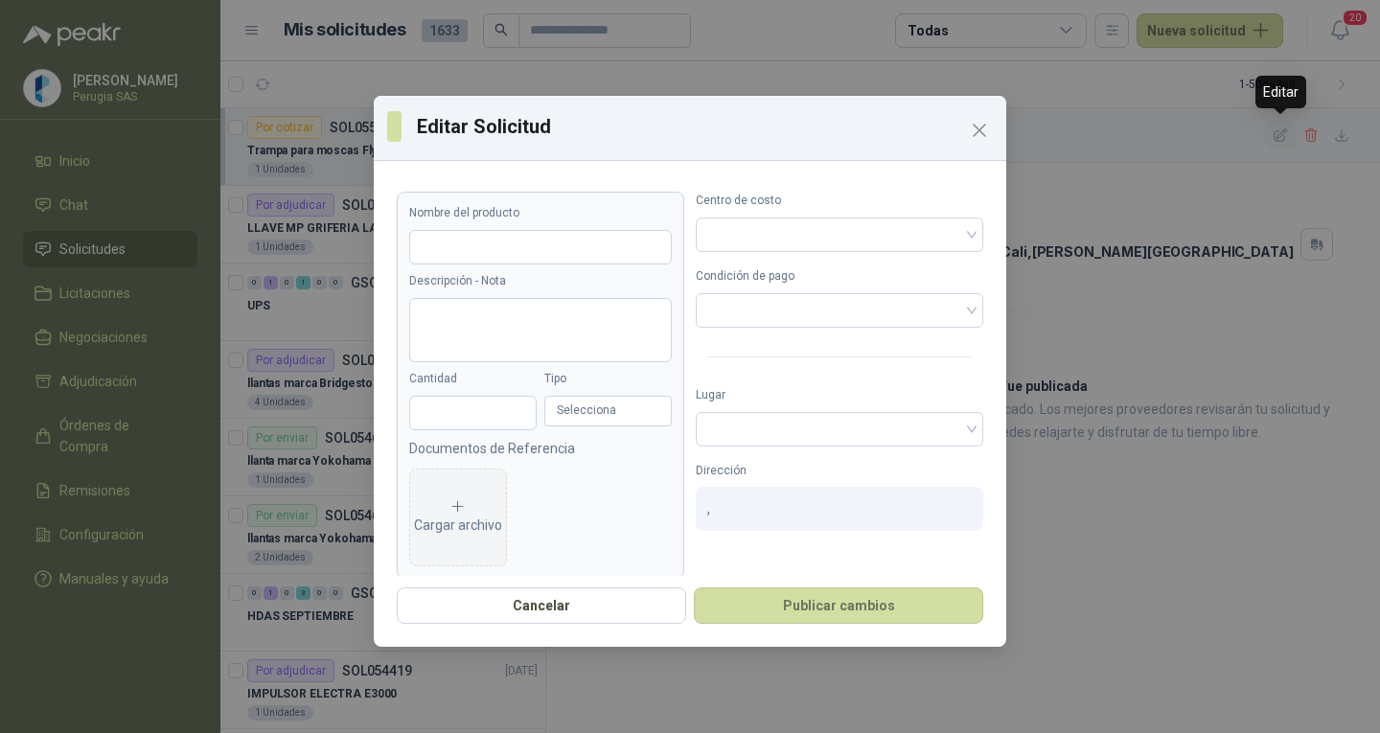
type input "**********"
type input "*"
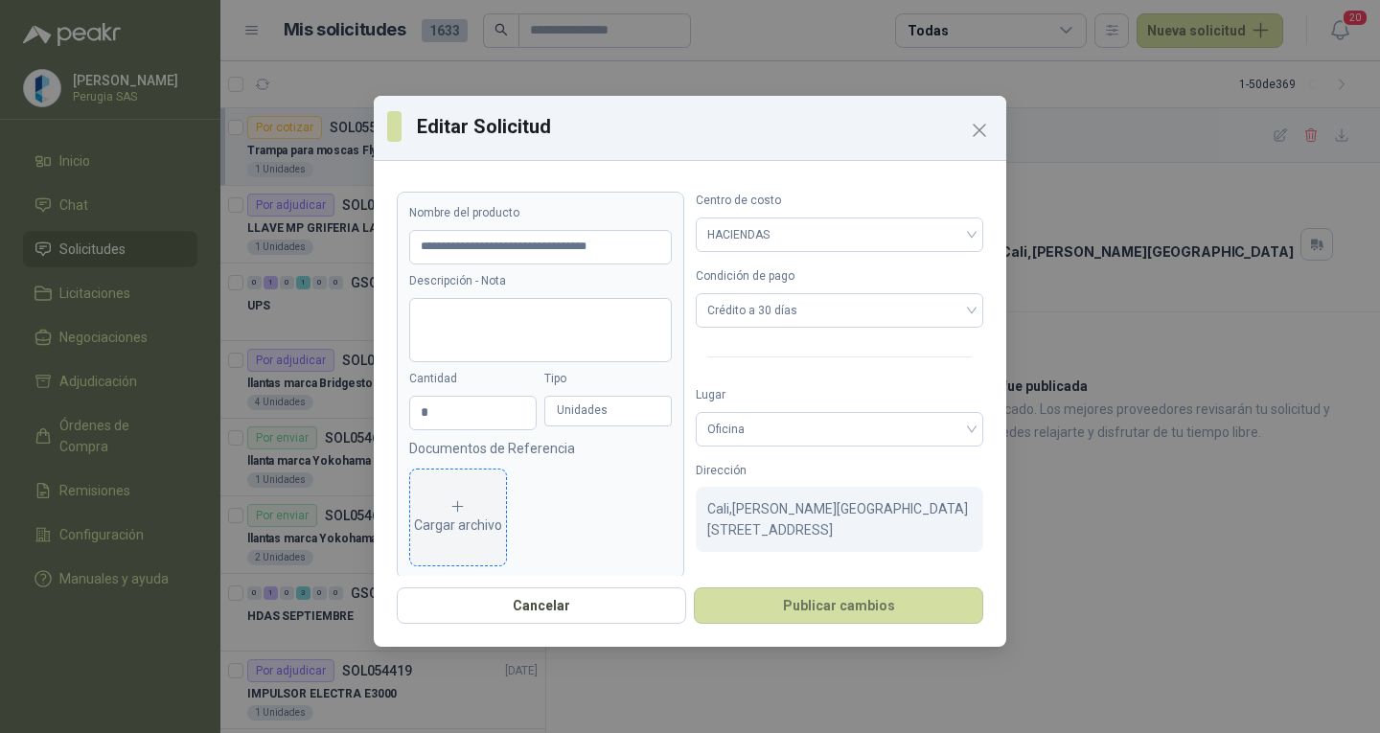
click at [475, 528] on div "Cargar archivo" at bounding box center [458, 517] width 88 height 38
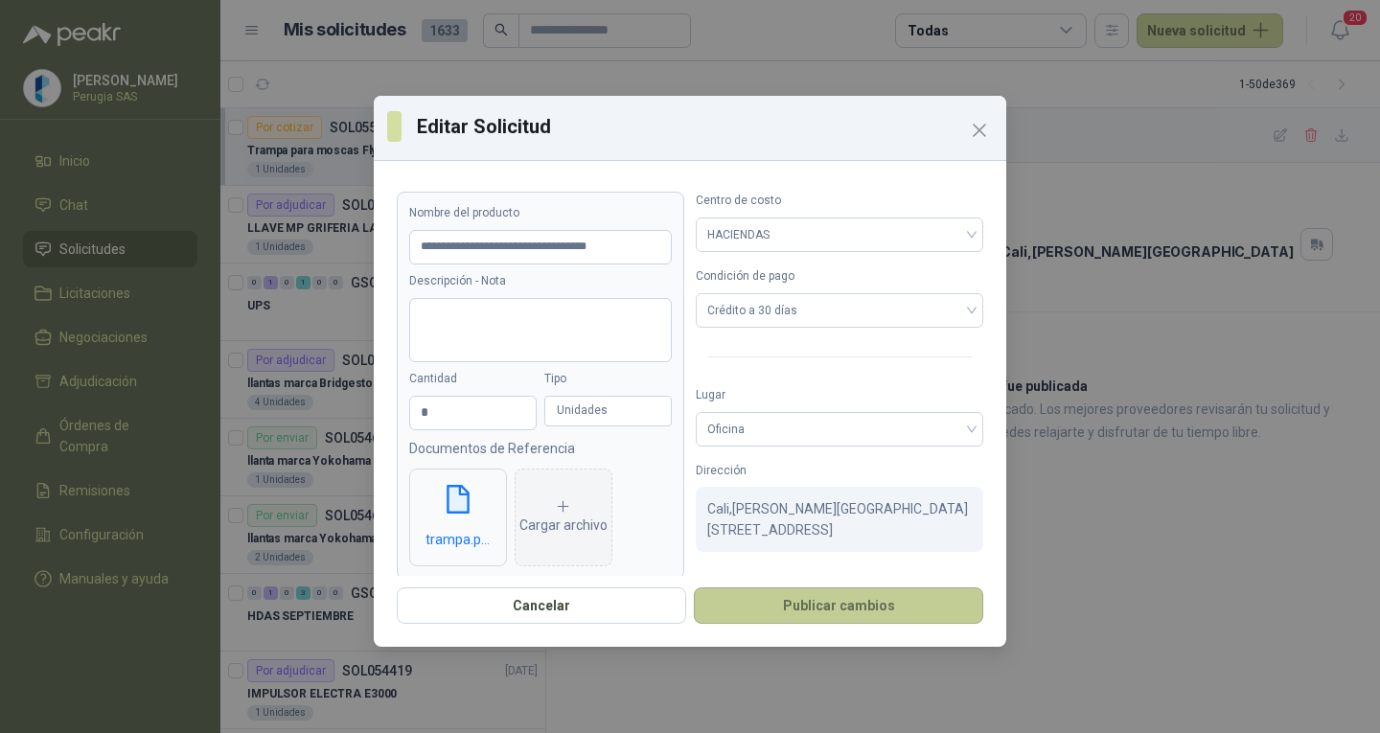
click at [831, 616] on button "Publicar cambios" at bounding box center [838, 606] width 289 height 36
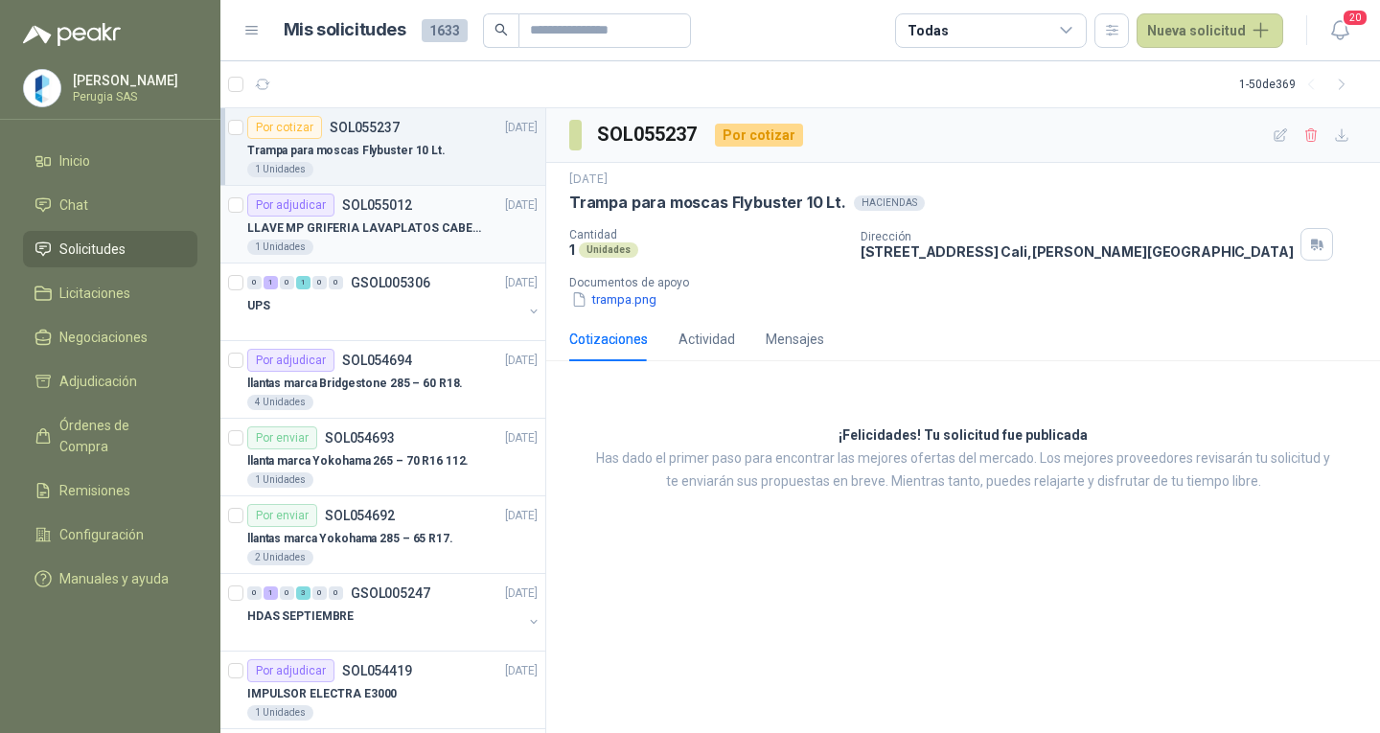
click at [352, 203] on p "SOL055012" at bounding box center [377, 204] width 70 height 13
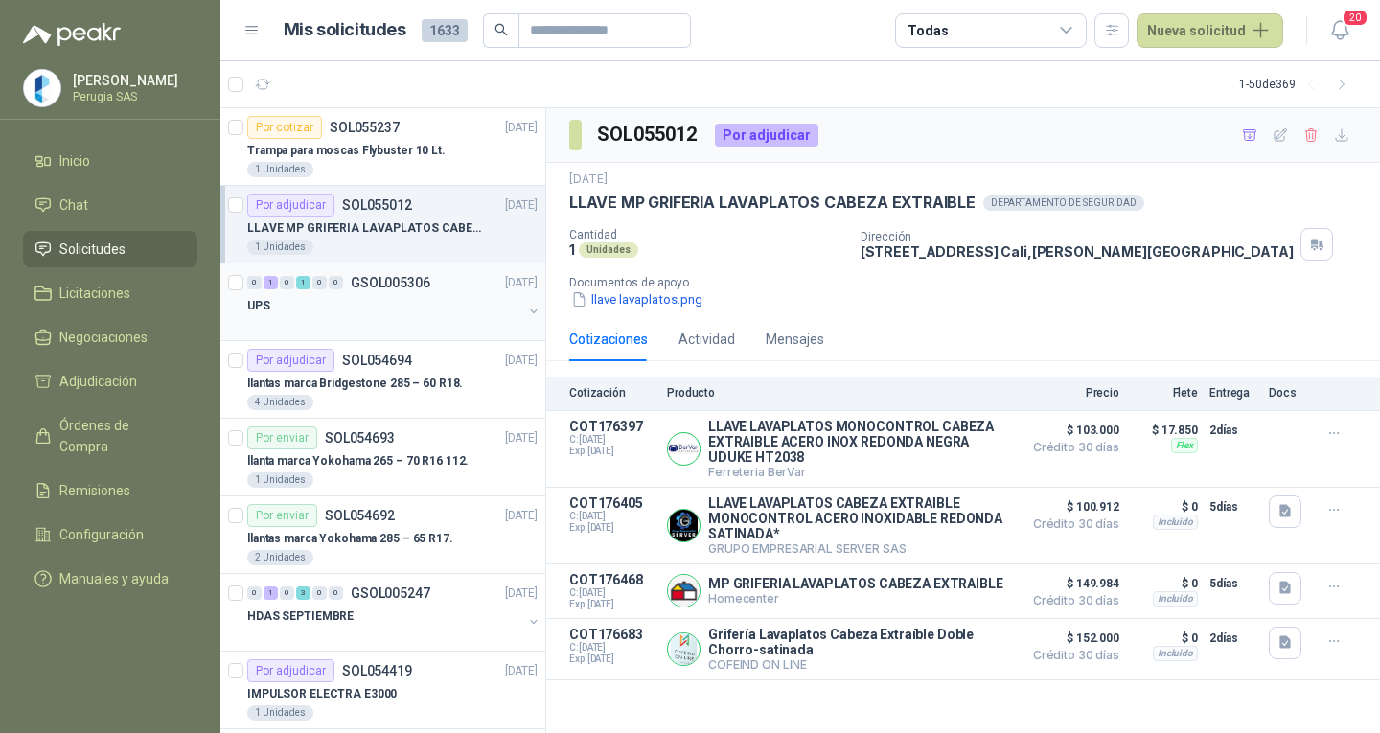
click at [357, 284] on p "GSOL005306" at bounding box center [391, 282] width 80 height 13
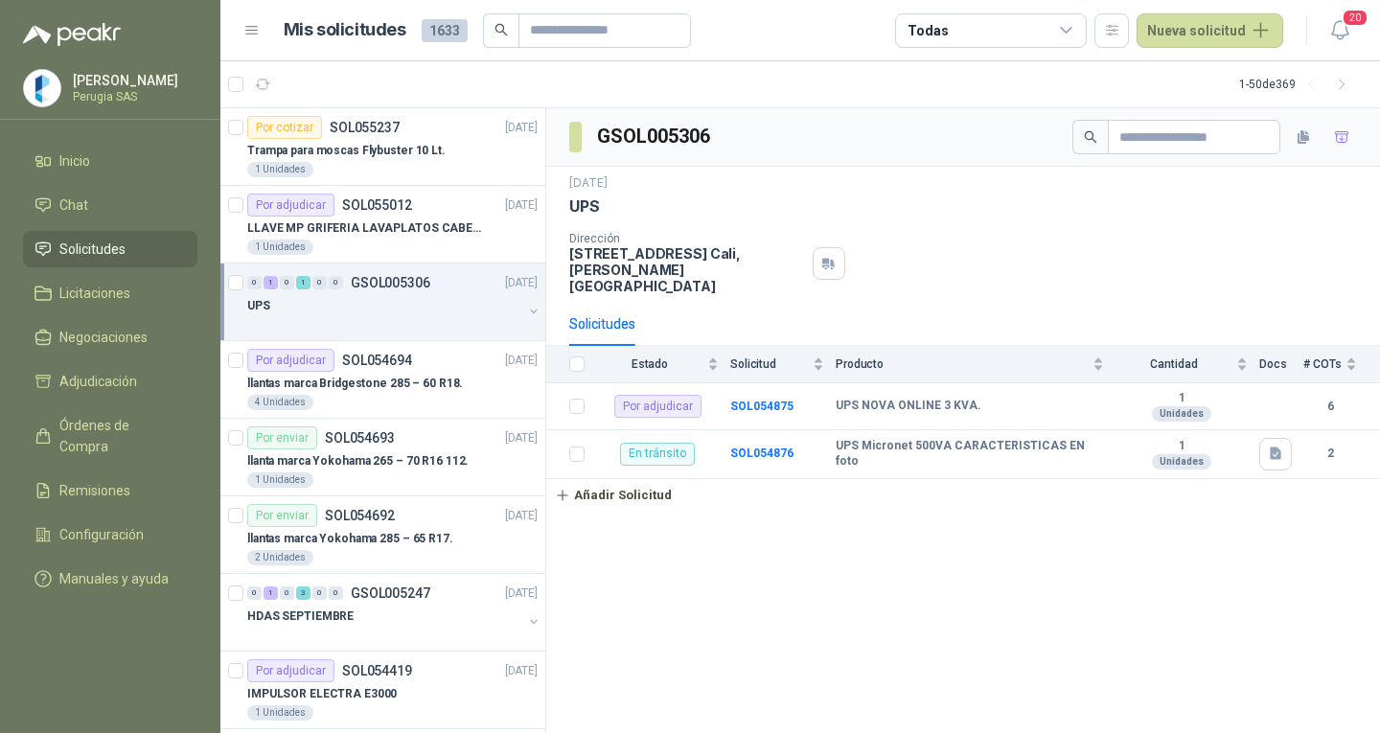
click at [357, 278] on p "GSOL005306" at bounding box center [391, 282] width 80 height 13
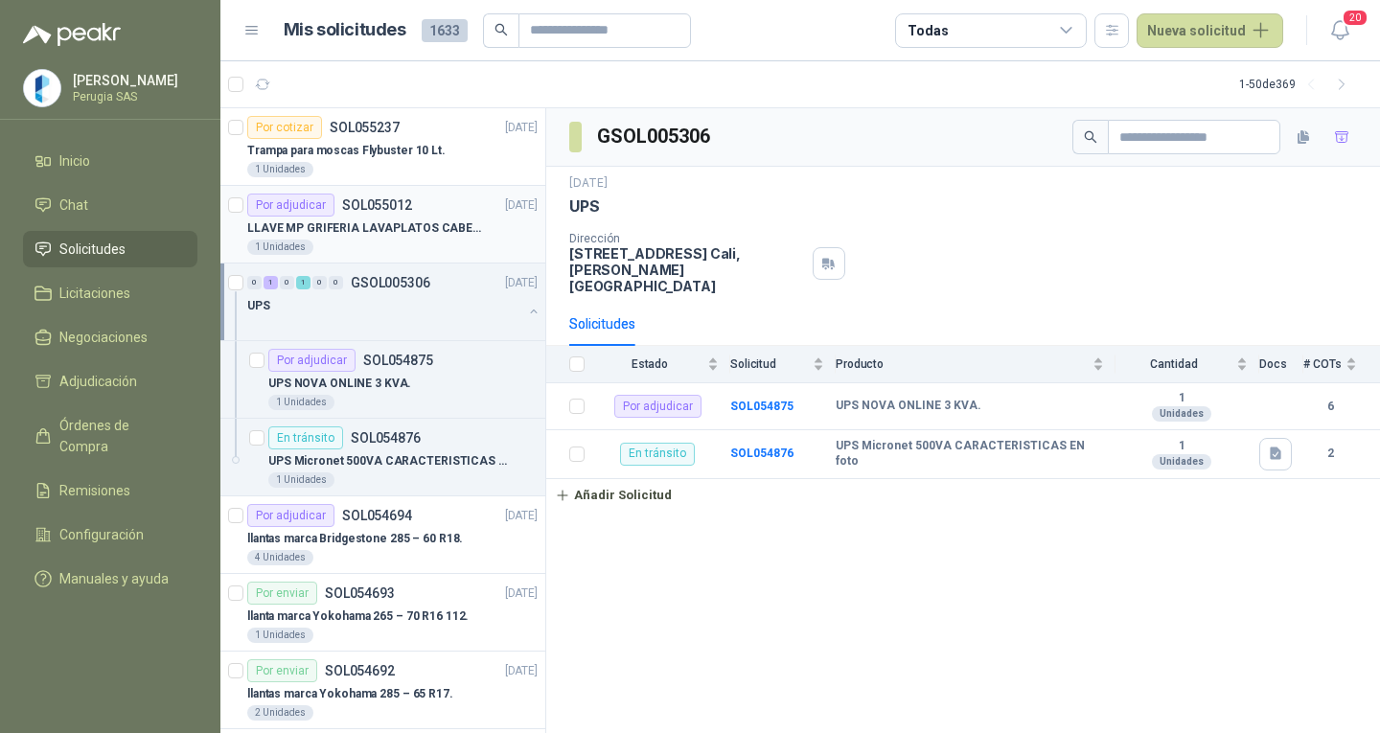
click at [344, 202] on p "SOL055012" at bounding box center [377, 204] width 70 height 13
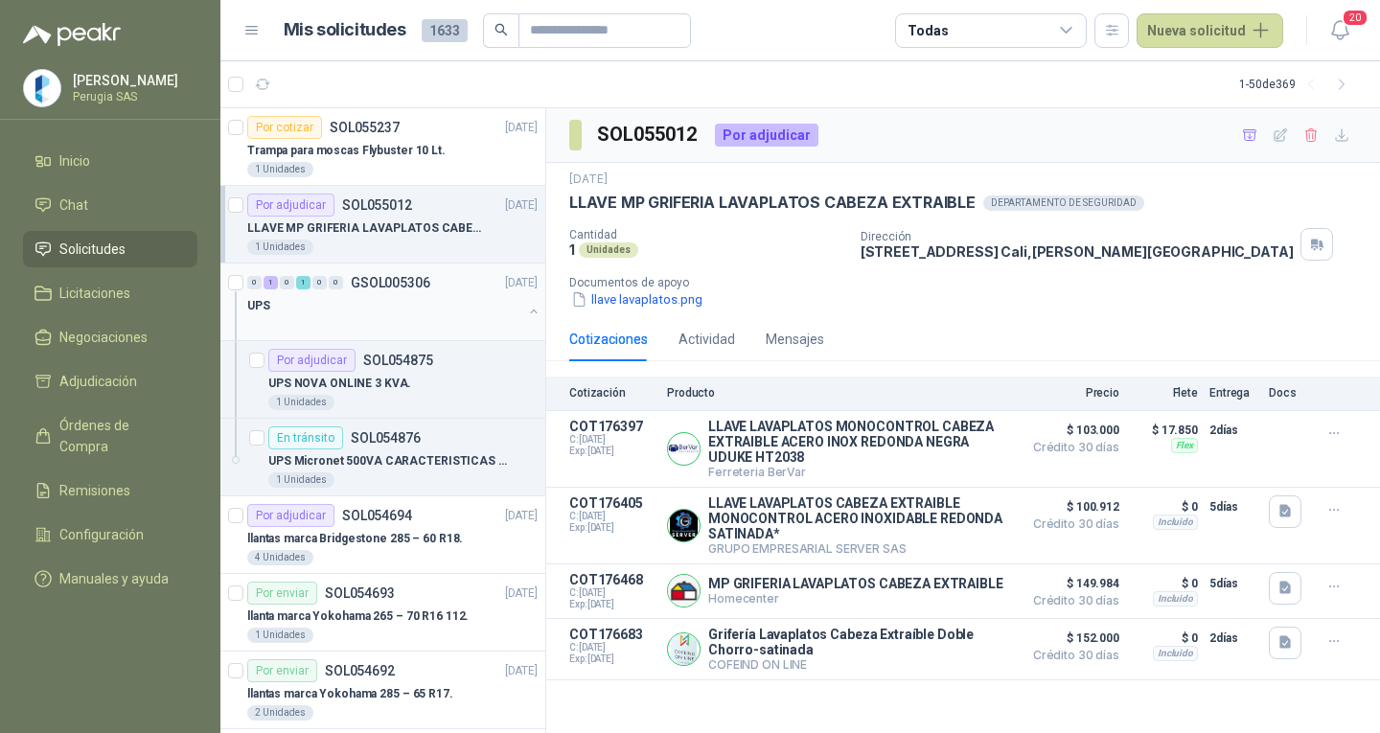
click at [359, 280] on p "GSOL005306" at bounding box center [391, 282] width 80 height 13
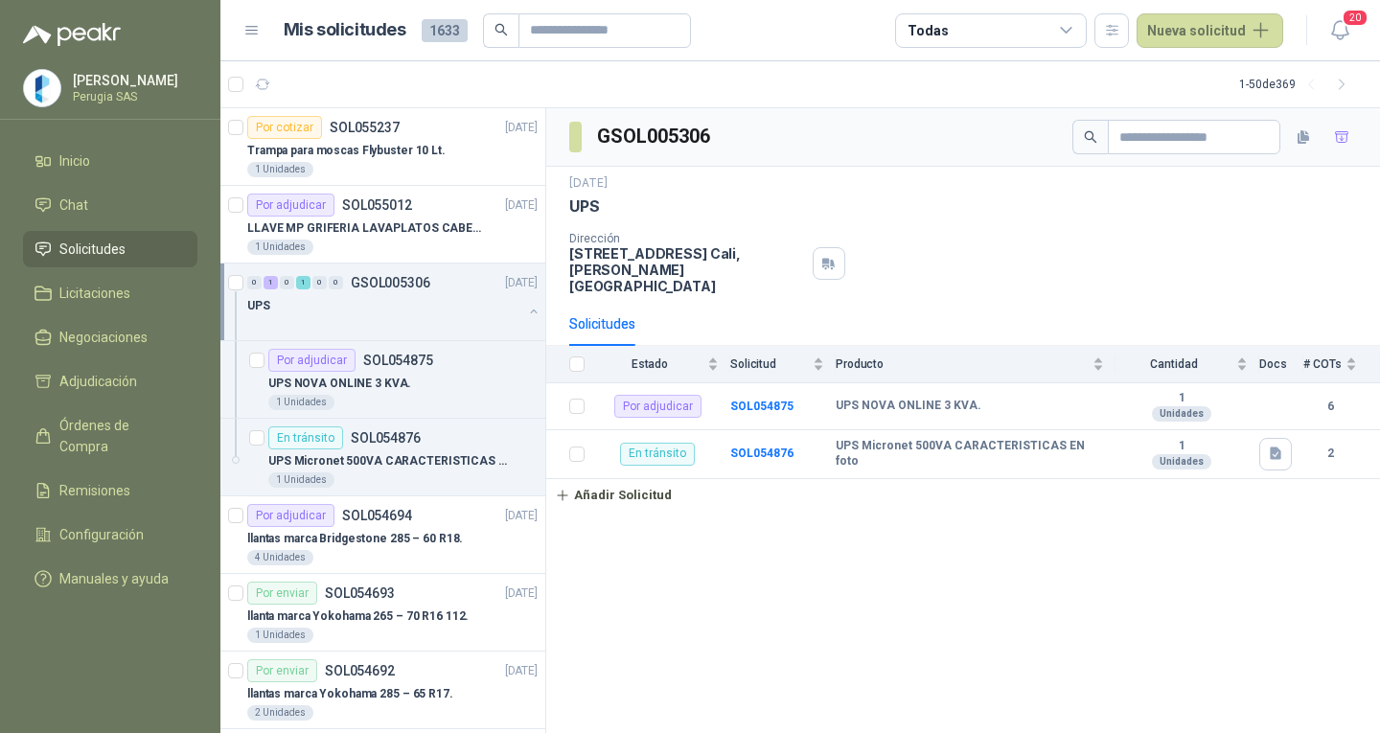
click at [354, 276] on p "GSOL005306" at bounding box center [391, 282] width 80 height 13
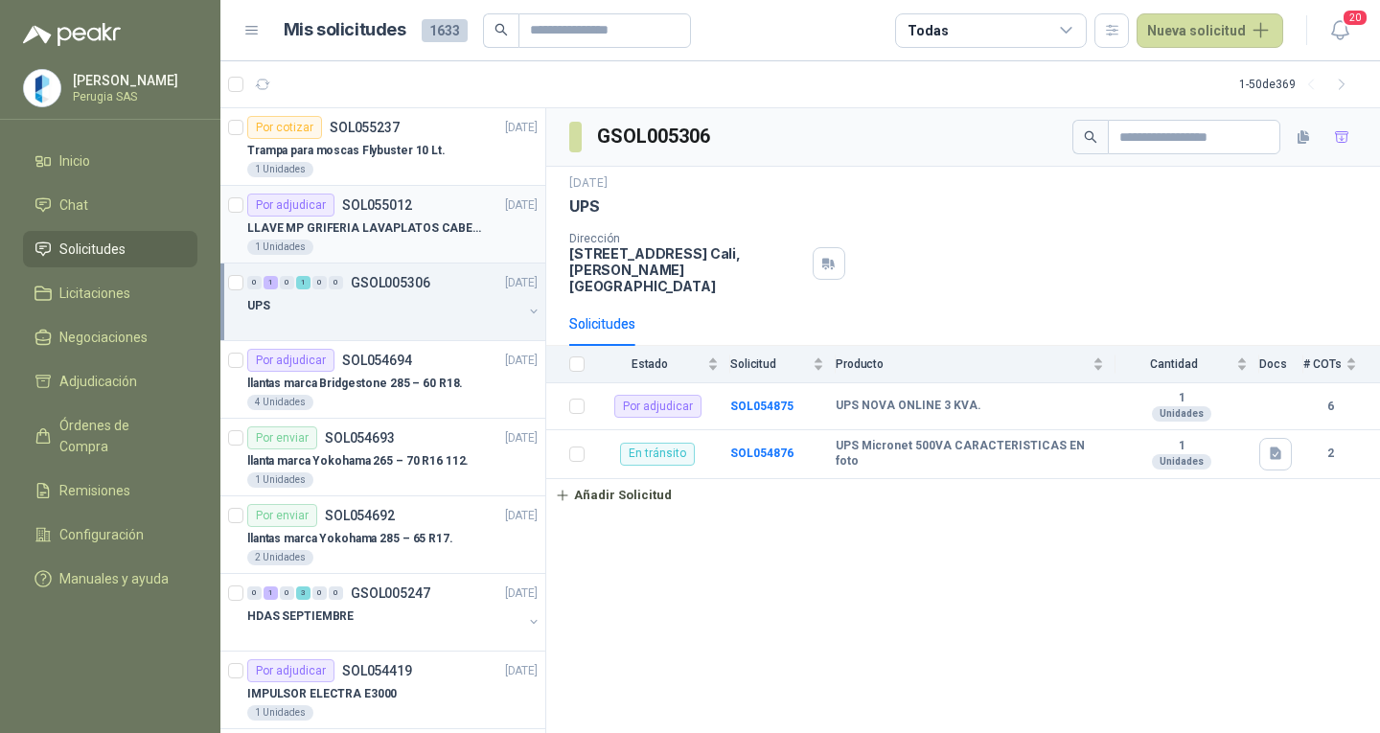
click at [345, 198] on p "SOL055012" at bounding box center [377, 204] width 70 height 13
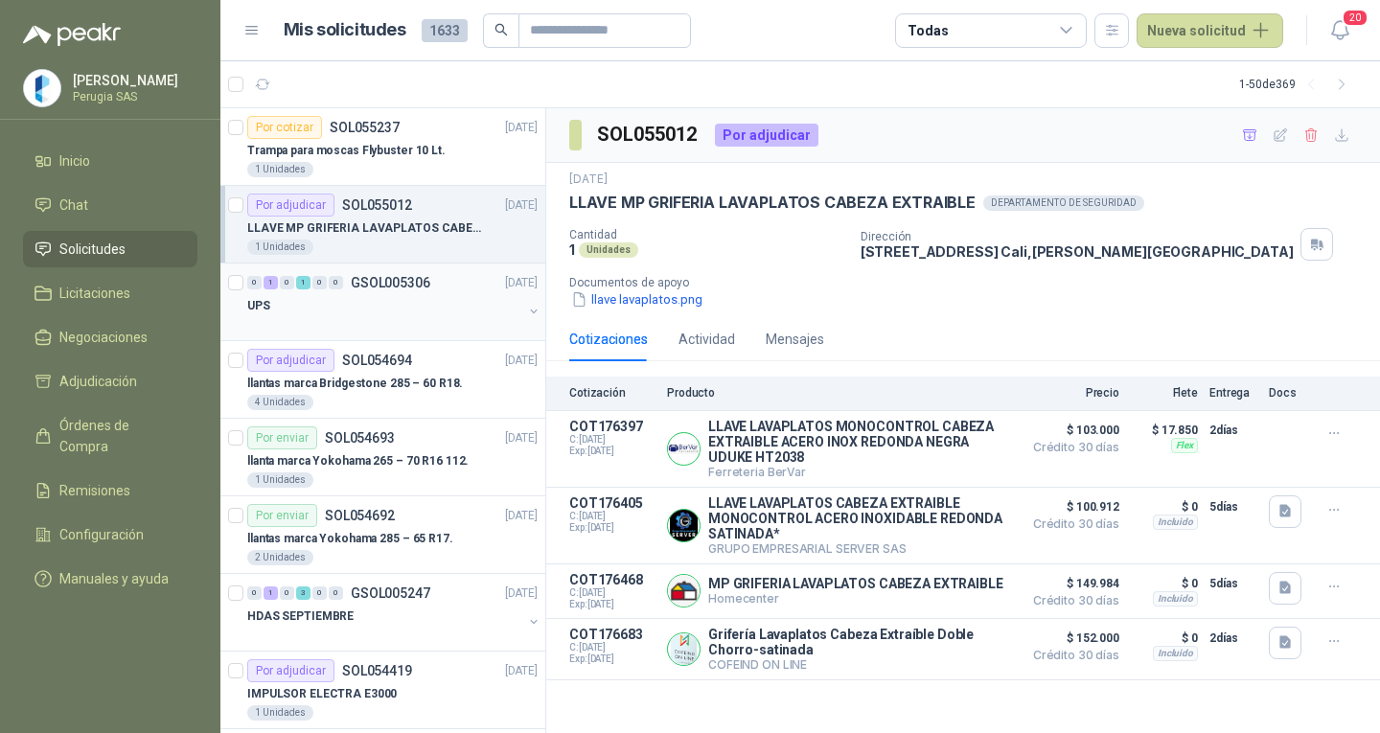
click at [358, 276] on p "GSOL005306" at bounding box center [391, 282] width 80 height 13
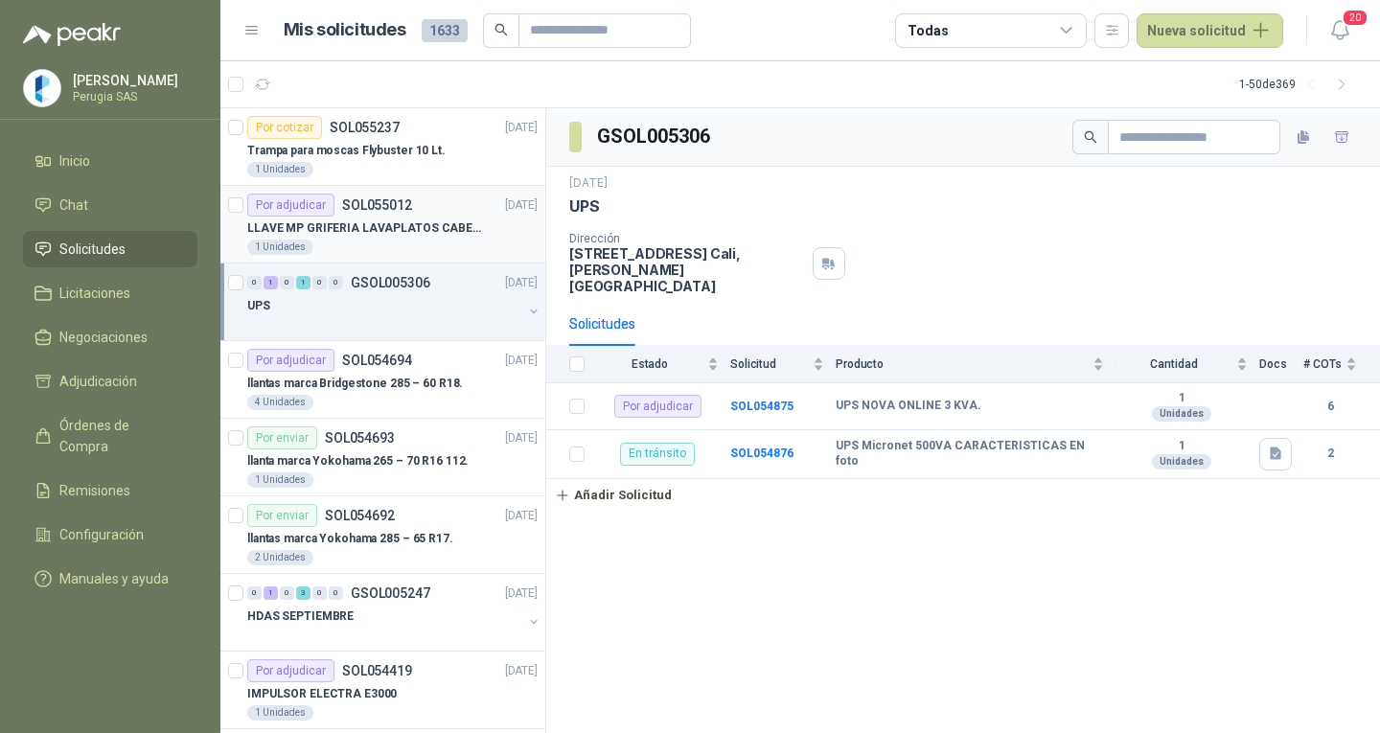
click at [346, 198] on p "SOL055012" at bounding box center [377, 204] width 70 height 13
